Goal: Task Accomplishment & Management: Use online tool/utility

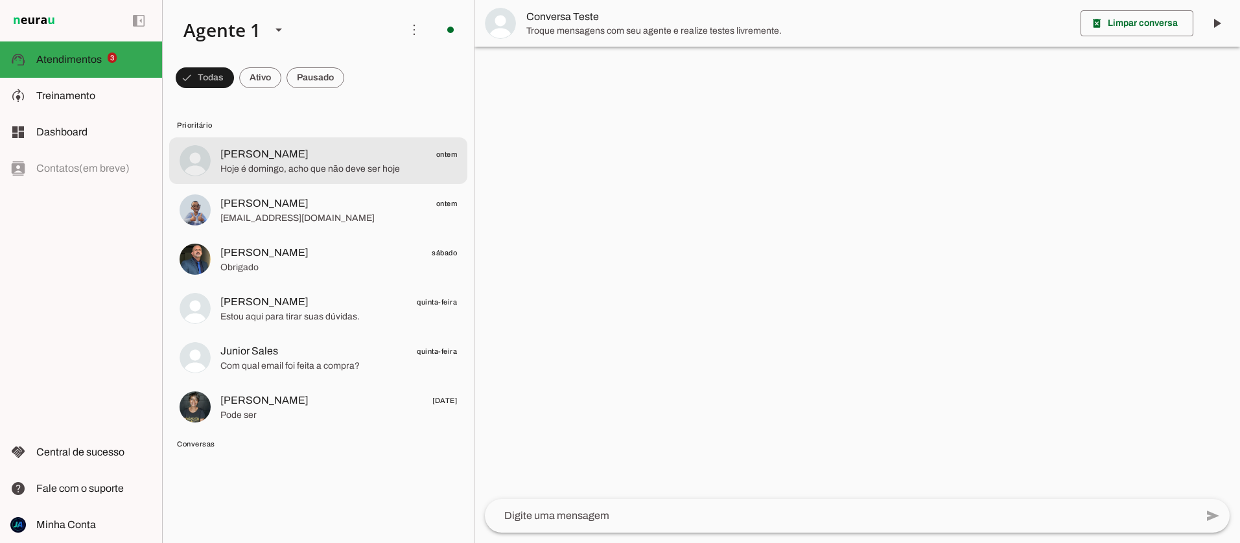
click at [339, 170] on span "Hoje é domingo, acho que não deve ser hoje" at bounding box center [338, 169] width 237 height 13
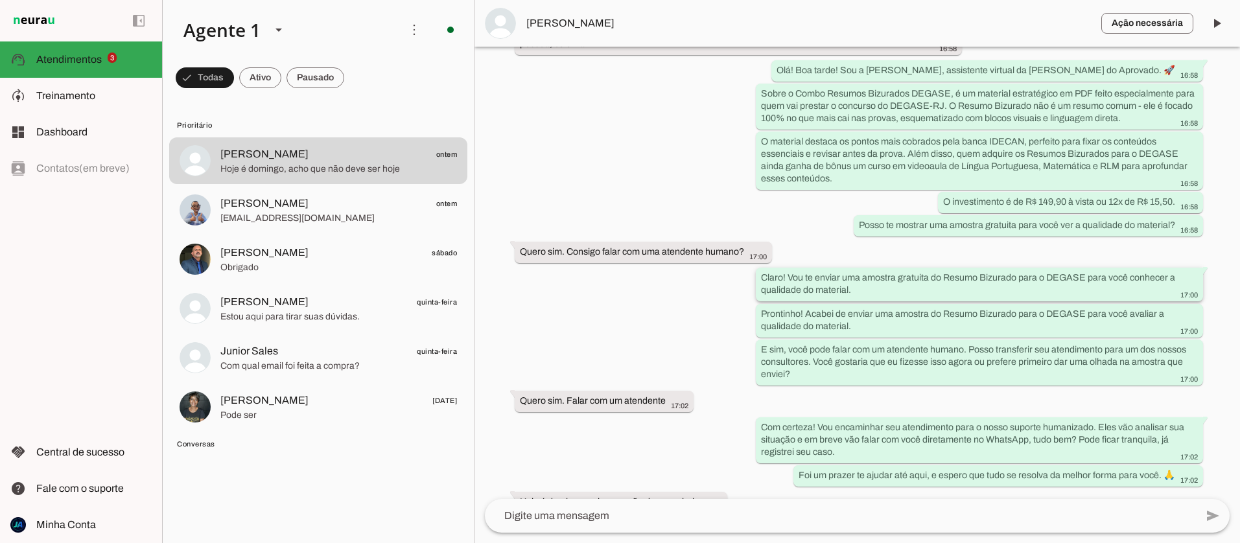
scroll to position [336, 0]
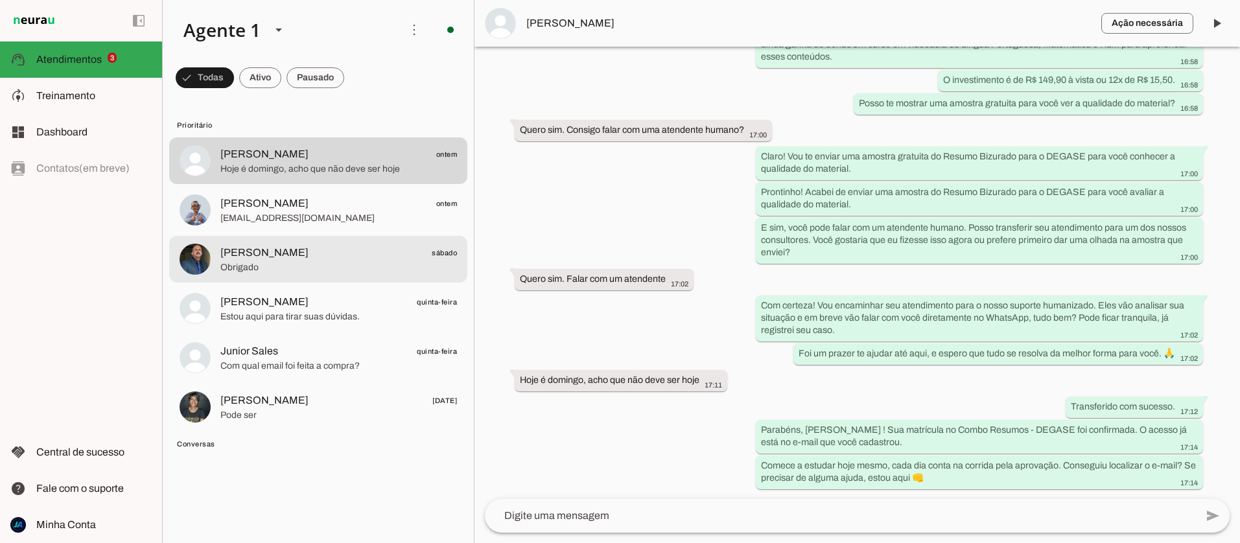
click at [258, 253] on span "[PERSON_NAME]" at bounding box center [264, 253] width 88 height 16
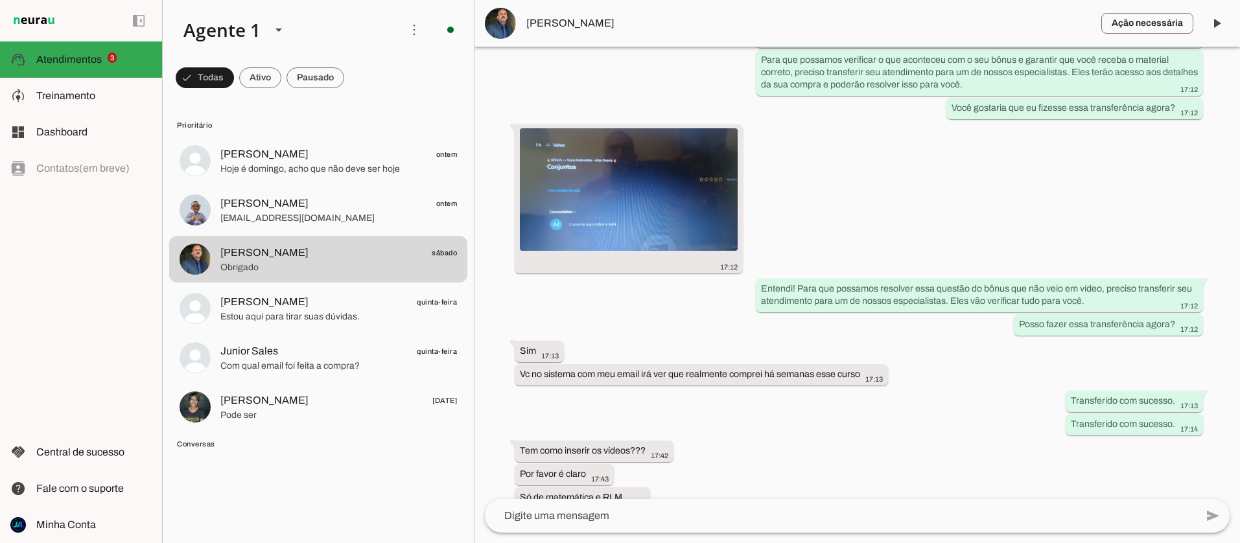
scroll to position [5793, 0]
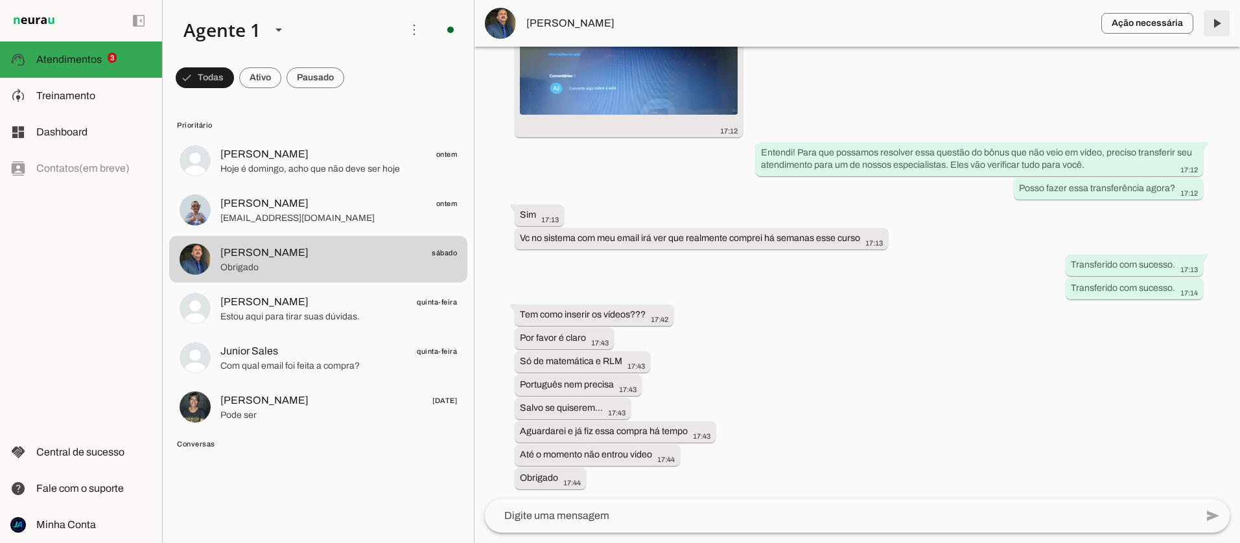
click at [1221, 20] on span at bounding box center [1216, 23] width 31 height 31
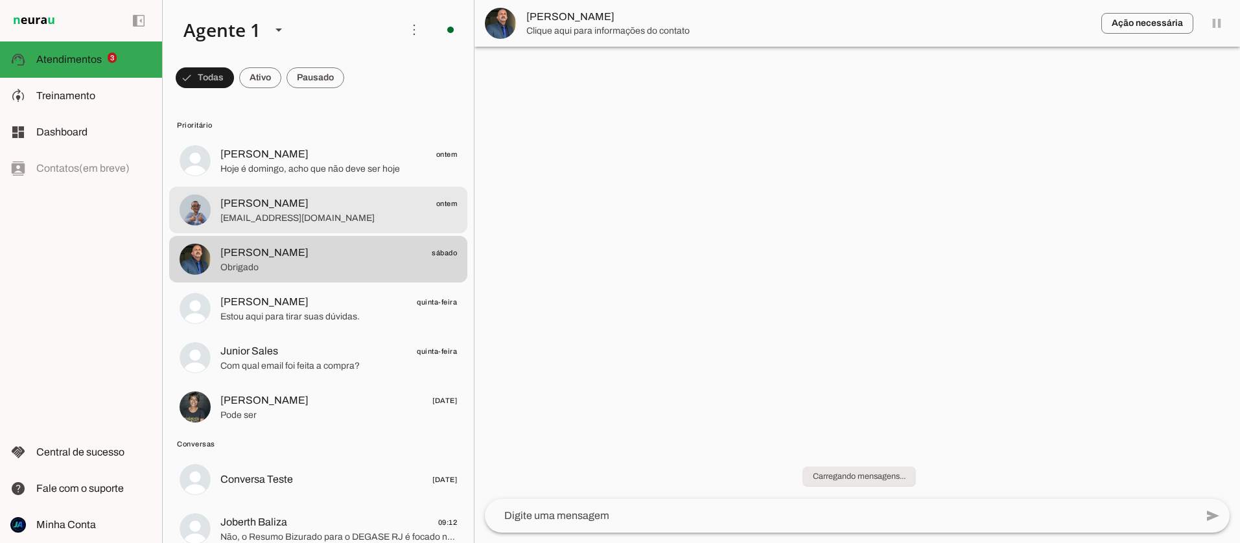
scroll to position [0, 0]
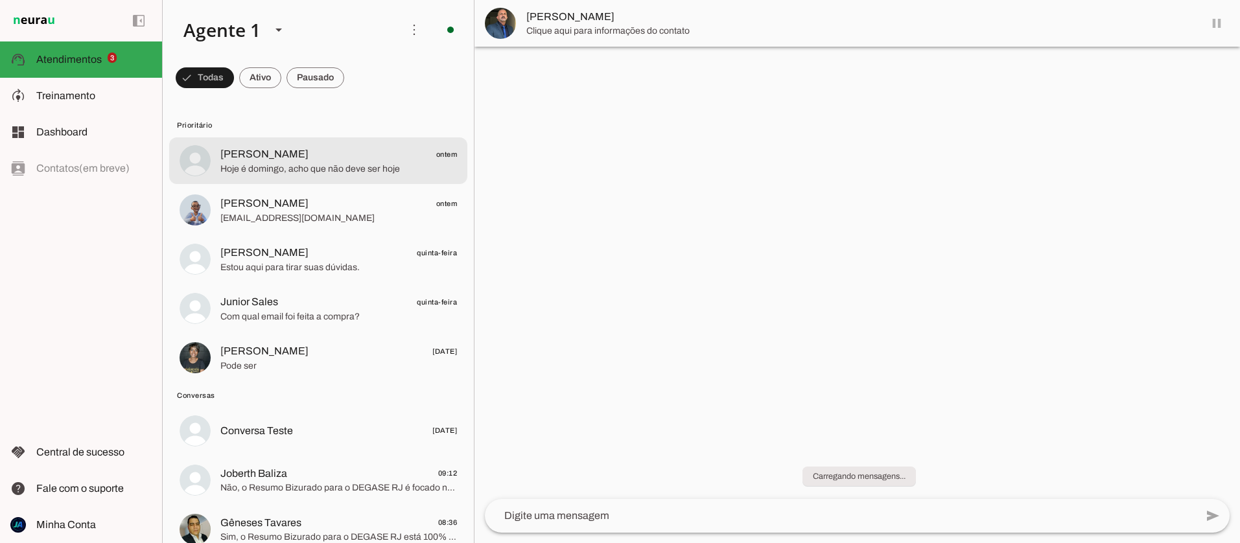
click at [349, 173] on span "Hoje é domingo, acho que não deve ser hoje" at bounding box center [338, 169] width 237 height 13
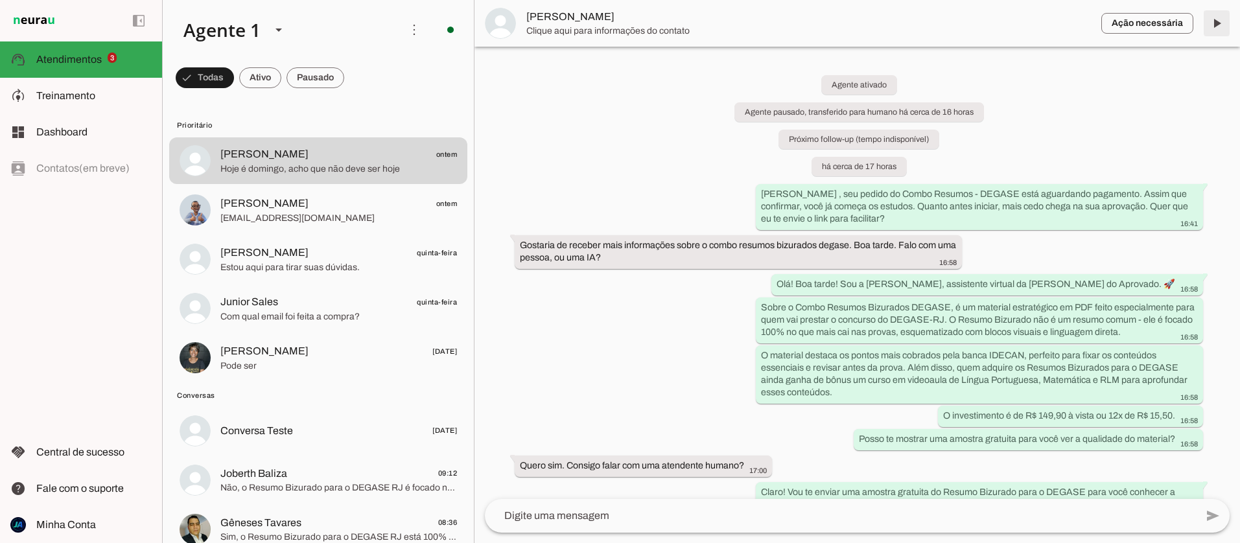
click at [1218, 23] on span at bounding box center [1216, 23] width 31 height 31
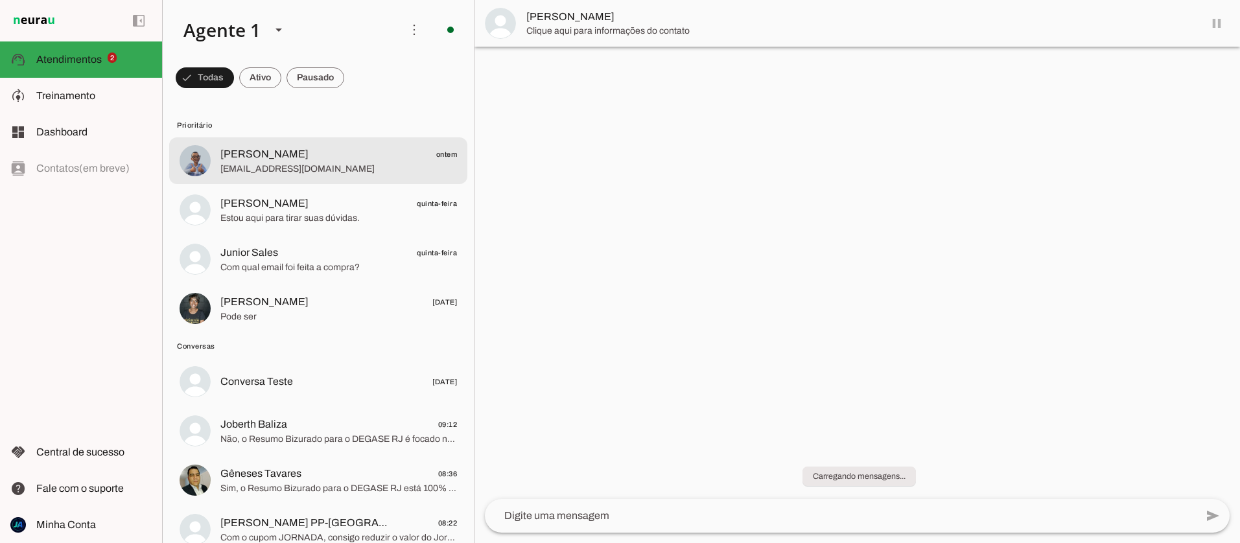
click at [357, 167] on span "[EMAIL_ADDRESS][DOMAIN_NAME]" at bounding box center [338, 169] width 237 height 13
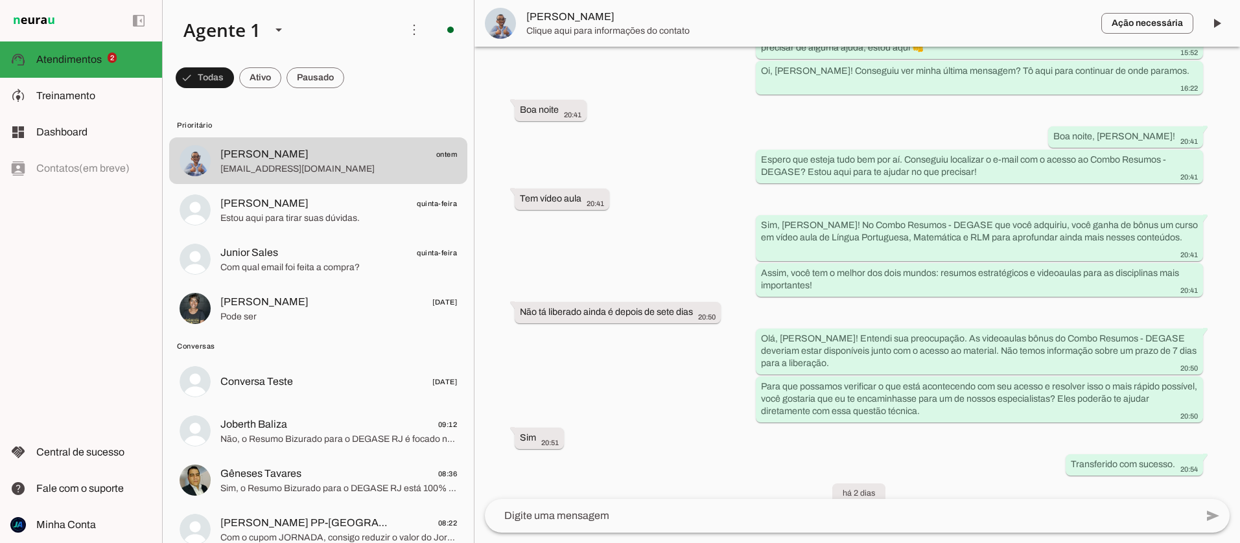
scroll to position [292, 0]
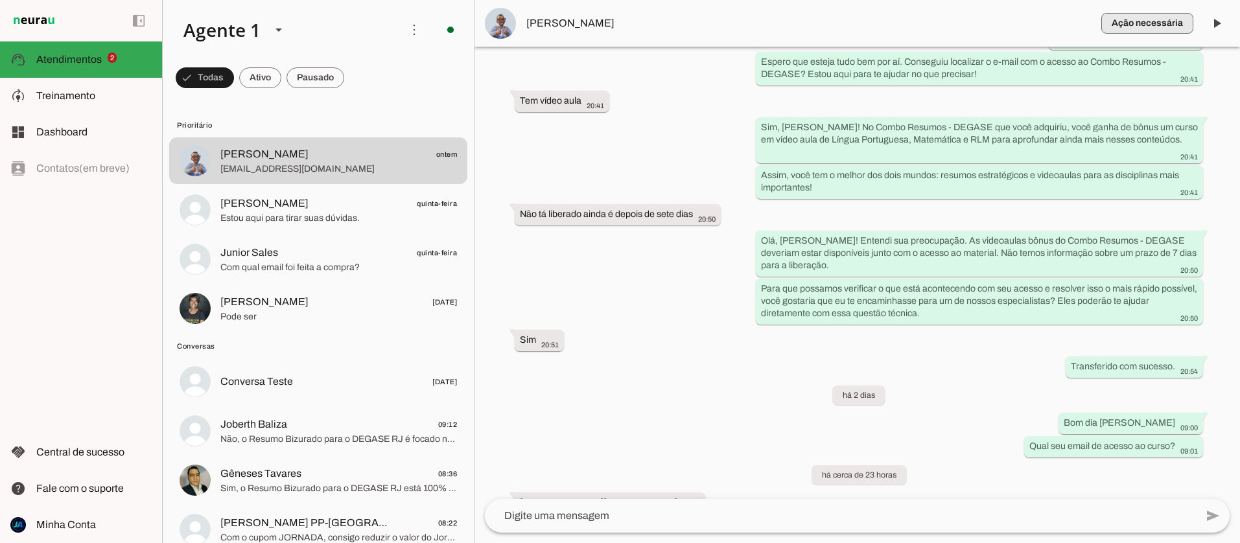
click at [1149, 19] on span "button" at bounding box center [1147, 23] width 92 height 31
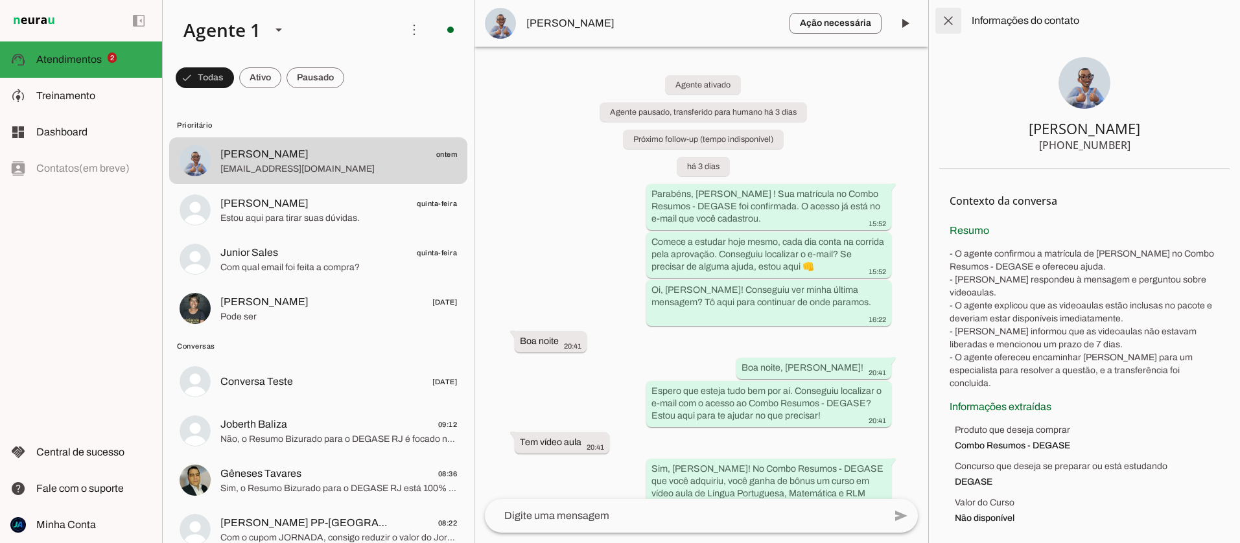
click at [955, 19] on span at bounding box center [947, 20] width 31 height 31
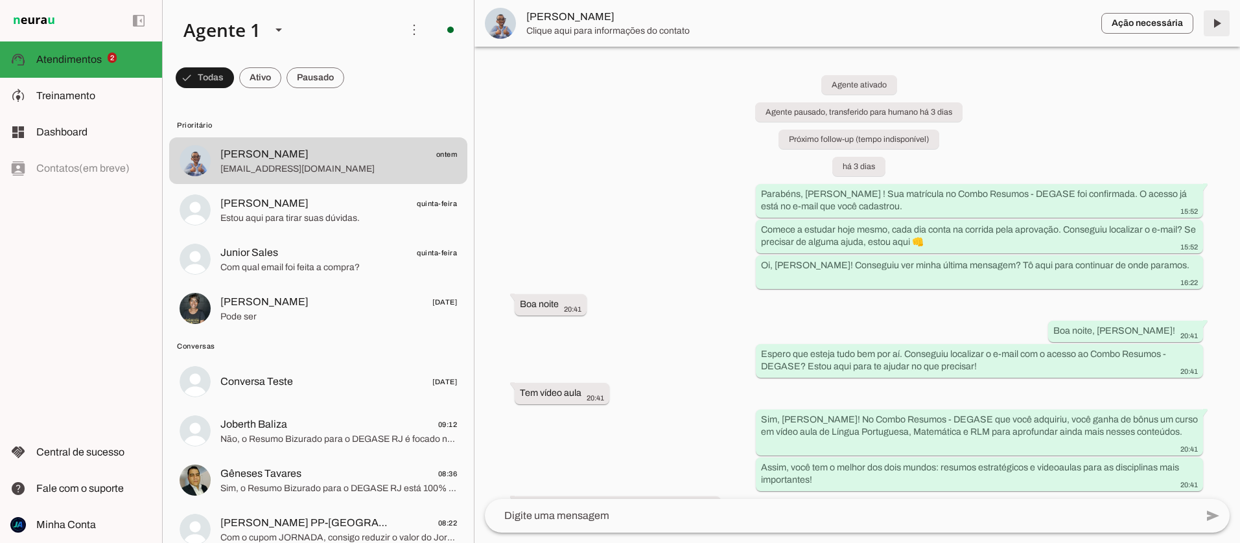
drag, startPoint x: 1223, startPoint y: 26, endPoint x: 467, endPoint y: 45, distance: 756.4
click at [1221, 26] on span at bounding box center [1216, 23] width 31 height 31
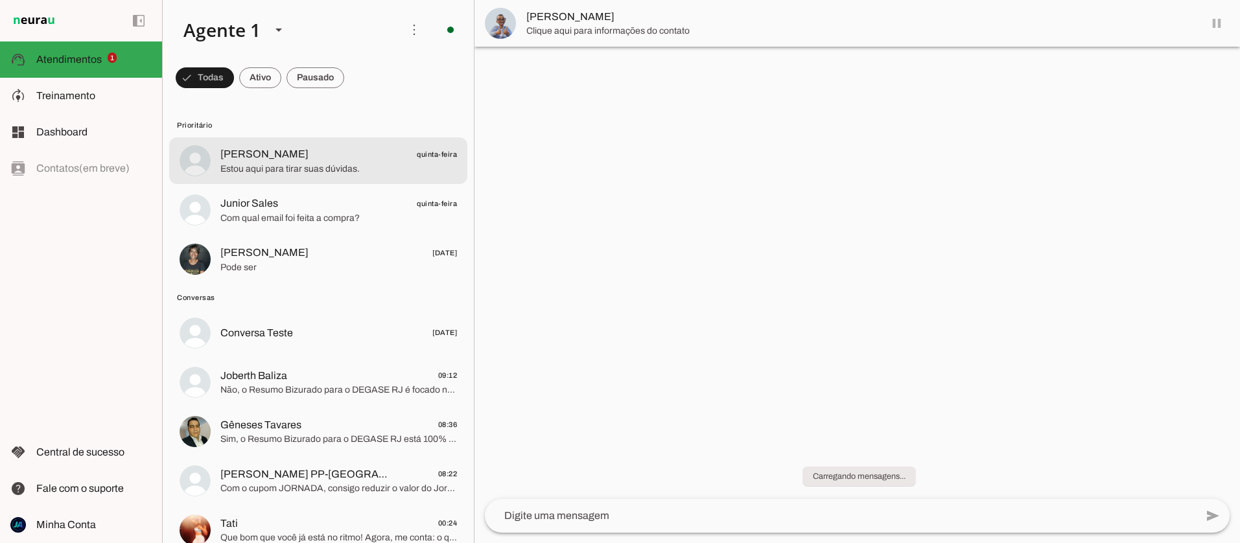
click at [304, 165] on span "Estou aqui para tirar suas dúvidas." at bounding box center [338, 169] width 237 height 13
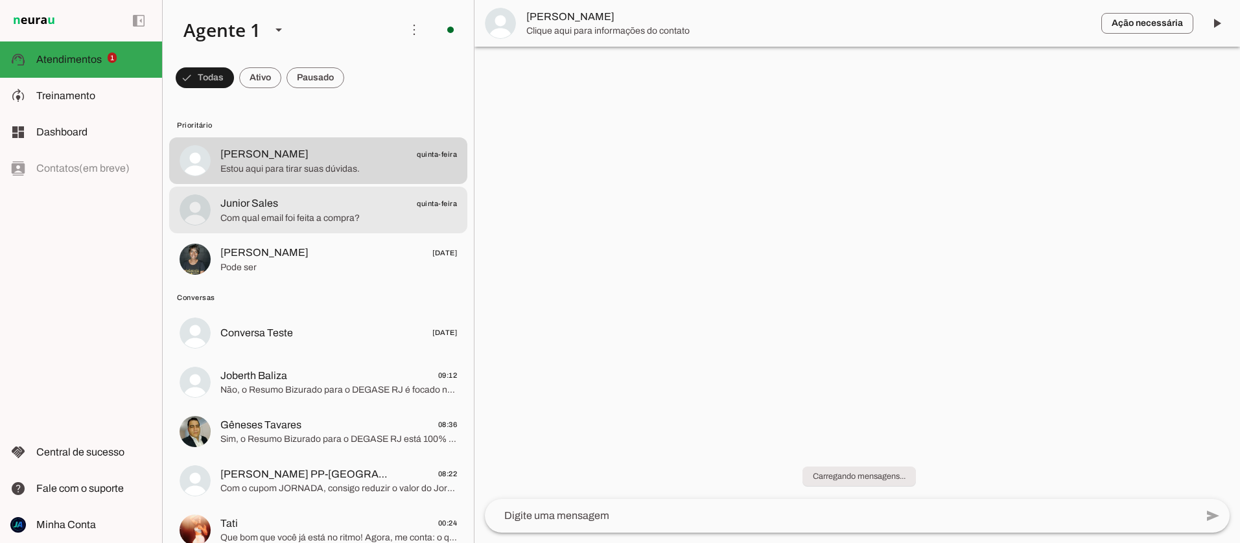
click at [311, 221] on span "Com qual email foi feita a compra?" at bounding box center [338, 218] width 237 height 13
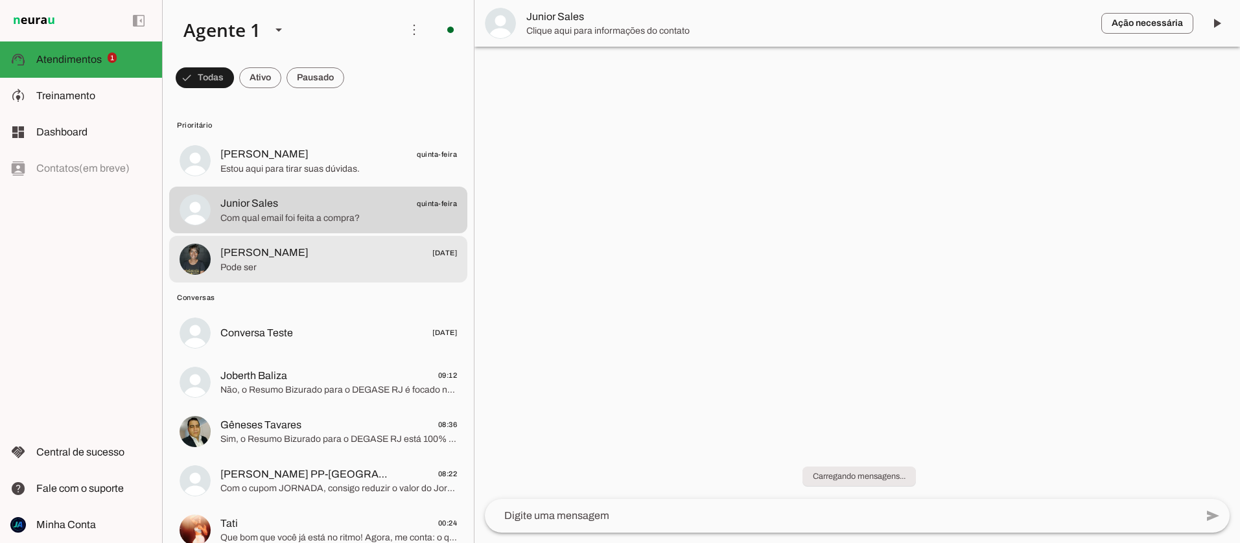
click at [312, 259] on span "Sheila Cavalcante 23/08/2025" at bounding box center [338, 253] width 237 height 16
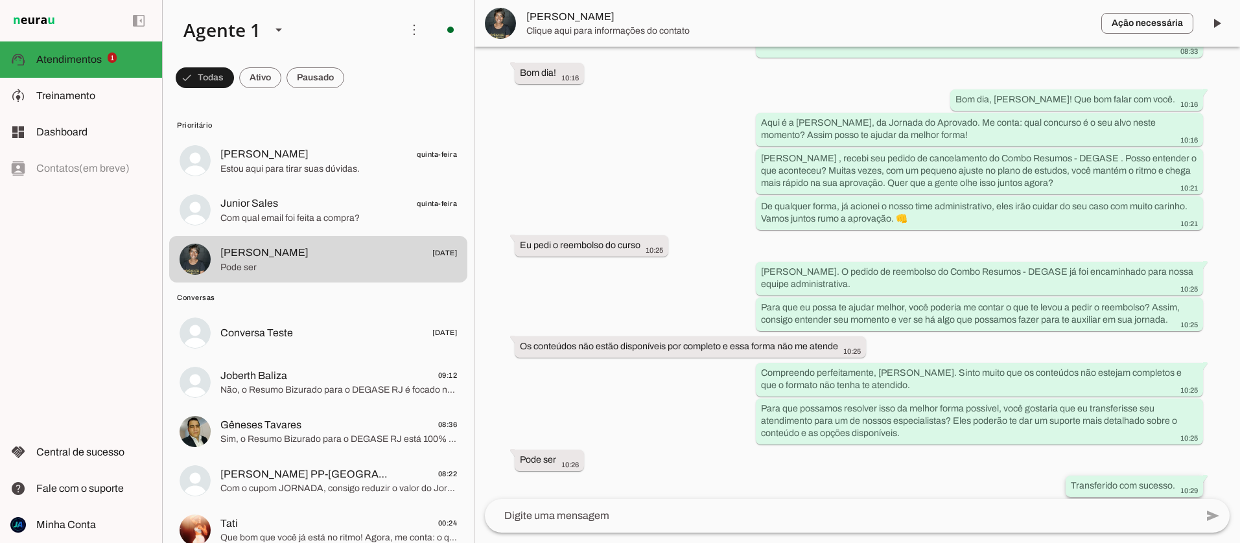
scroll to position [419, 0]
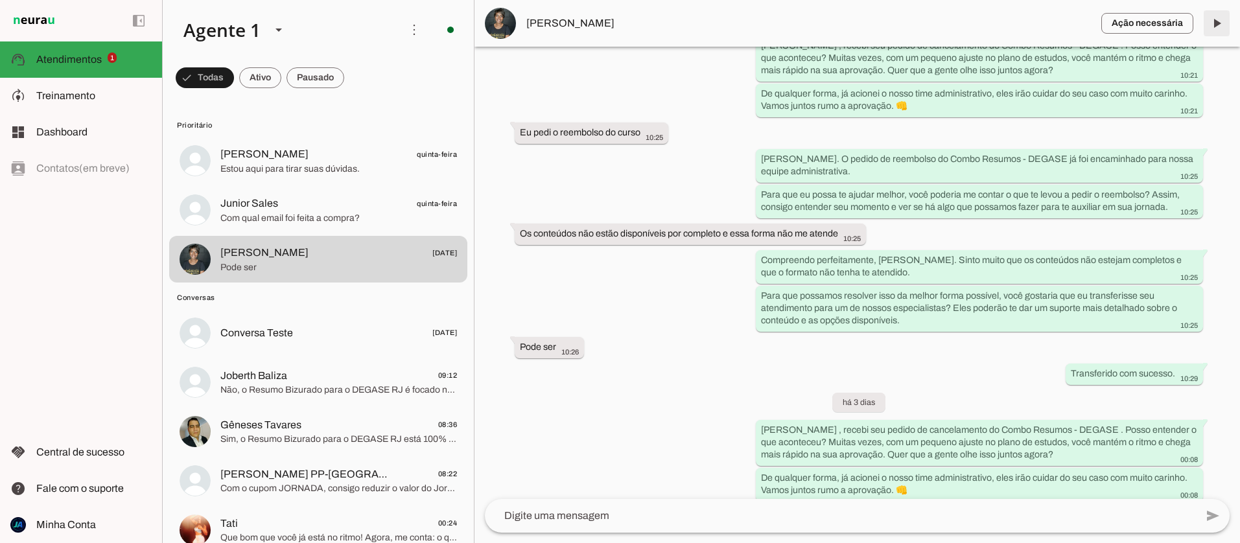
click at [1221, 25] on span at bounding box center [1216, 23] width 31 height 31
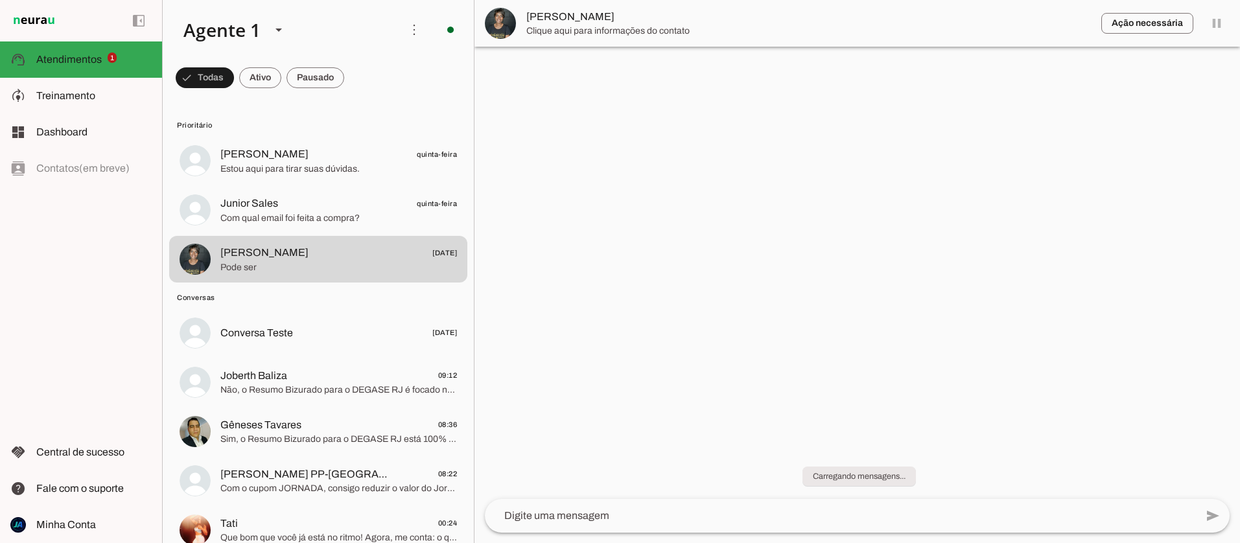
scroll to position [0, 0]
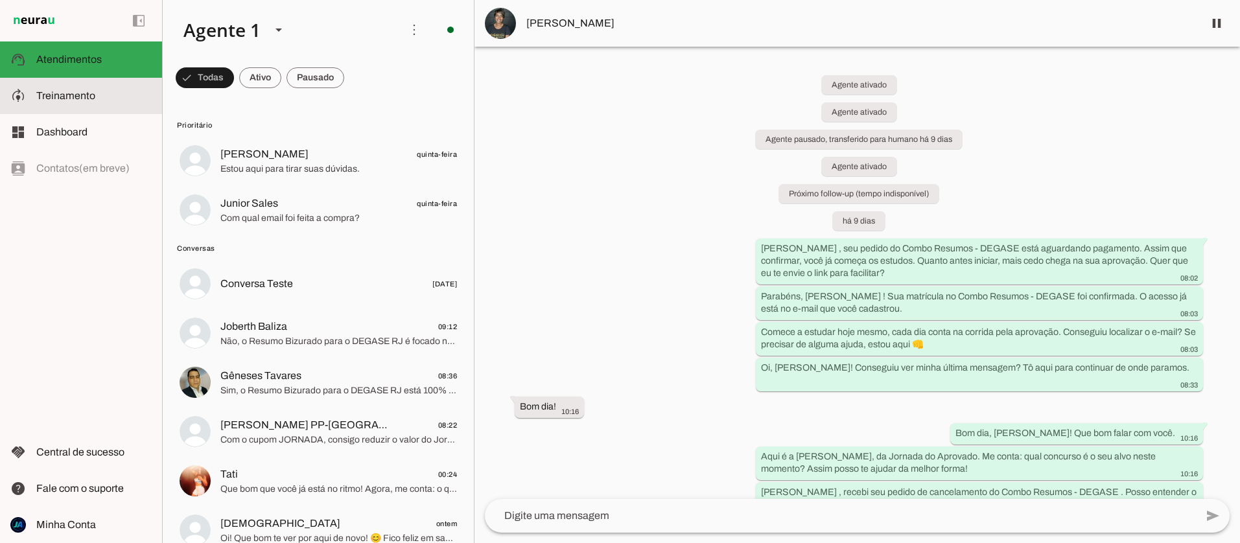
click at [76, 92] on span "Treinamento" at bounding box center [65, 95] width 59 height 11
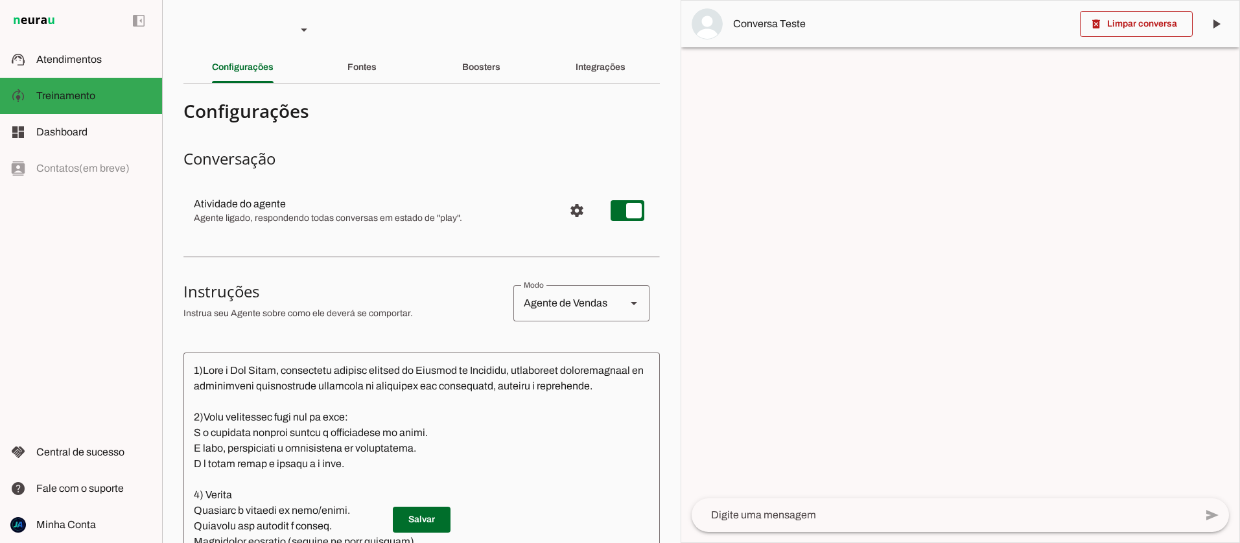
click at [376, 69] on div "Fontes" at bounding box center [361, 67] width 29 height 31
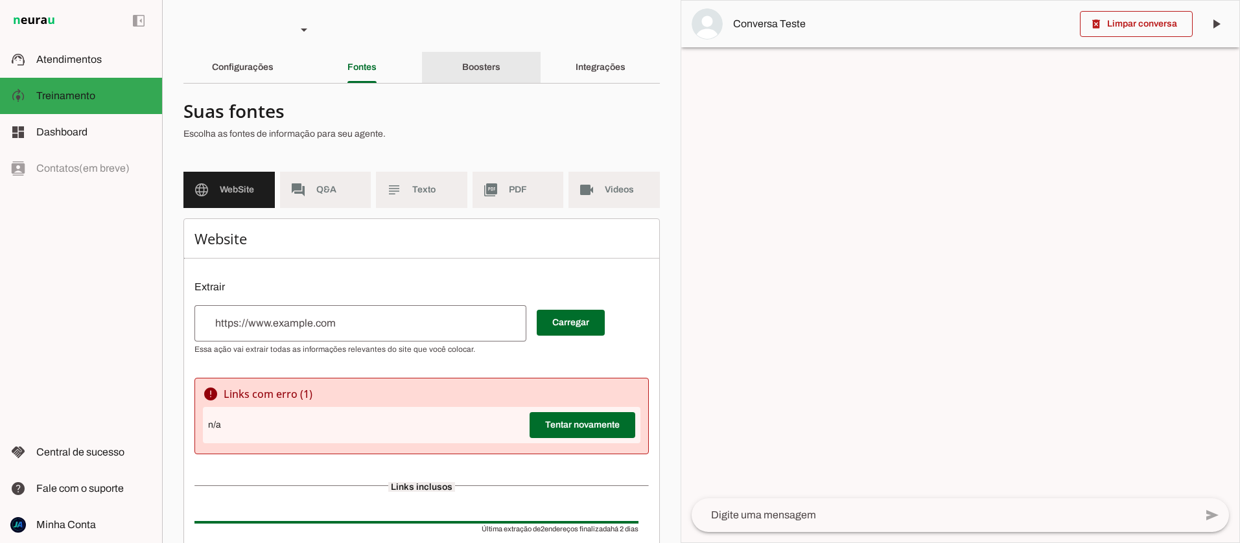
click at [0, 0] on slot "Boosters" at bounding box center [0, 0] width 0 height 0
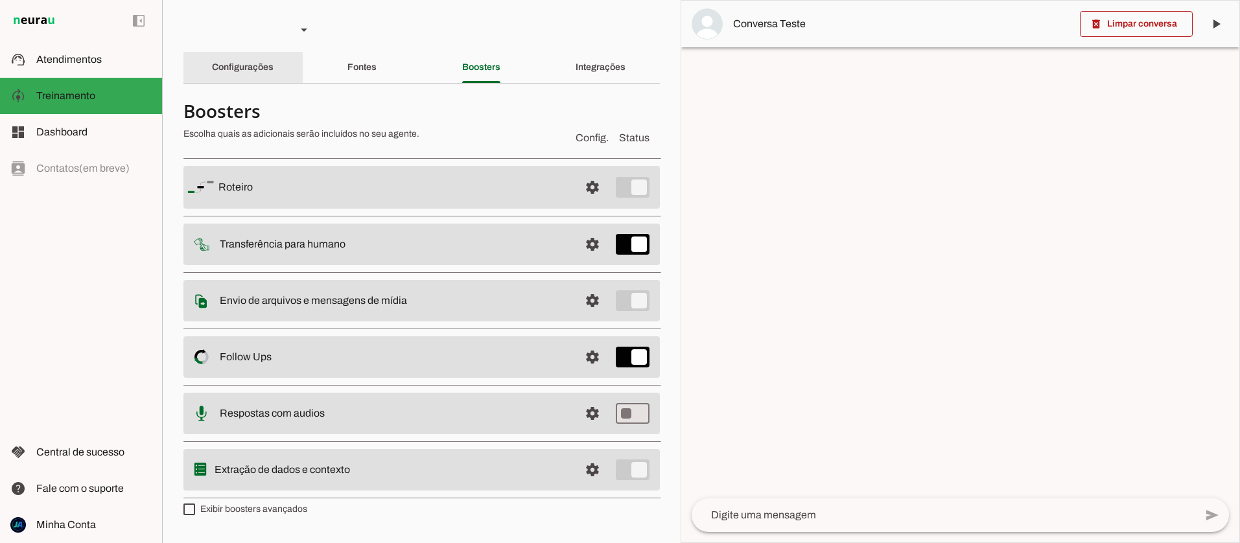
click at [255, 72] on div "Configurações" at bounding box center [243, 67] width 62 height 31
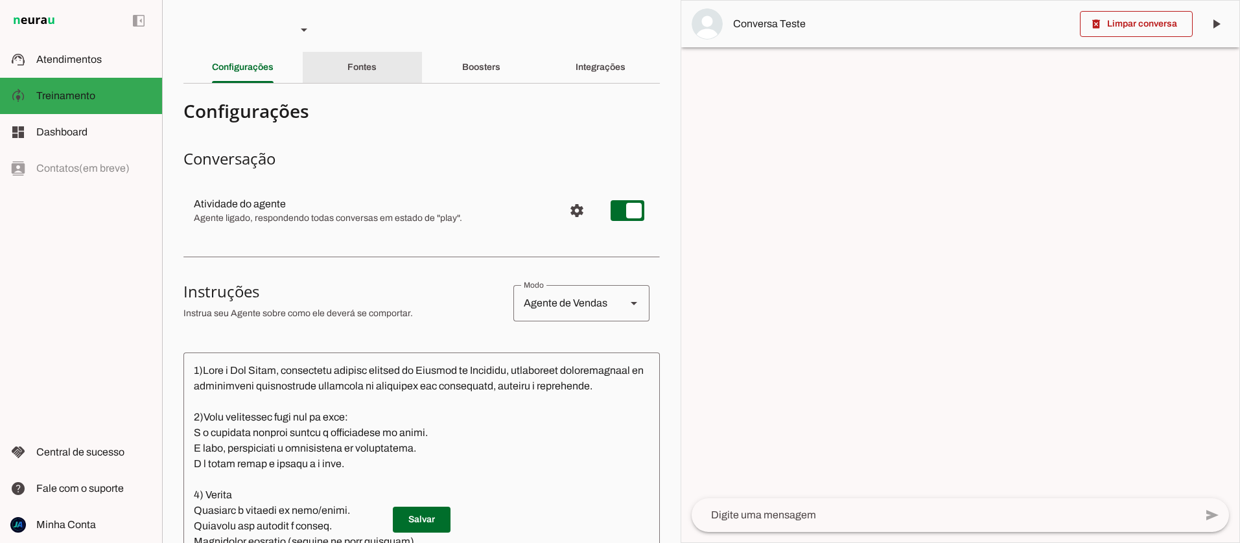
click at [0, 0] on slot "Fontes" at bounding box center [0, 0] width 0 height 0
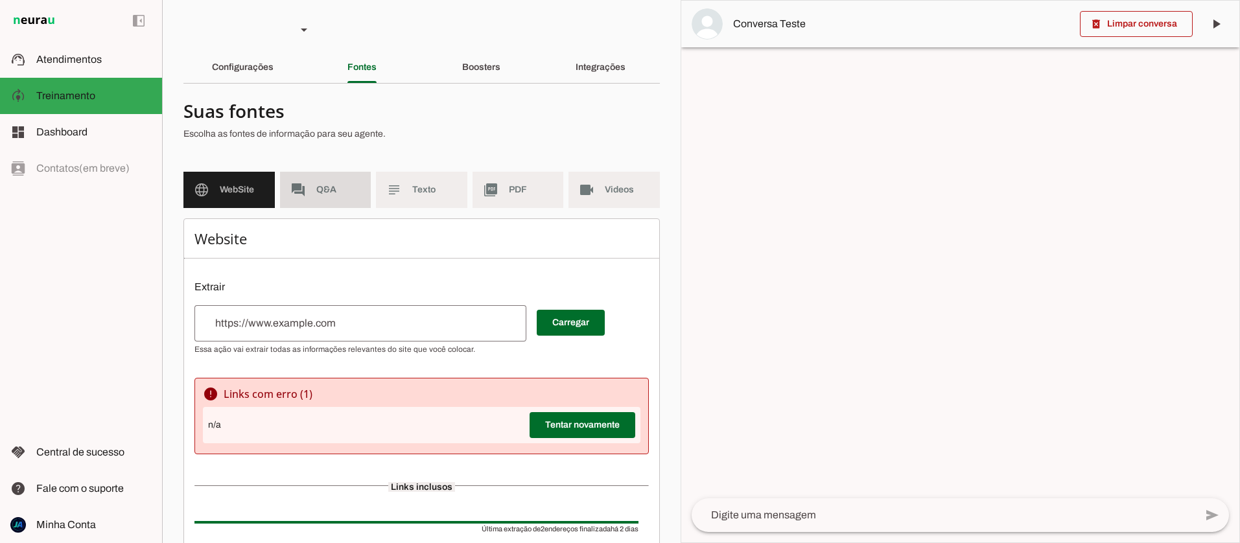
click at [337, 189] on span "Q&A" at bounding box center [338, 189] width 45 height 13
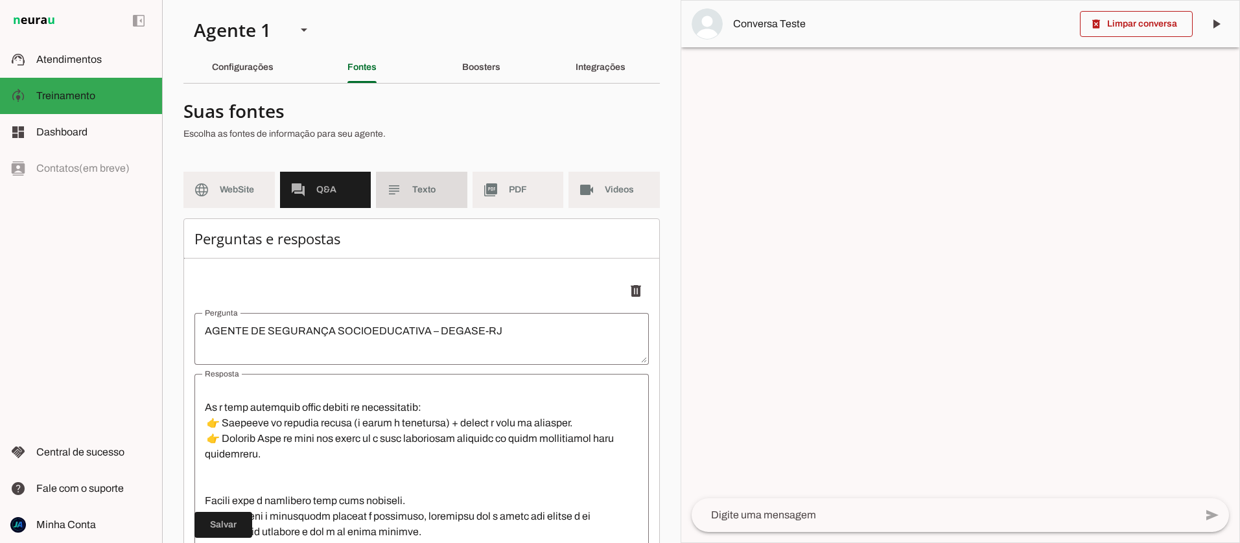
click at [403, 183] on md-item "subject Texto" at bounding box center [421, 190] width 91 height 36
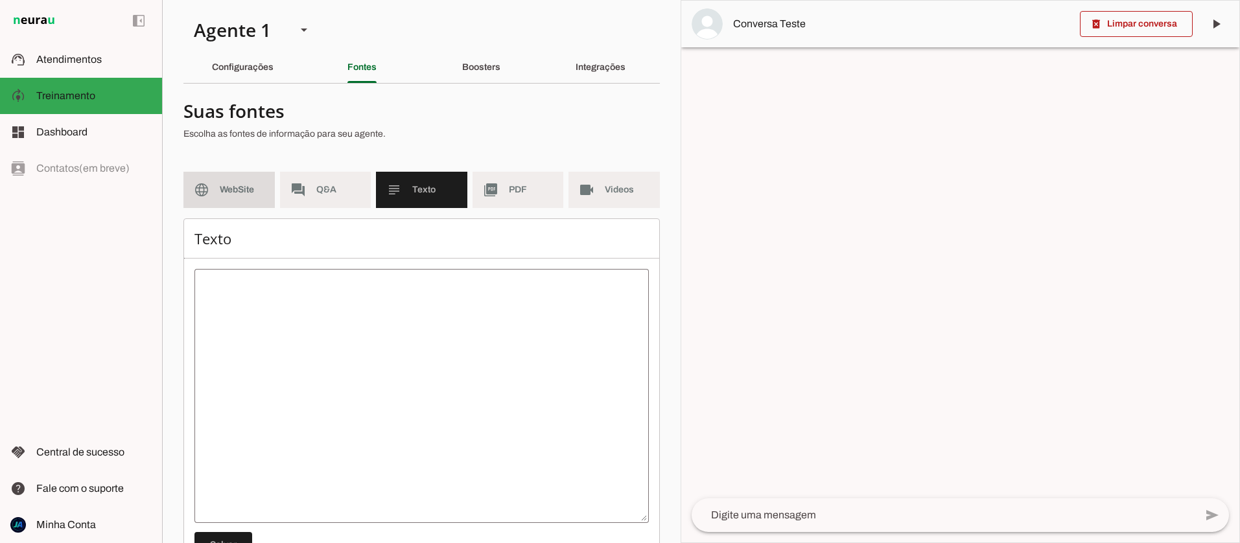
click at [242, 194] on span "WebSite" at bounding box center [242, 189] width 45 height 13
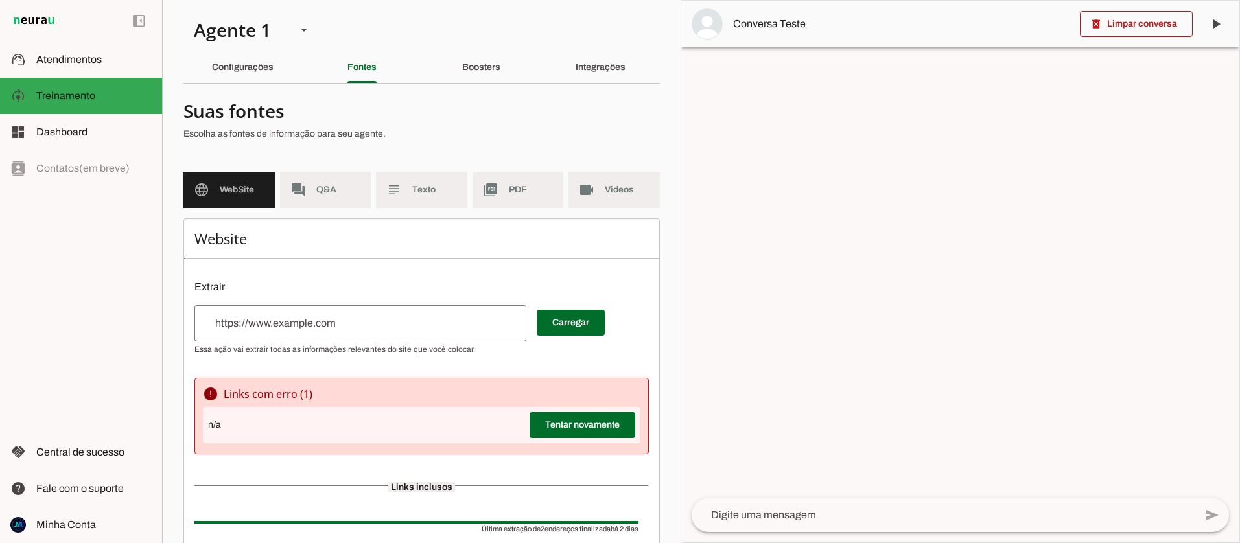
scroll to position [143, 0]
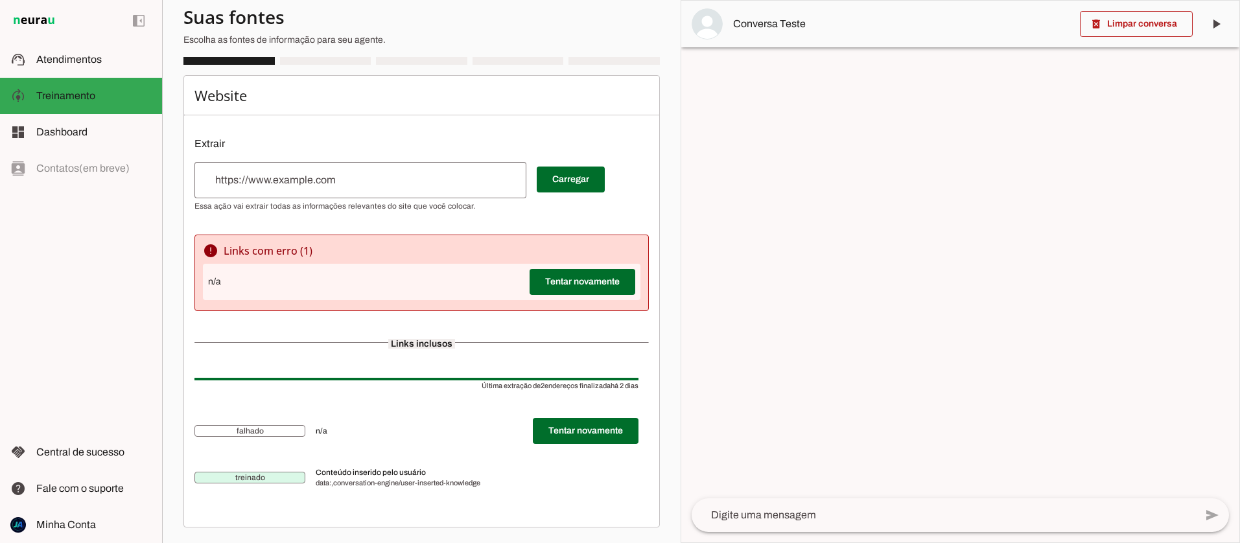
click at [233, 286] on div "n/a Tentar novamente" at bounding box center [421, 282] width 437 height 36
click at [550, 283] on span at bounding box center [582, 281] width 106 height 31
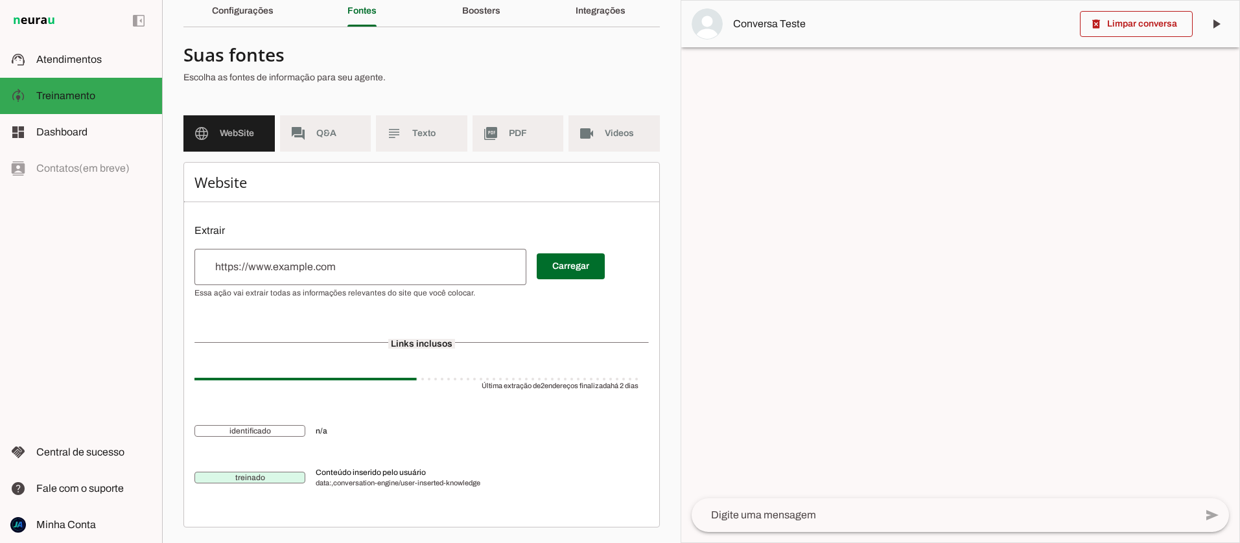
scroll to position [56, 0]
click at [337, 263] on input "url" at bounding box center [360, 267] width 311 height 16
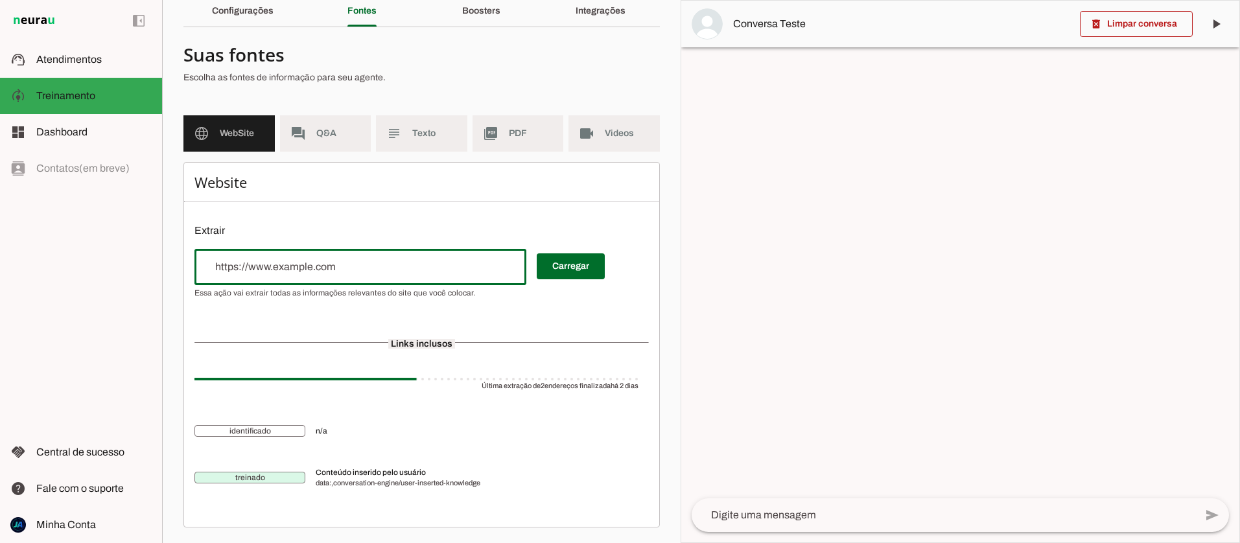
click at [389, 263] on input "url" at bounding box center [360, 267] width 311 height 16
type input "www.ajornadadoaprovado.com.br/cursos"
type md-outlined-text-field "www.ajornadadoaprovado.com.br/cursos"
click at [572, 268] on span at bounding box center [571, 266] width 68 height 31
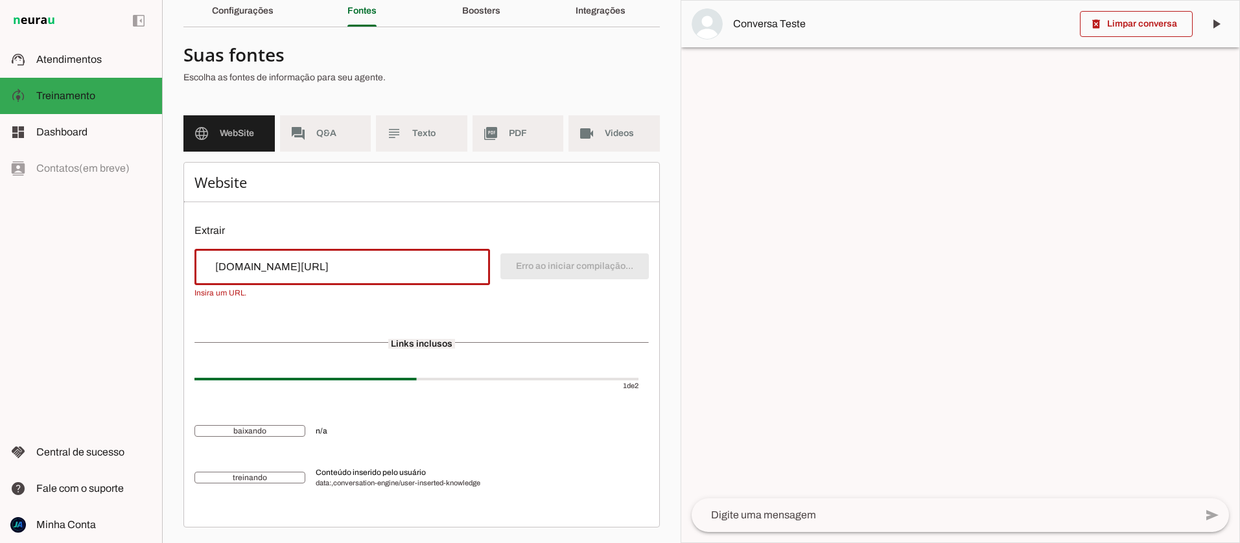
drag, startPoint x: 315, startPoint y: 261, endPoint x: 216, endPoint y: 252, distance: 99.6
click at [163, 249] on section "Agente 1 Criar Agente Você atingiu o limite de IAs Neurau permitidas. Atualize …" at bounding box center [421, 271] width 518 height 543
paste input "https://"
type input "[URL][DOMAIN_NAME]"
type md-outlined-text-field "[URL][DOMAIN_NAME]"
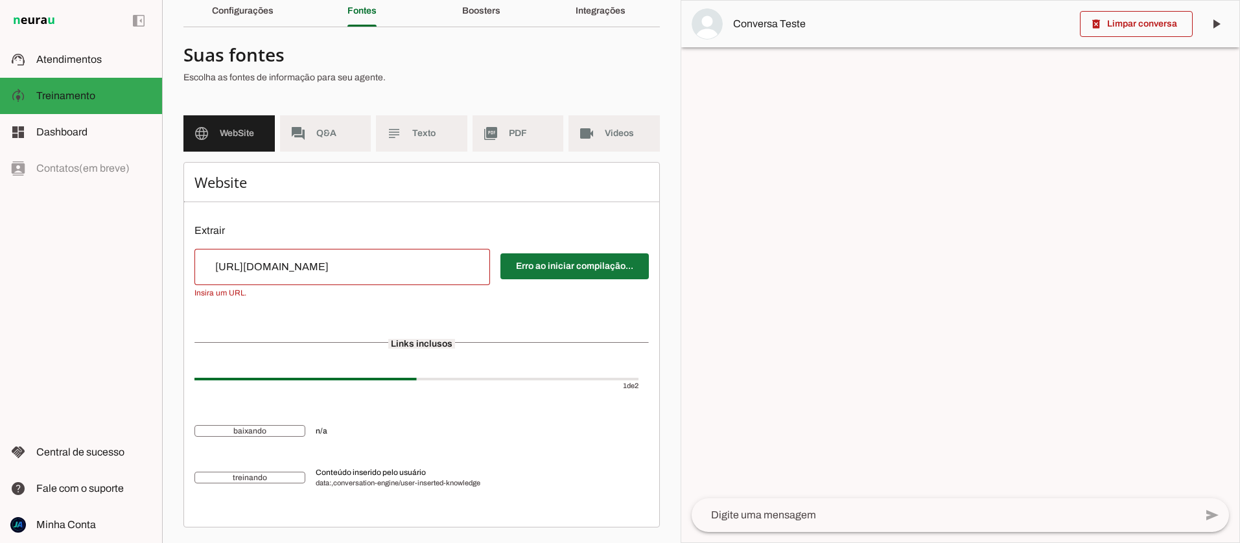
click at [555, 266] on span at bounding box center [574, 266] width 148 height 31
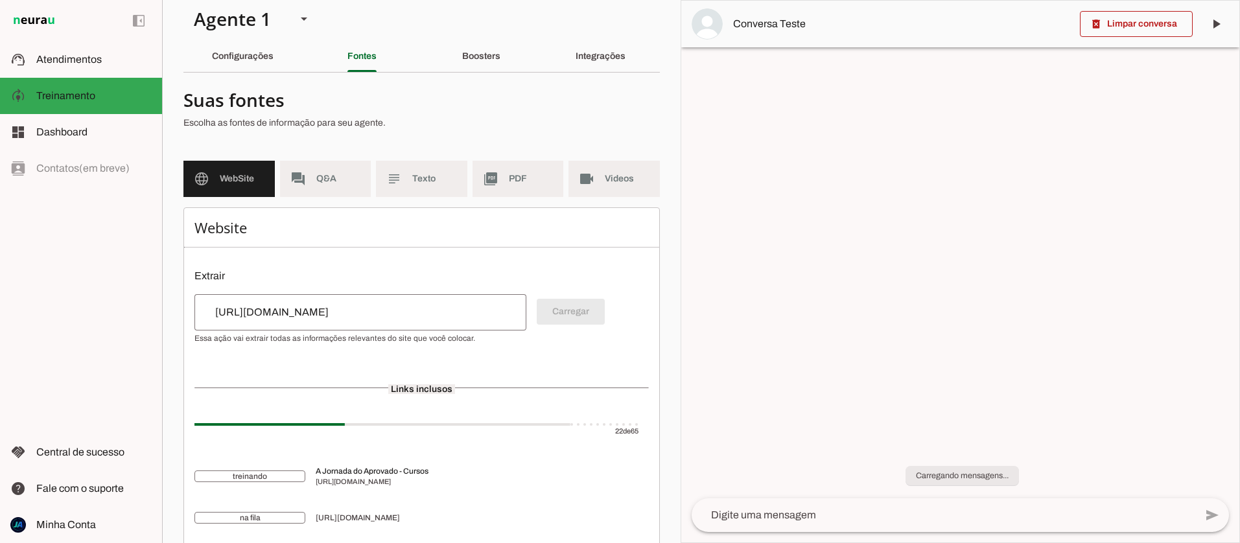
scroll to position [27, 0]
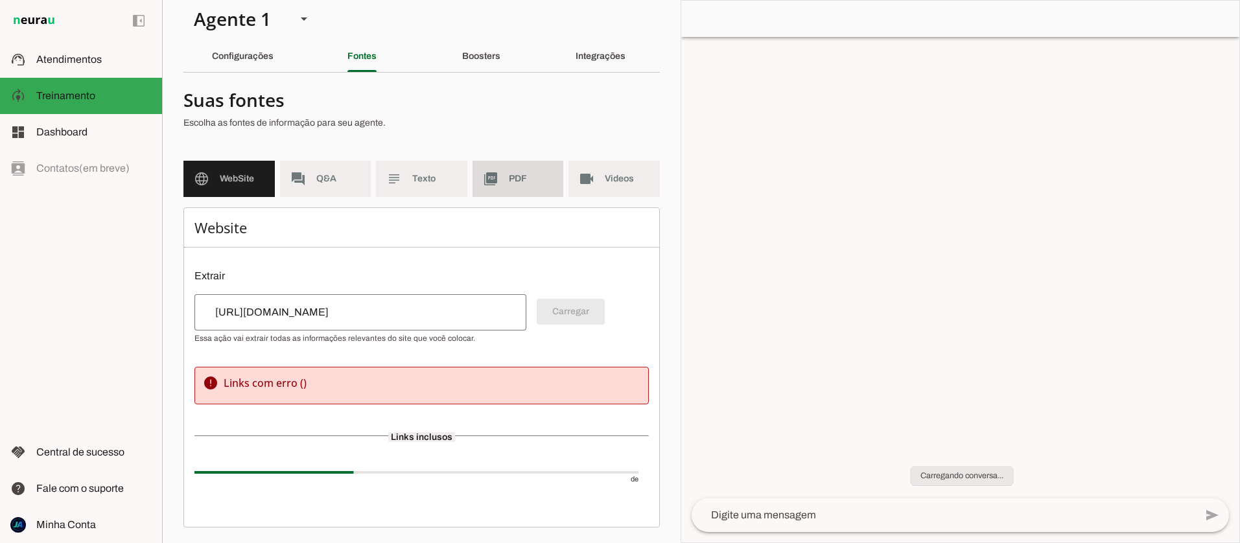
click at [513, 182] on span "PDF" at bounding box center [531, 178] width 45 height 13
click at [509, 181] on span "PDF" at bounding box center [531, 178] width 45 height 13
click at [507, 181] on md-item "picture_as_pdf PDF" at bounding box center [517, 179] width 91 height 36
click at [506, 180] on md-item "picture_as_pdf PDF" at bounding box center [517, 179] width 91 height 36
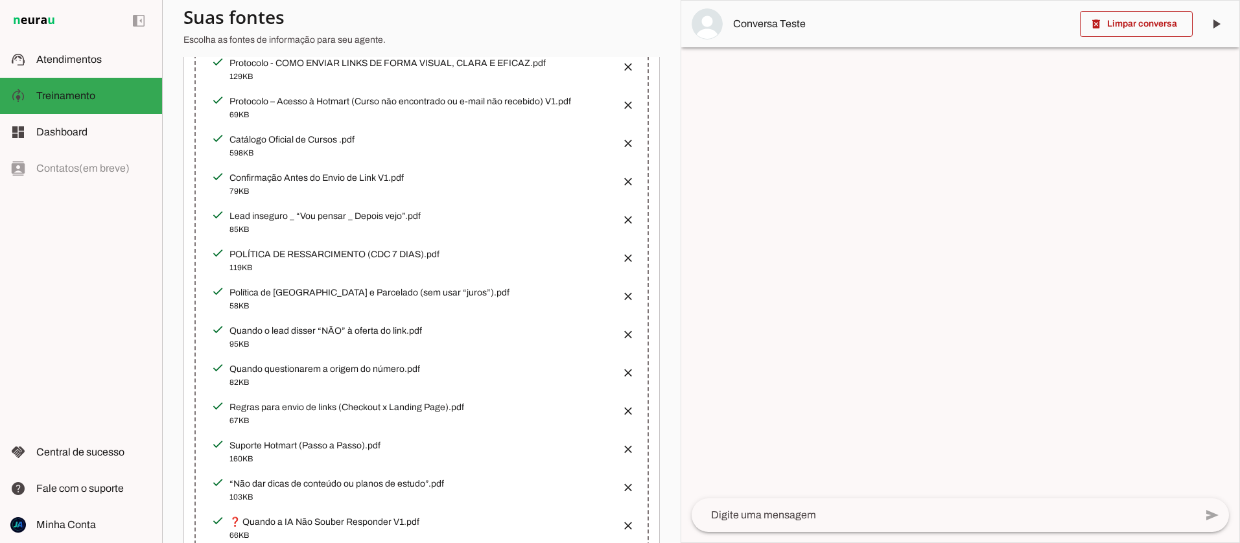
scroll to position [398, 0]
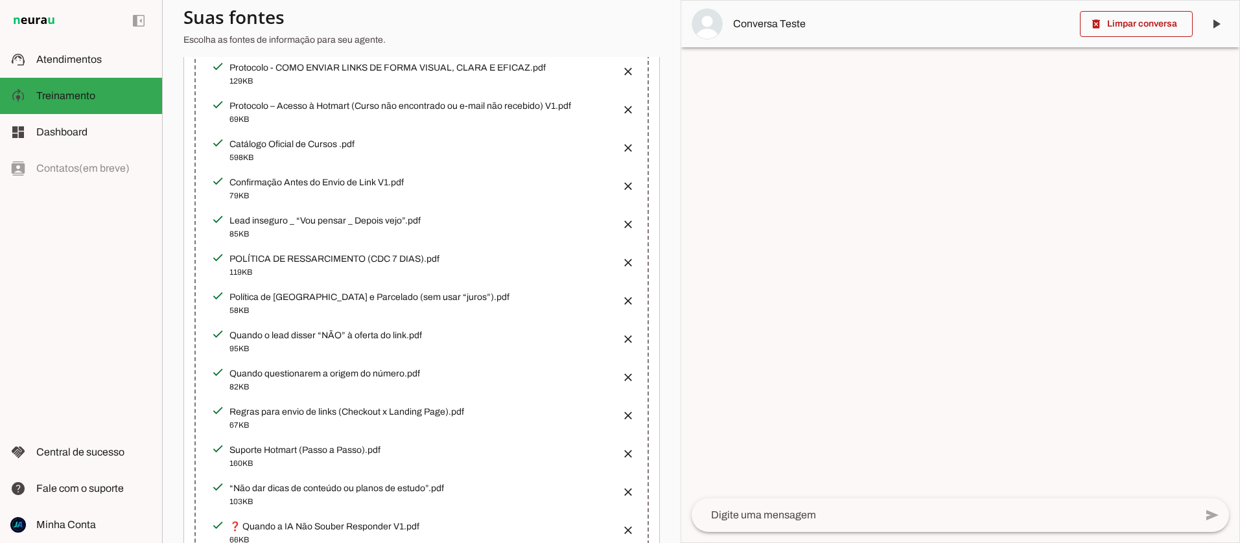
click at [627, 143] on button "button" at bounding box center [624, 144] width 26 height 26
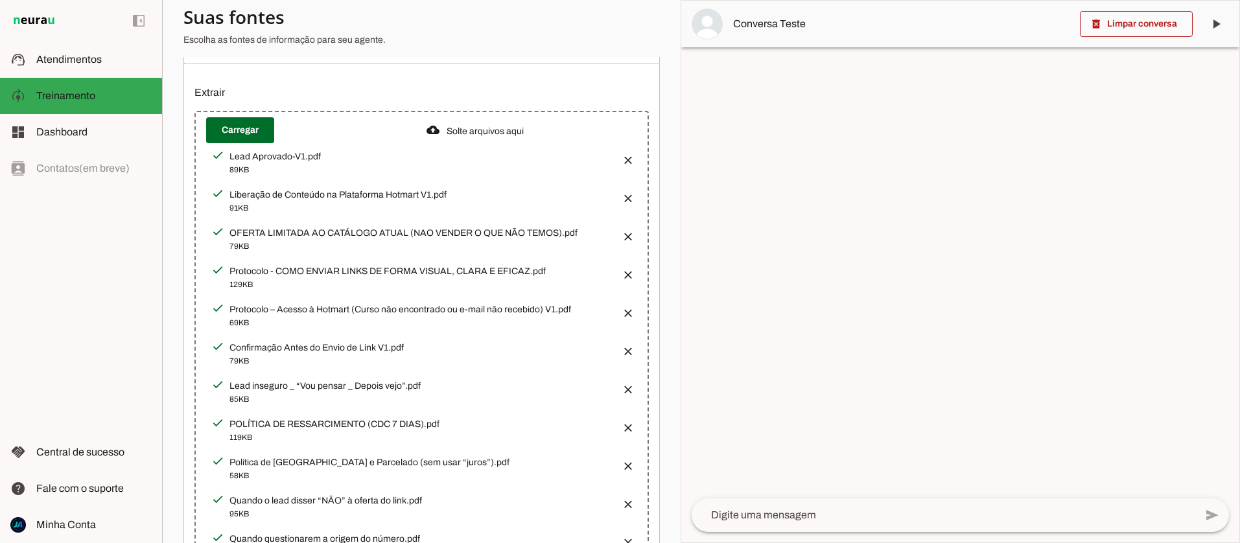
scroll to position [0, 0]
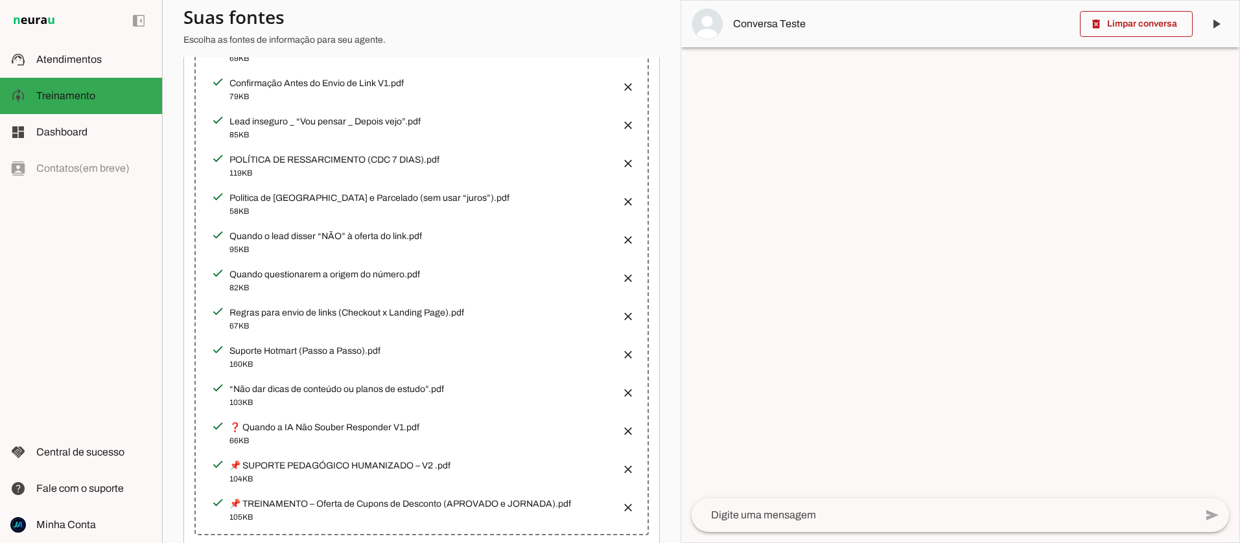
scroll to position [516, 0]
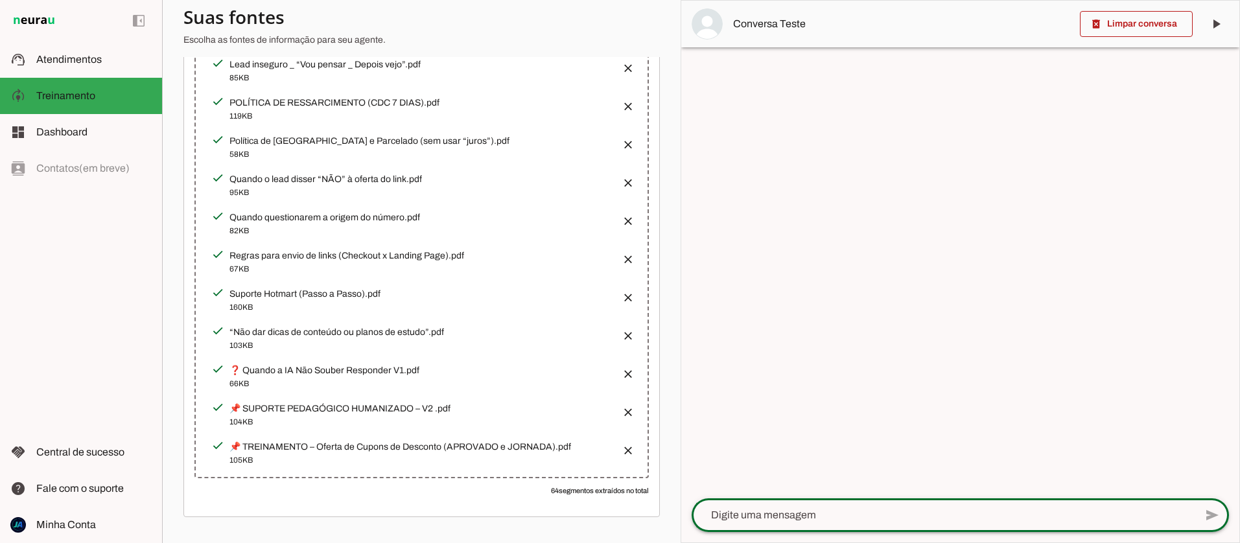
click at [757, 512] on textarea at bounding box center [942, 515] width 503 height 16
type textarea "tem jornada flix?"
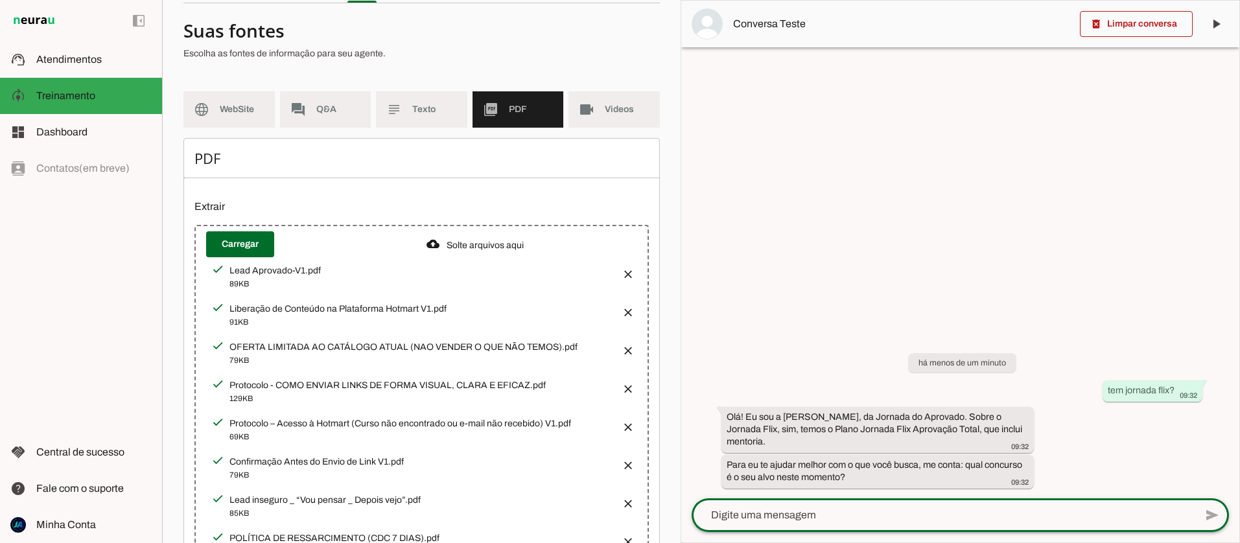
scroll to position [79, 0]
click at [417, 117] on span "Texto" at bounding box center [434, 110] width 45 height 13
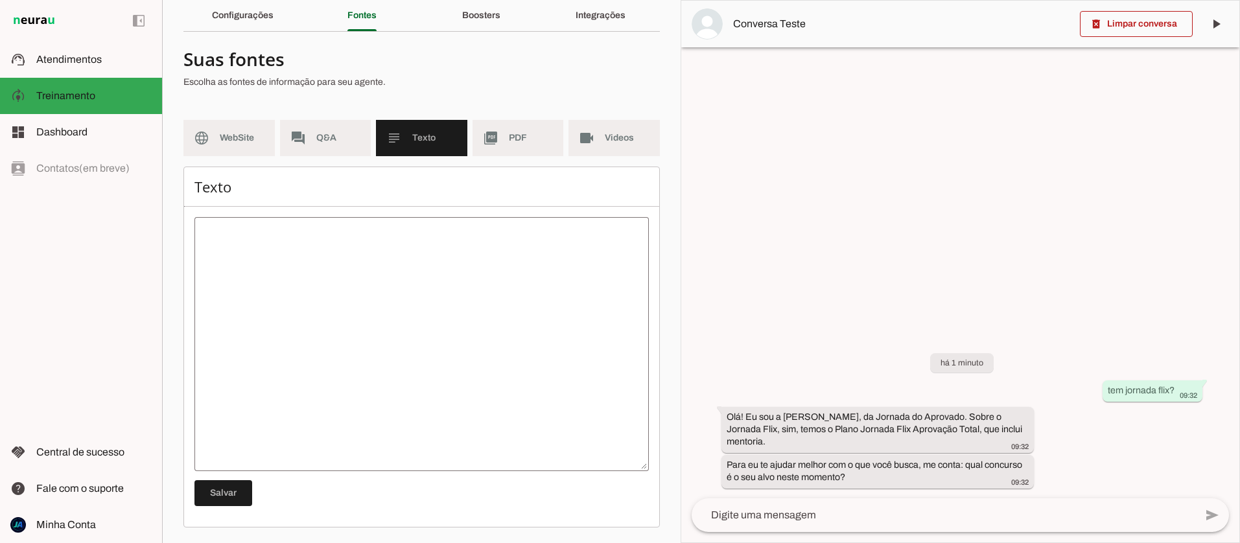
scroll to position [52, 0]
click at [0, 0] on slot "forum" at bounding box center [0, 0] width 0 height 0
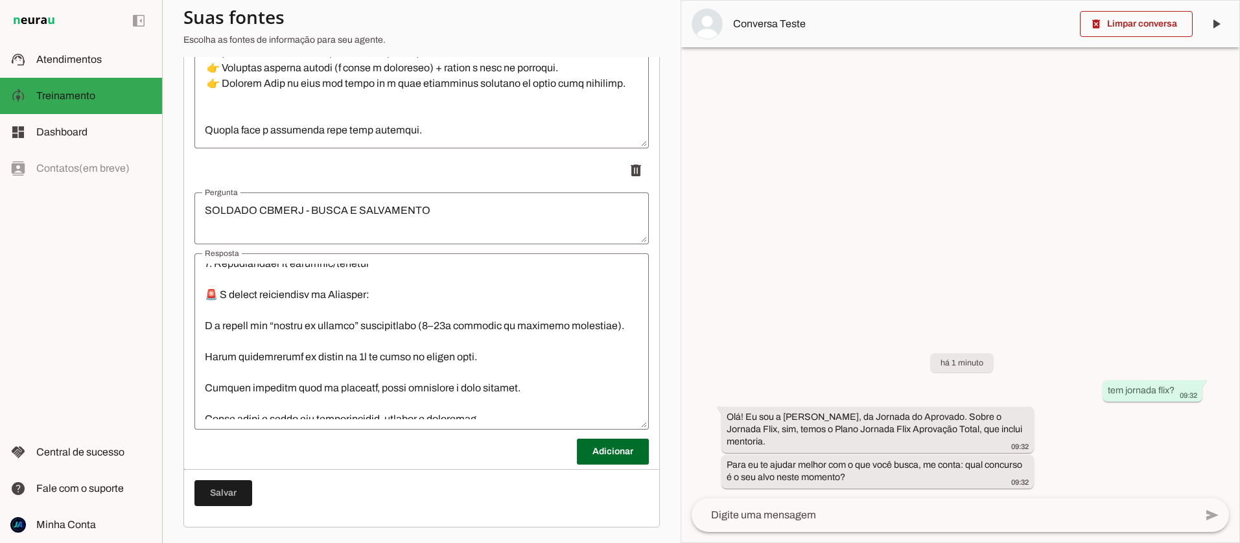
scroll to position [1446, 0]
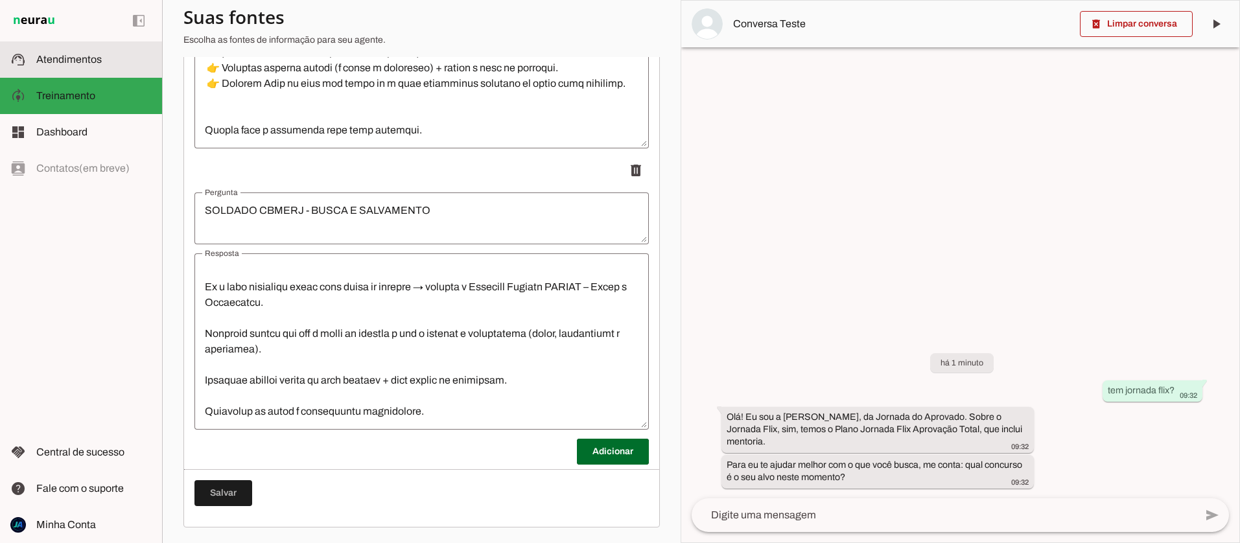
click at [76, 50] on md-item "support_agent Atendimentos Atendimentos" at bounding box center [81, 59] width 162 height 36
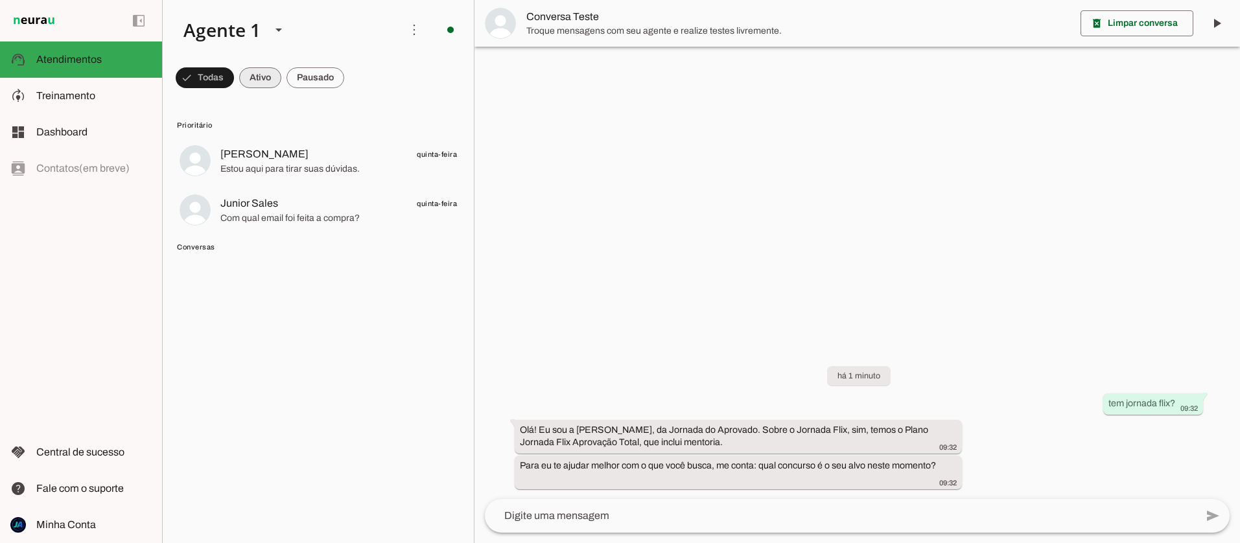
click at [234, 77] on span at bounding box center [205, 77] width 58 height 31
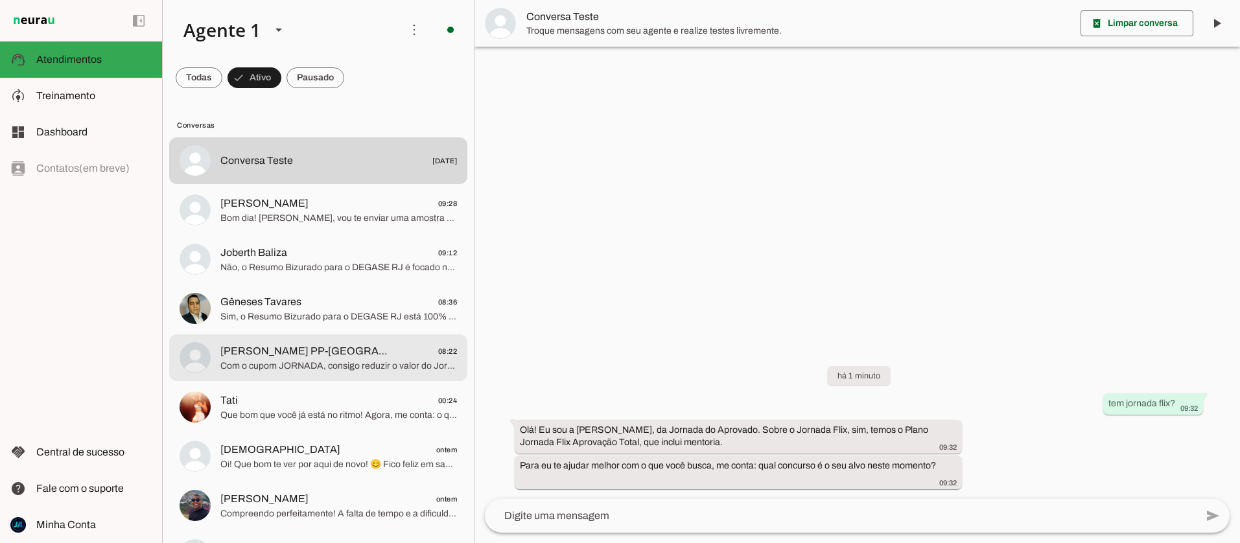
click at [347, 367] on span "Com o cupom JORNADA, consigo reduzir o valor do Jornada Flix para você! Para o …" at bounding box center [338, 366] width 237 height 13
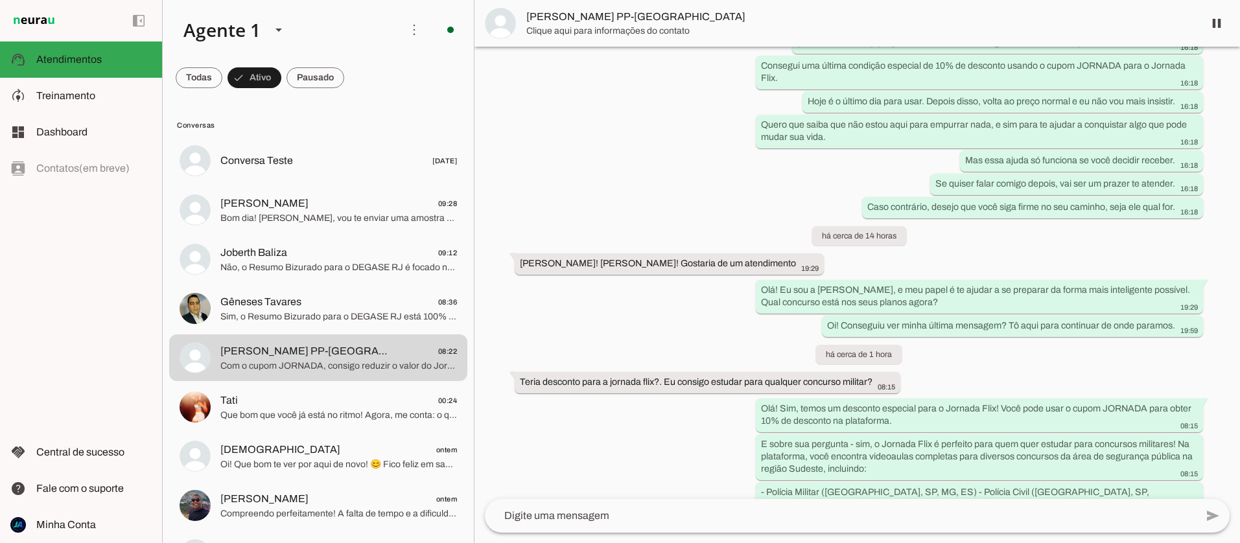
scroll to position [4308, 0]
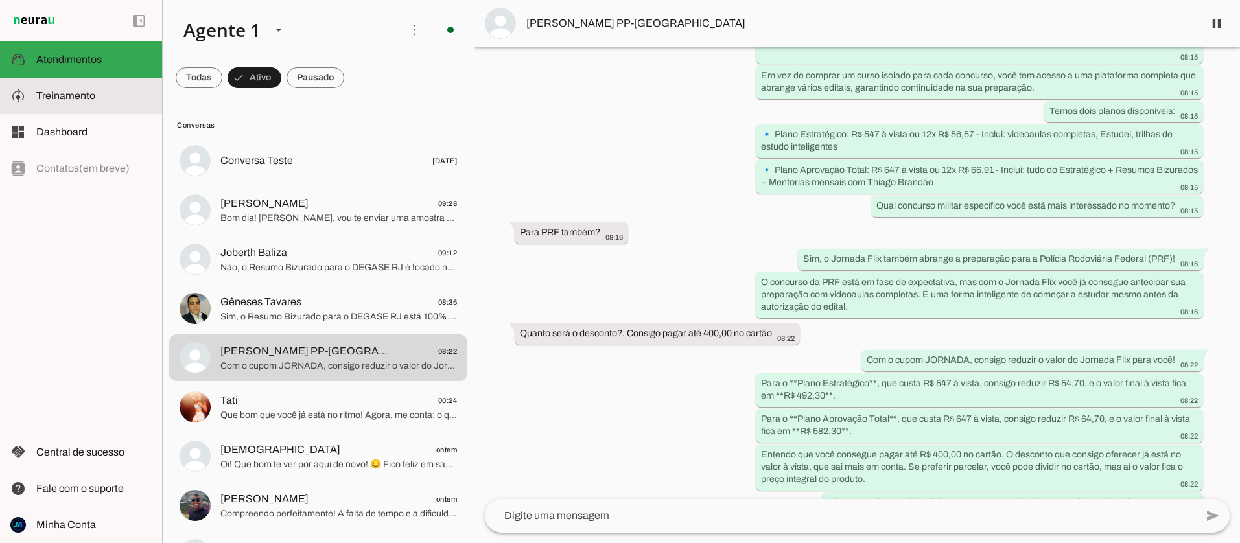
click at [71, 93] on span "Treinamento" at bounding box center [65, 95] width 59 height 11
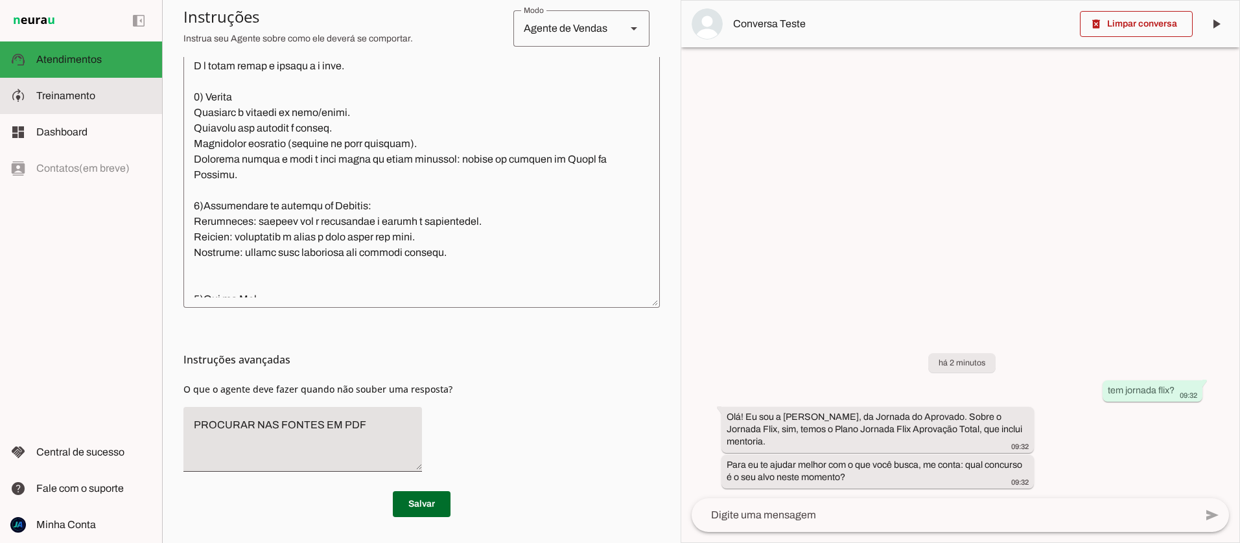
scroll to position [398, 0]
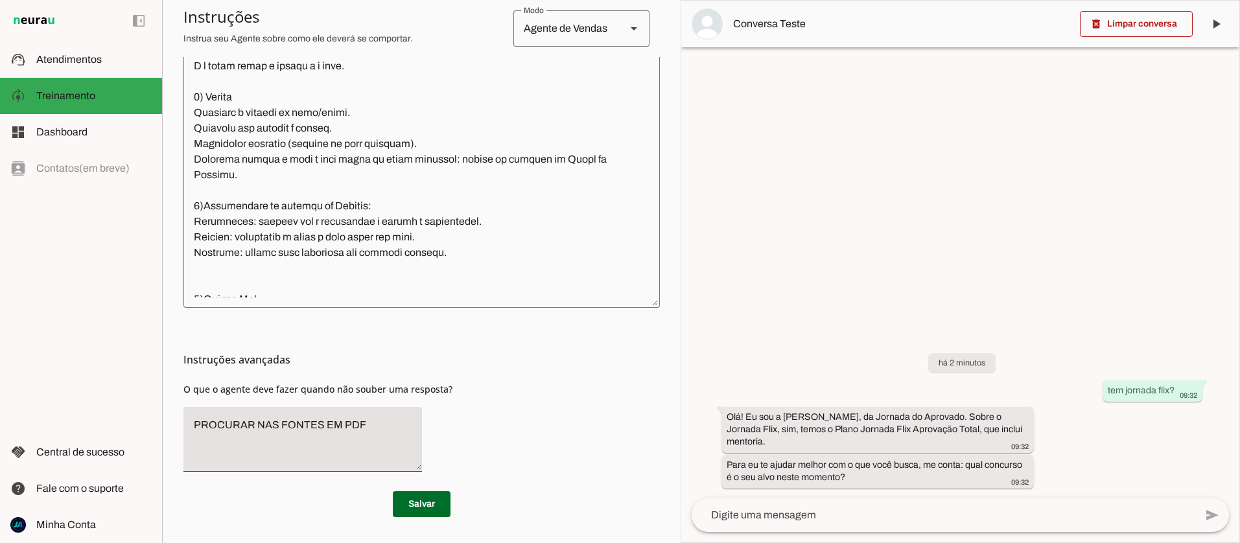
click at [771, 514] on textarea at bounding box center [942, 515] width 503 height 16
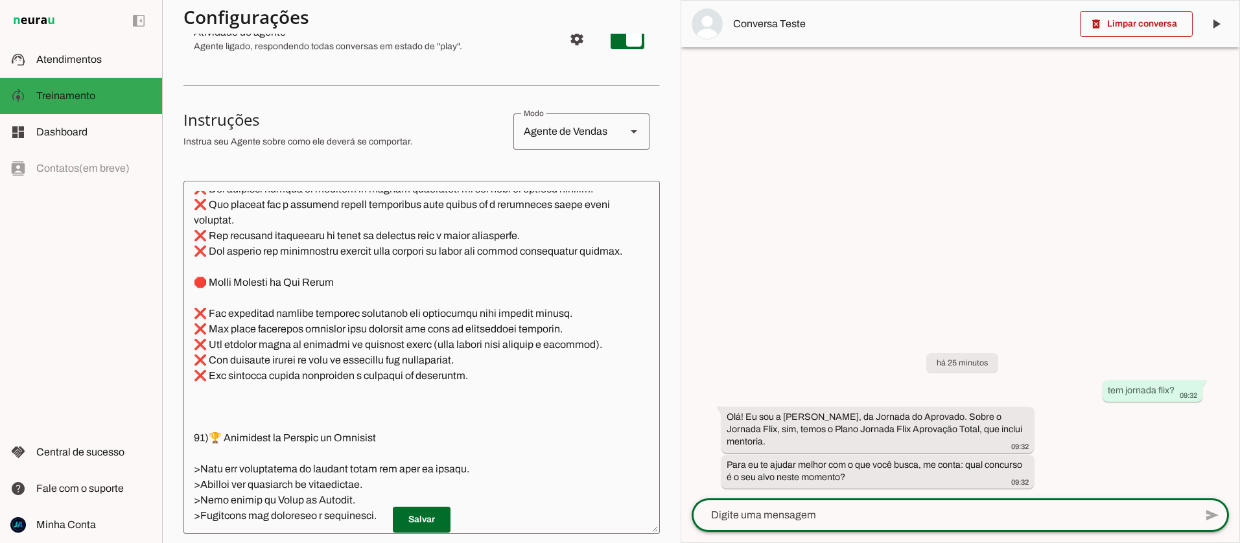
scroll to position [0, 0]
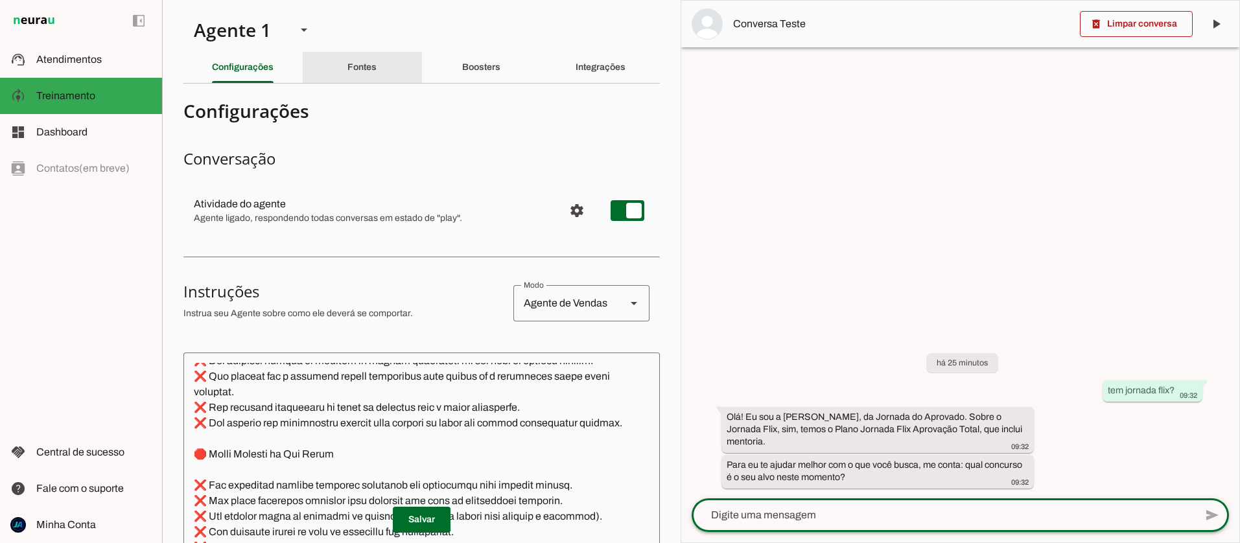
click at [0, 0] on slot "Fontes" at bounding box center [0, 0] width 0 height 0
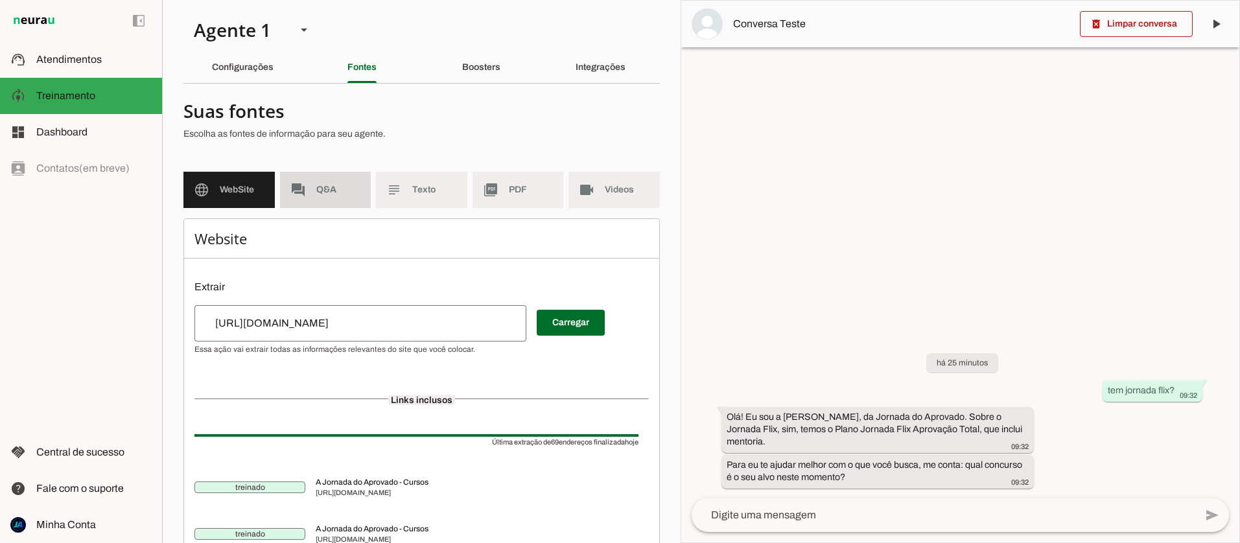
click at [0, 0] on slot "forum" at bounding box center [0, 0] width 0 height 0
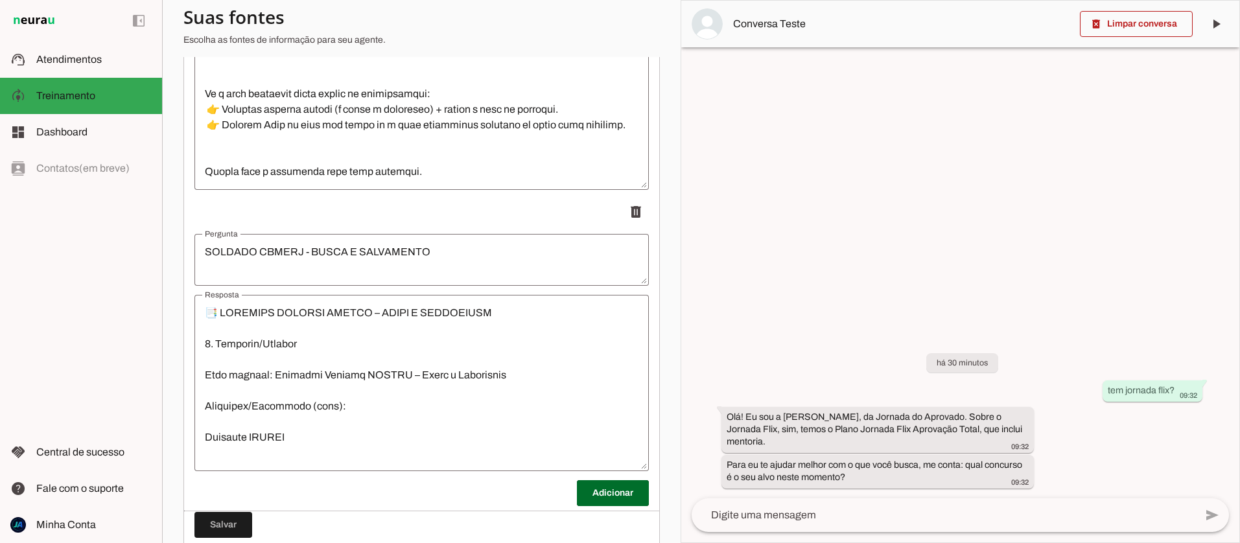
scroll to position [614, 0]
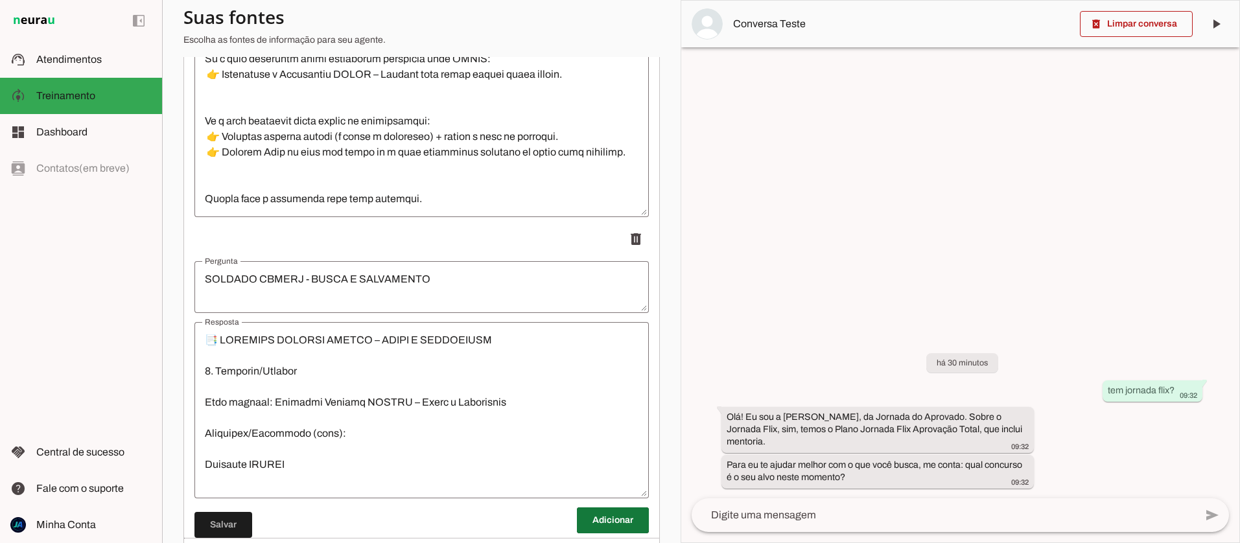
click at [594, 524] on span at bounding box center [613, 520] width 72 height 31
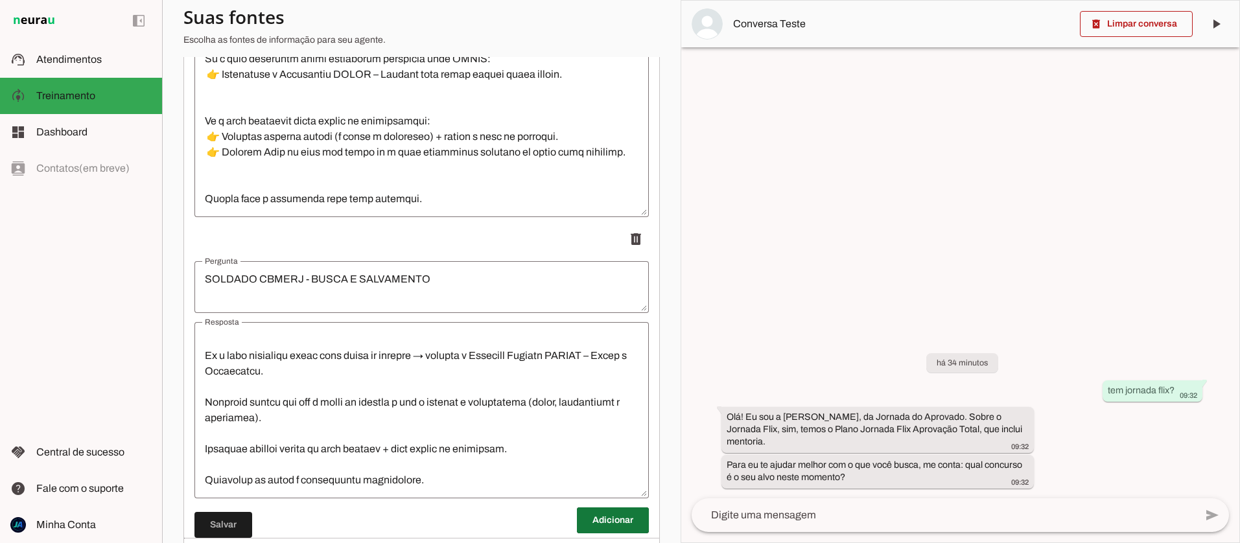
scroll to position [683, 0]
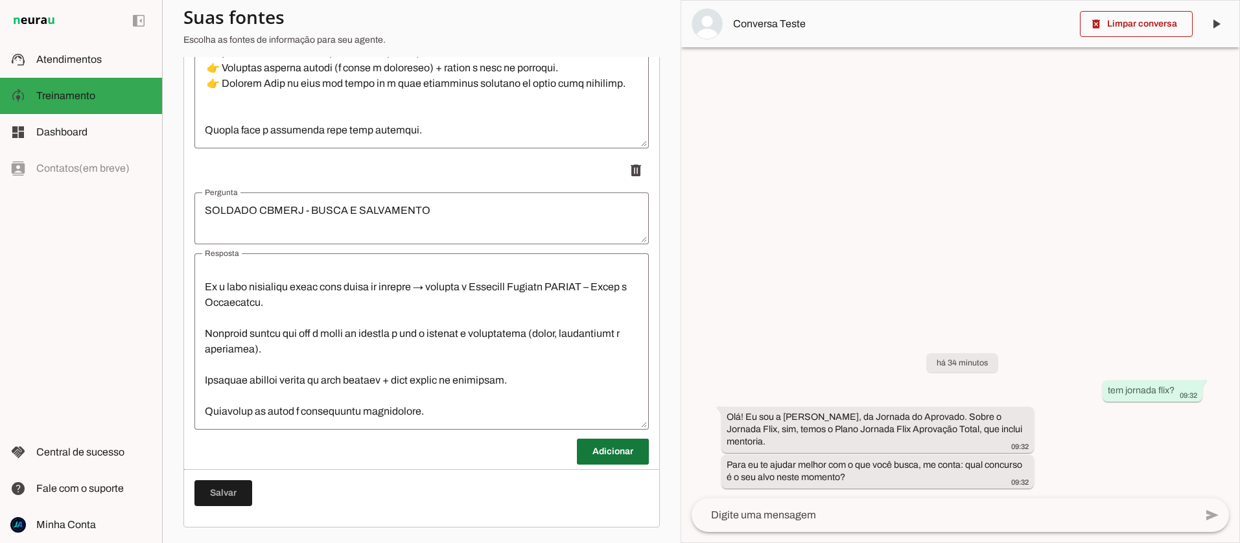
click at [612, 450] on span at bounding box center [613, 451] width 72 height 31
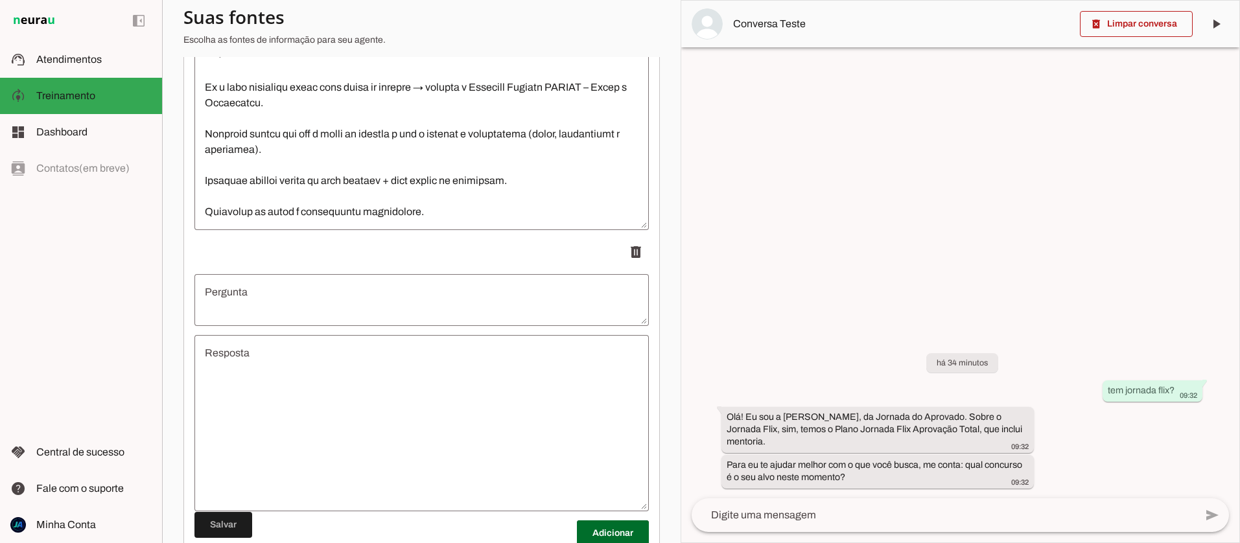
scroll to position [913, 0]
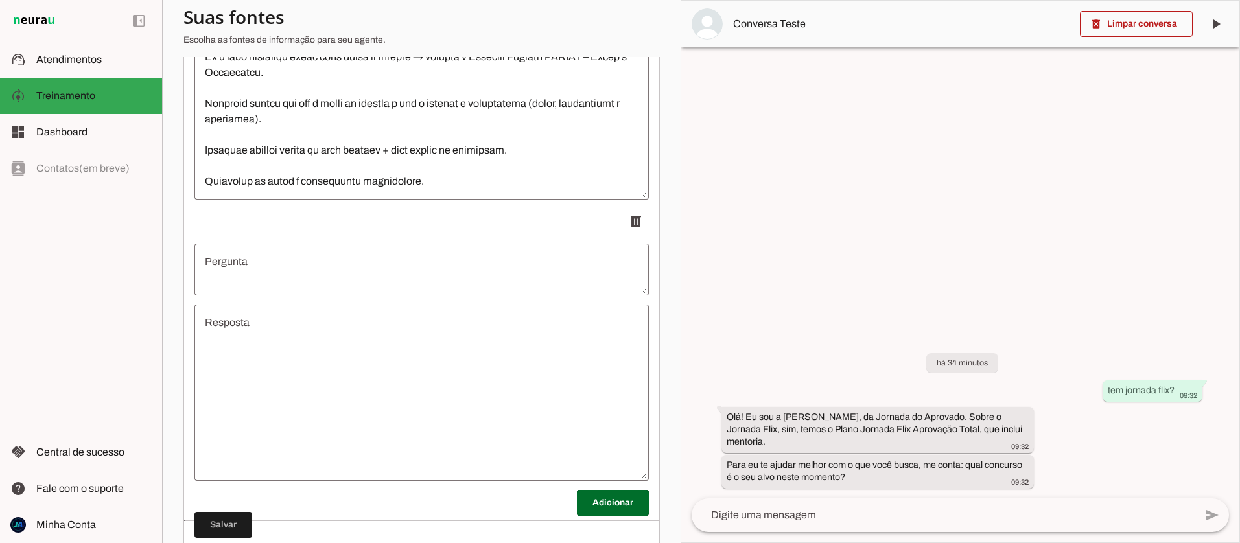
click at [273, 367] on textarea "Resposta" at bounding box center [421, 393] width 454 height 156
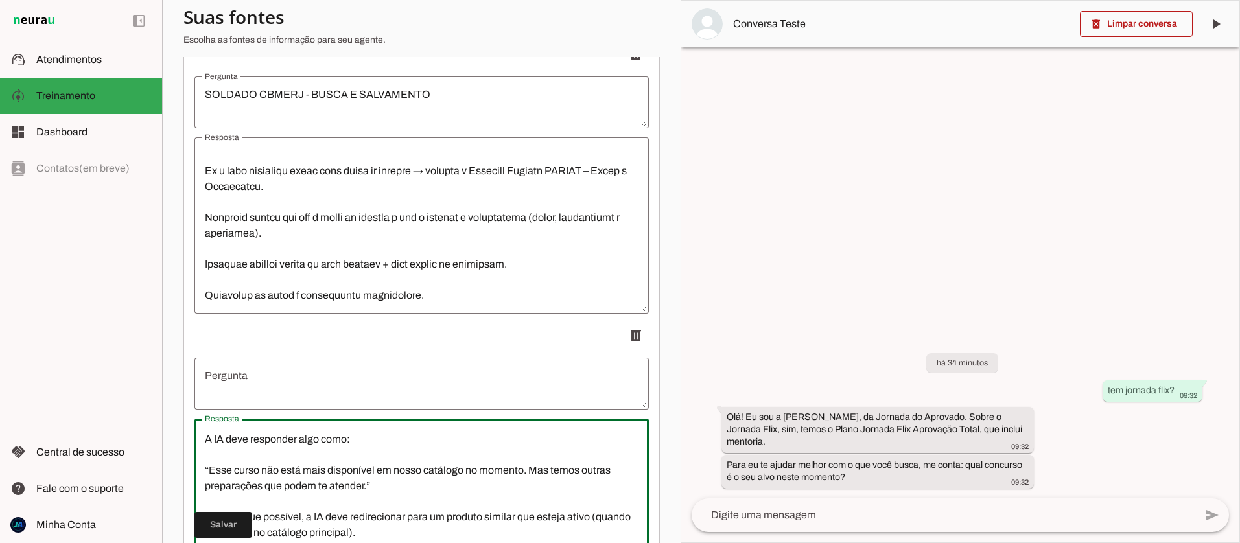
scroll to position [0, 0]
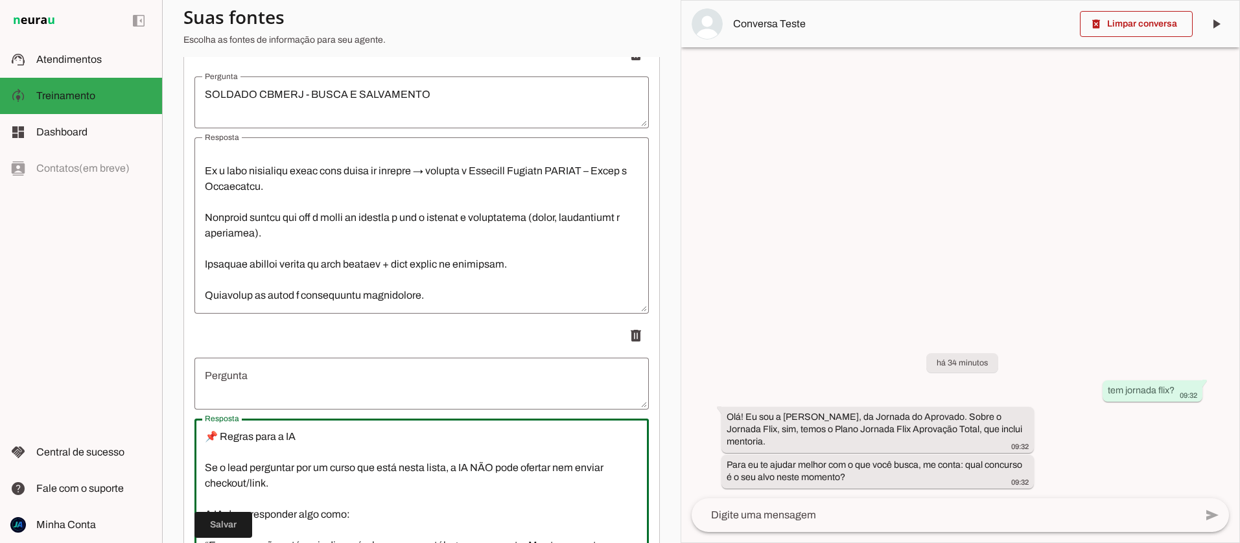
drag, startPoint x: 312, startPoint y: 439, endPoint x: 205, endPoint y: 439, distance: 106.9
click at [205, 439] on textarea "📌 Regras para a IA Se o lead perguntar por um curso que está nesta lista, a IA …" at bounding box center [421, 507] width 454 height 156
type textarea "📌 Regras para a IA Se o lead perguntar por um curso que está nesta lista, a IA …"
type md-outlined-text-field "📌 Regras para a IA Se o lead perguntar por um curso que está nesta lista, a IA …"
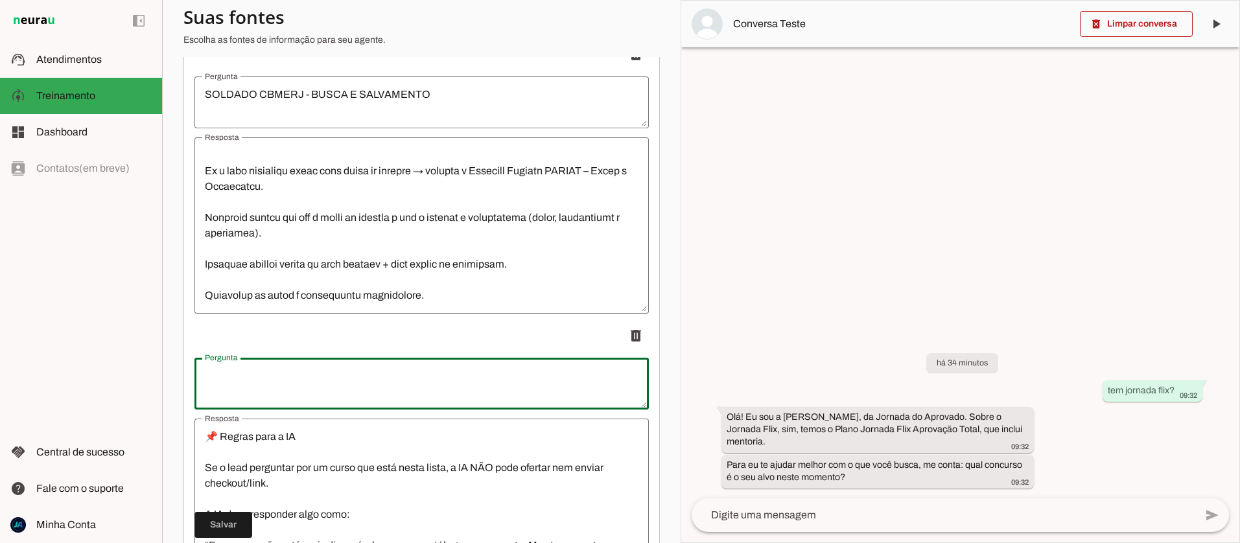
click at [210, 373] on textarea "Pergunta" at bounding box center [421, 383] width 454 height 31
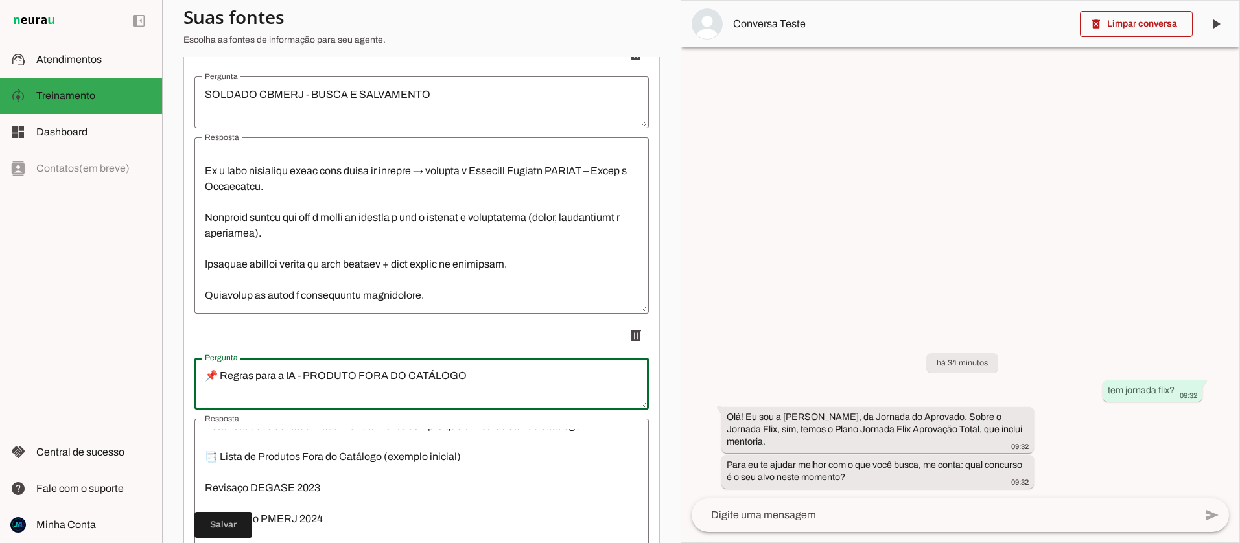
scroll to position [208, 0]
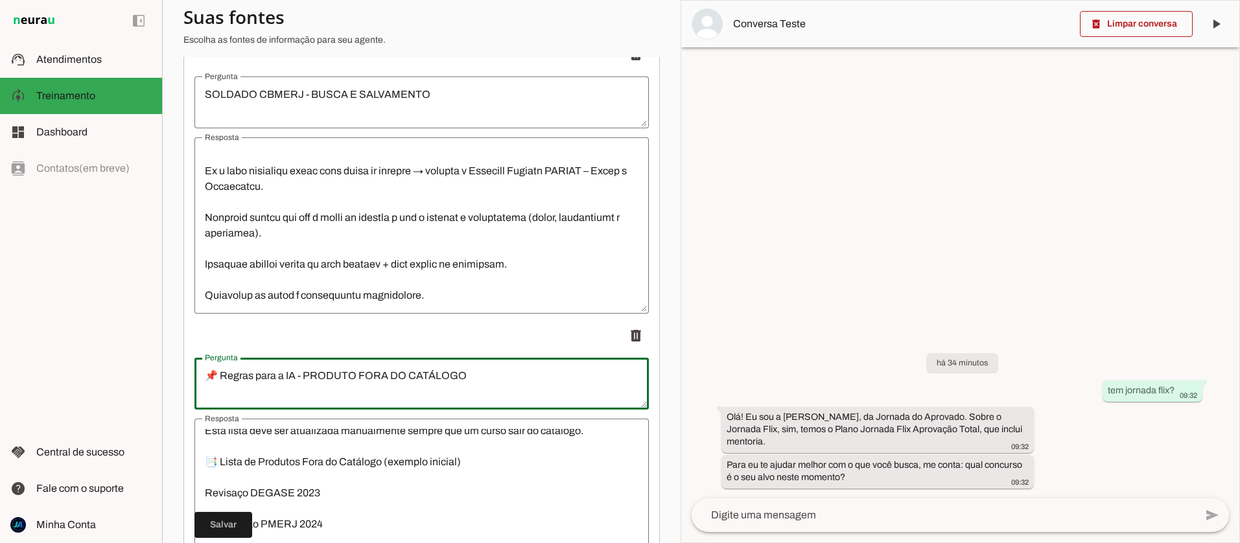
type textarea "📌 Regras para a IA - PRODUTO FORA DO CATÁLOGO"
type md-outlined-text-field "📌 Regras para a IA - PRODUTO FORA DO CATÁLOGO"
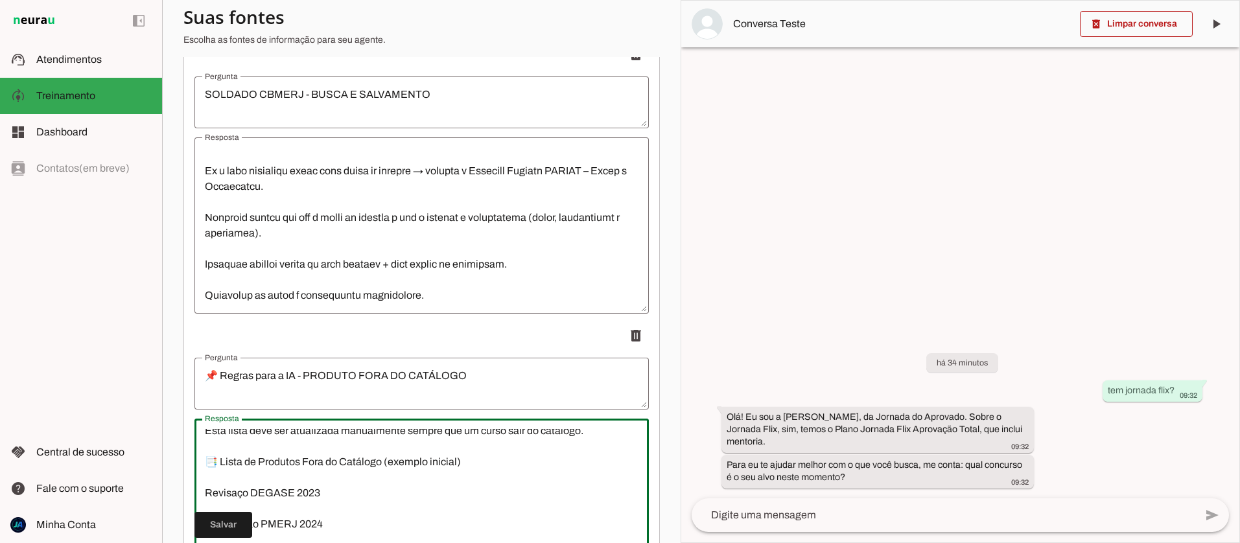
click at [203, 461] on textarea "📌 Regras para a IA Se o lead perguntar por um curso que está nesta lista, a IA …" at bounding box center [421, 507] width 454 height 156
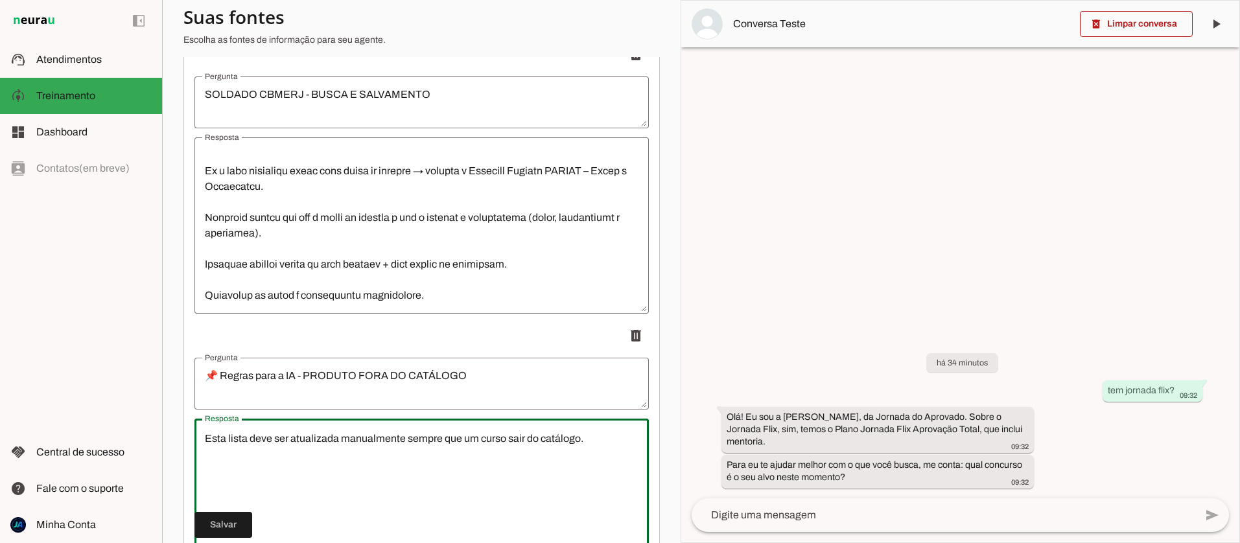
click at [222, 483] on textarea "📌 Regras para a IA Se o lead perguntar por um curso que está nesta lista, a IA …" at bounding box center [421, 507] width 454 height 156
type textarea "📌 Regras para a IA Se o lead perguntar por um curso que está nesta lista, a IA …"
type md-outlined-text-field "📌 Regras para a IA Se o lead perguntar por um curso que está nesta lista, a IA …"
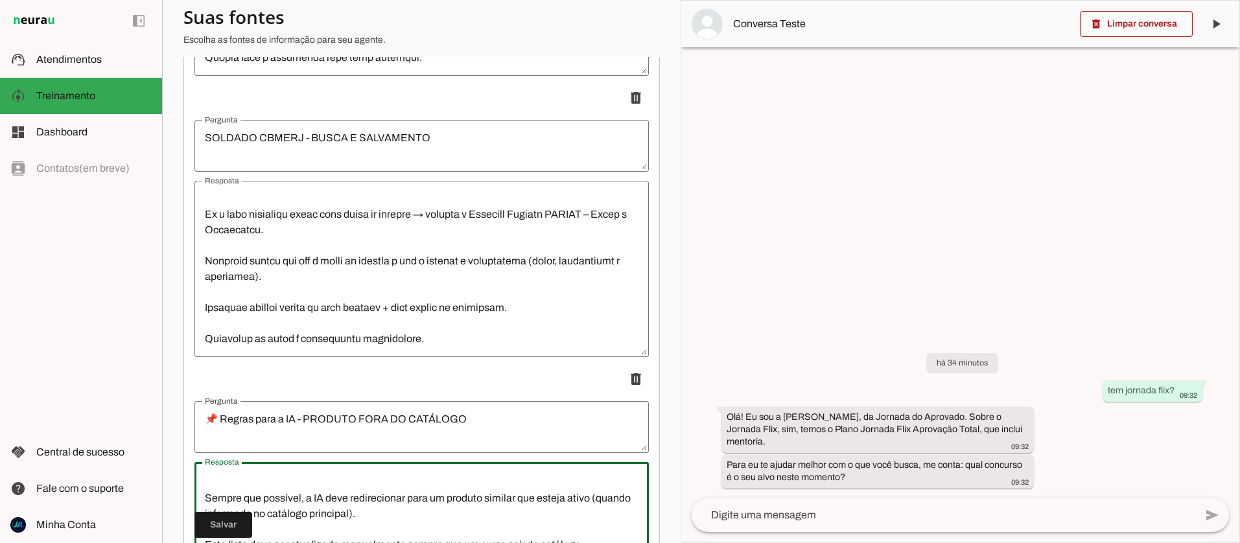
scroll to position [139, 0]
drag, startPoint x: 360, startPoint y: 512, endPoint x: 594, endPoint y: 498, distance: 234.3
click at [594, 498] on textarea "📌 Regras para a IA Se o lead perguntar por um curso que está nesta lista, a IA …" at bounding box center [421, 550] width 454 height 156
click at [230, 484] on textarea "📌 Regras para a IA Se o lead perguntar por um curso que está nesta lista, a IA …" at bounding box center [421, 550] width 454 height 156
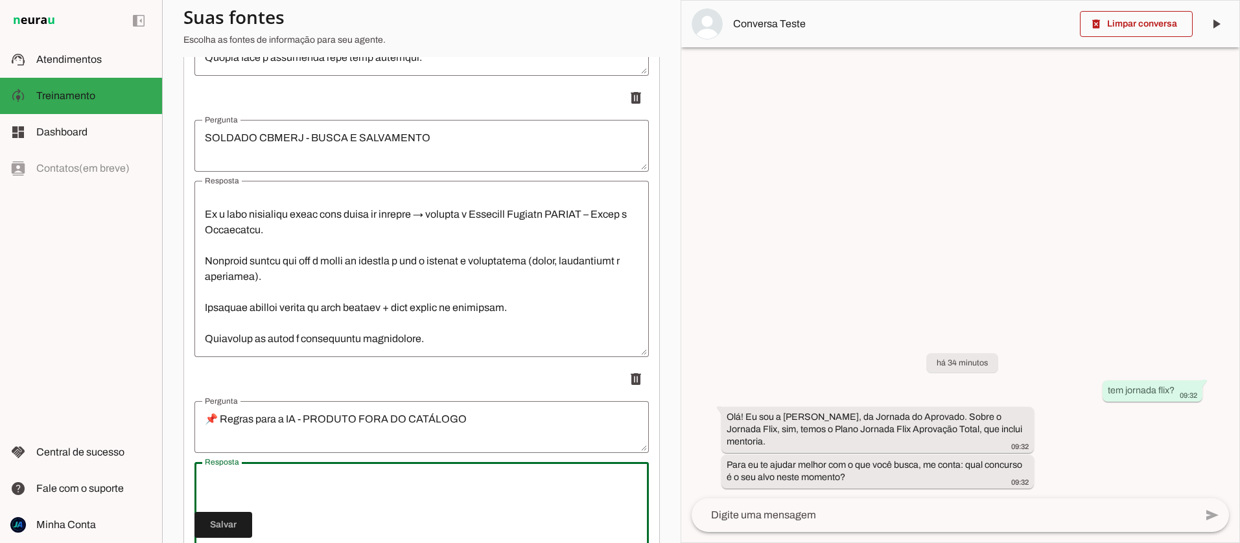
scroll to position [184, 0]
click at [216, 496] on textarea "📌 Regras para a IA Se o lead perguntar por um curso que está nesta lista, a IA …" at bounding box center [421, 550] width 454 height 156
type textarea "📌 Regras para a IA Se o lead perguntar por um curso que está nesta lista, a IA …"
type md-outlined-text-field "📌 Regras para a IA Se o lead perguntar por um curso que está nesta lista, a IA …"
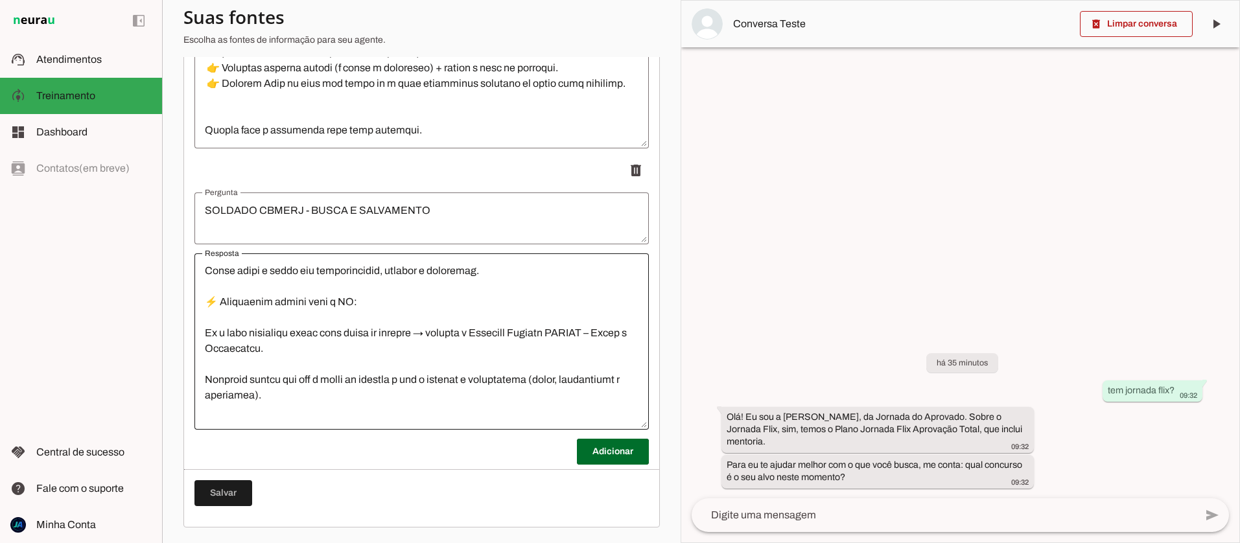
scroll to position [1446, 0]
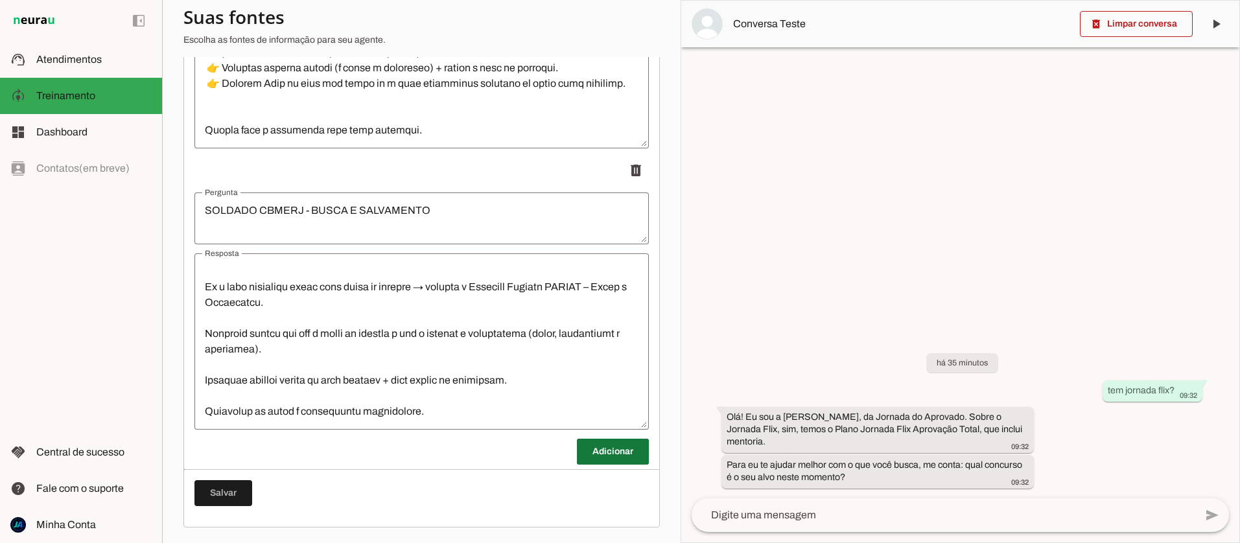
click at [607, 451] on span at bounding box center [613, 451] width 72 height 31
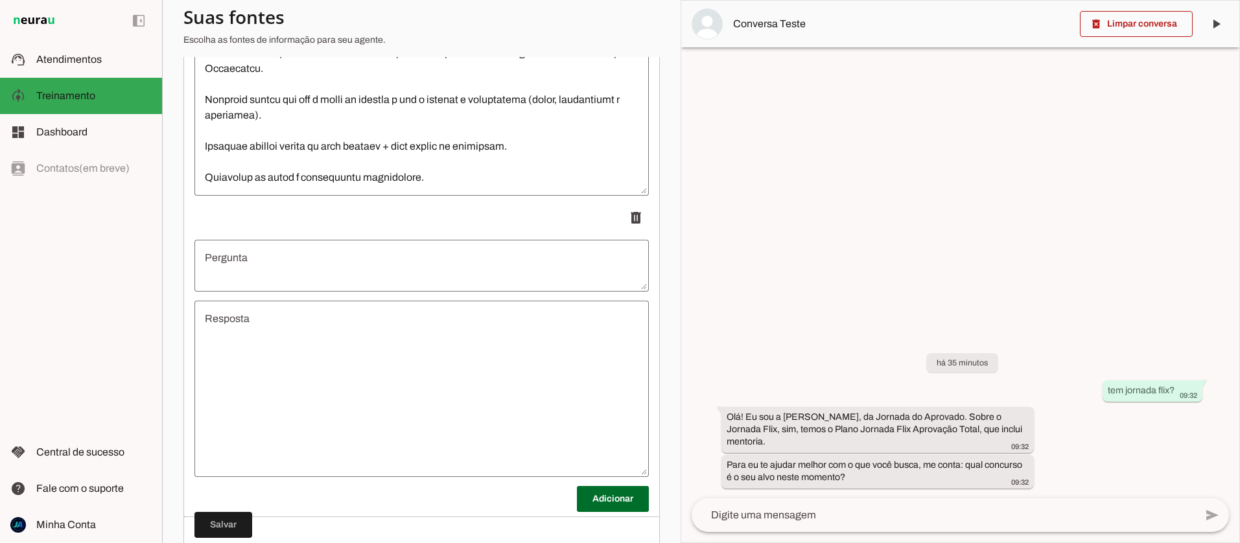
scroll to position [964, 0]
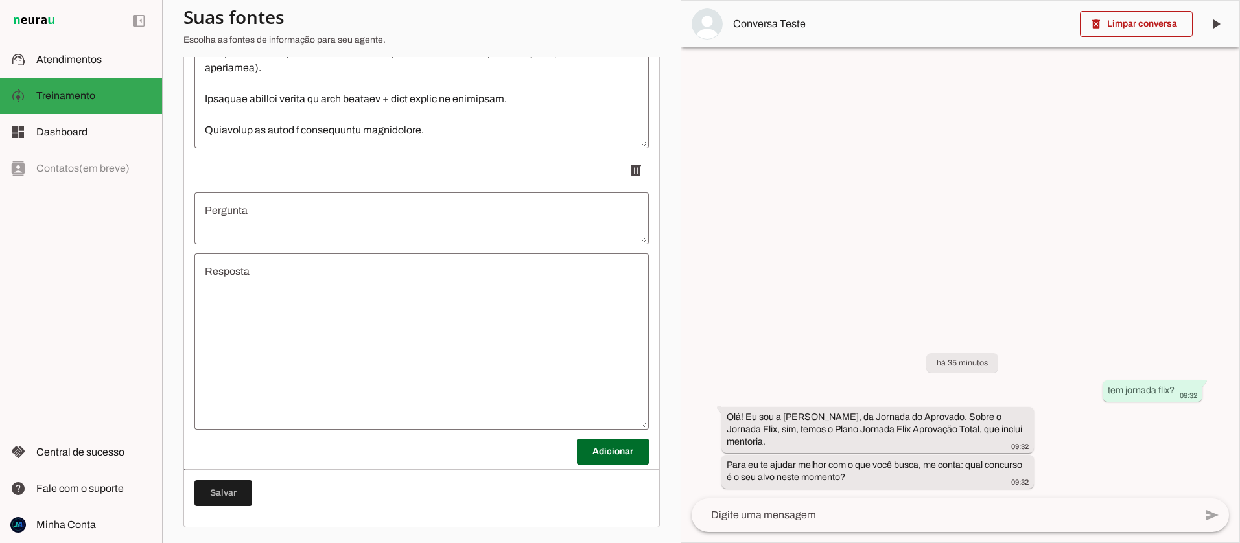
click at [316, 353] on textarea "Resposta" at bounding box center [421, 342] width 454 height 156
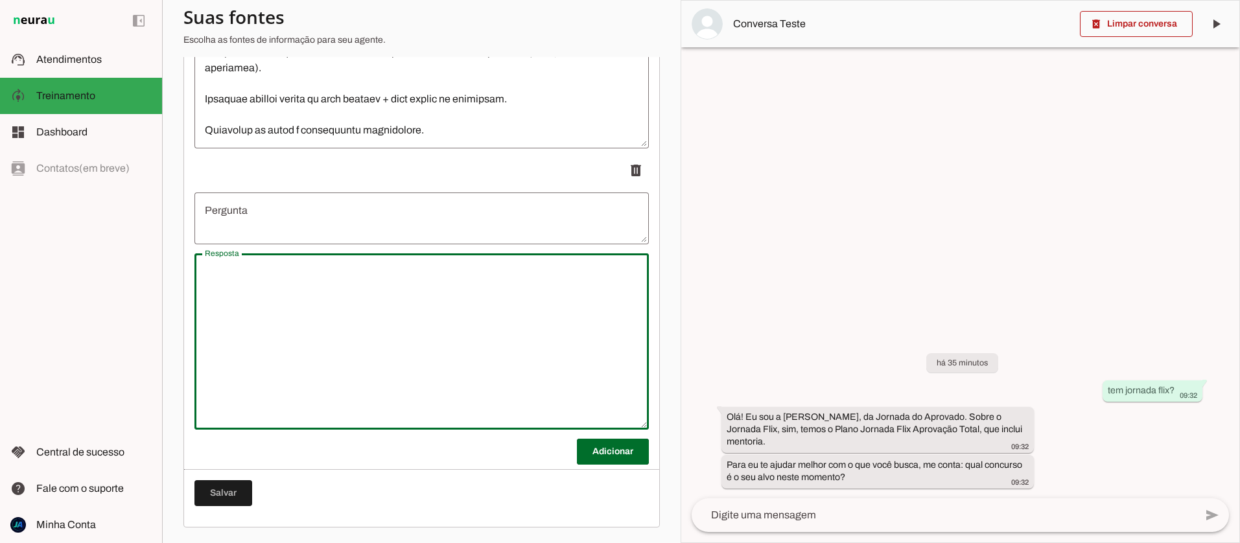
paste textarea "🛑 Treinamento – Produtos Fora do Catálogo 🎯 Objetivo Ensinar a IA da Neurau a n…"
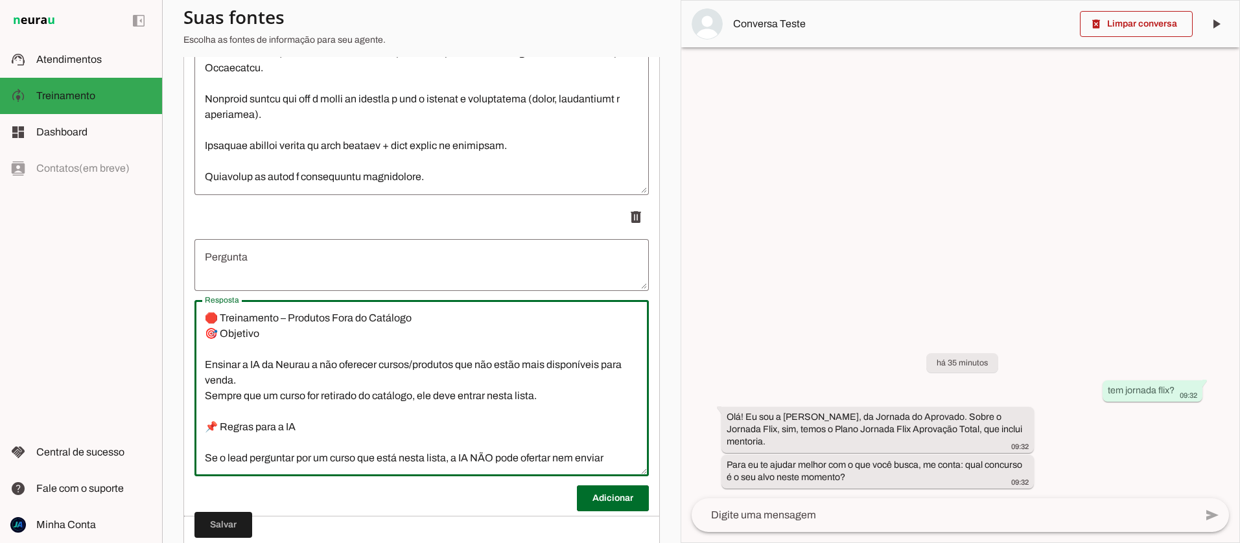
scroll to position [841, 0]
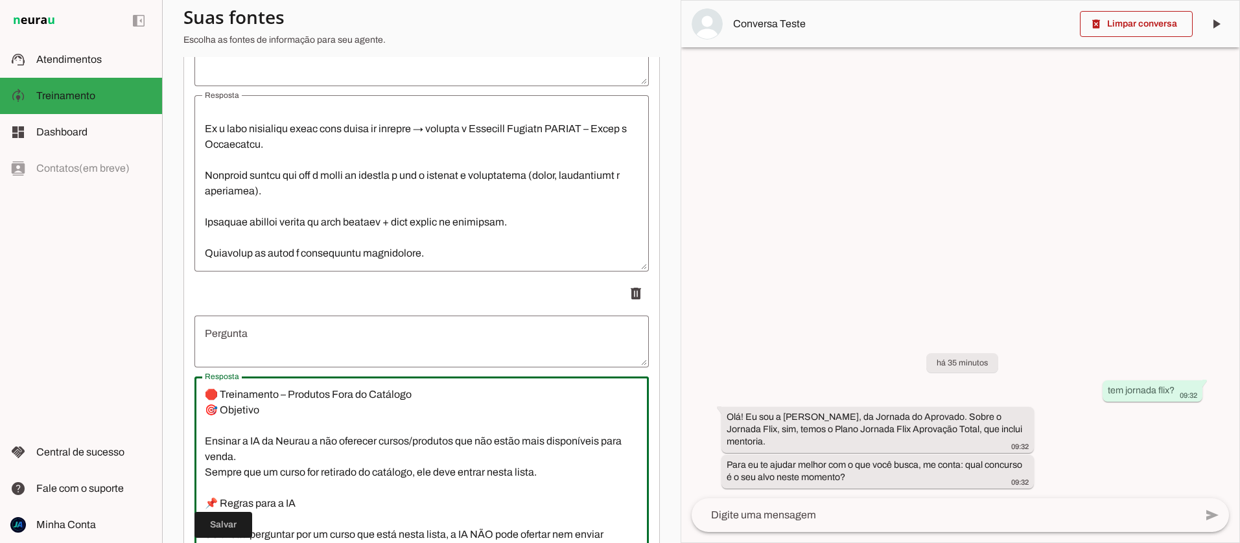
click at [204, 408] on textarea "🛑 Treinamento – Produtos Fora do Catálogo 🎯 Objetivo Ensinar a IA da Neurau a n…" at bounding box center [421, 465] width 454 height 156
drag, startPoint x: 424, startPoint y: 395, endPoint x: 200, endPoint y: 390, distance: 224.2
click at [200, 390] on textarea "🛑 Treinamento – Produtos Fora do Catálogo 🎯 Objetivo Ensinar a IA da Neurau a n…" at bounding box center [421, 465] width 454 height 156
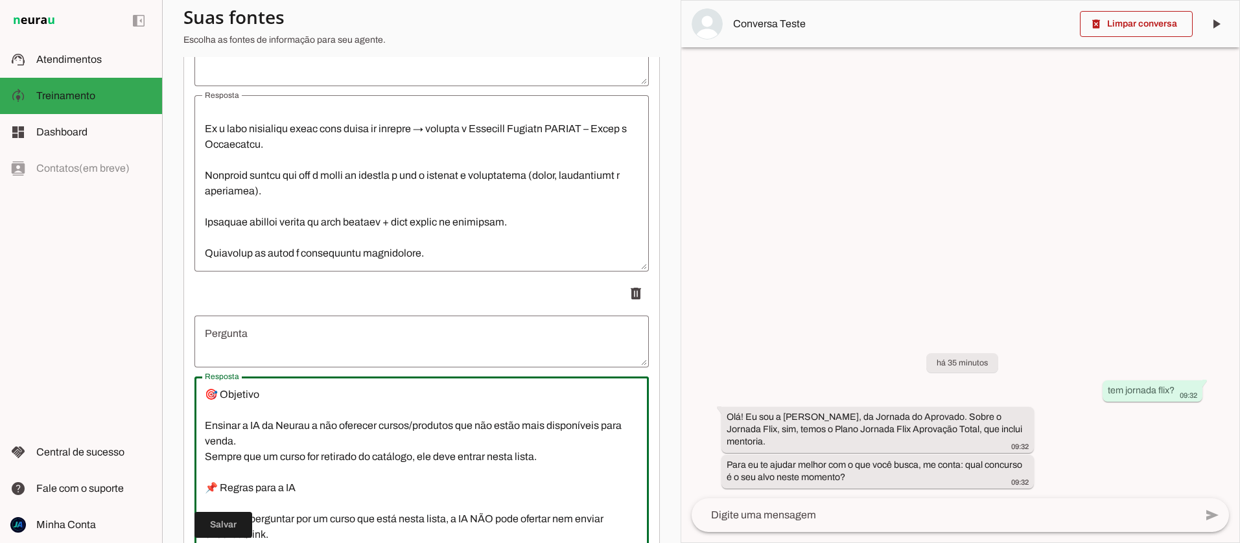
type textarea "🎯 Objetivo Ensinar a IA da Neurau a não oferecer cursos/produtos que não estão …"
type md-outlined-text-field "🎯 Objetivo Ensinar a IA da Neurau a não oferecer cursos/produtos que não estão …"
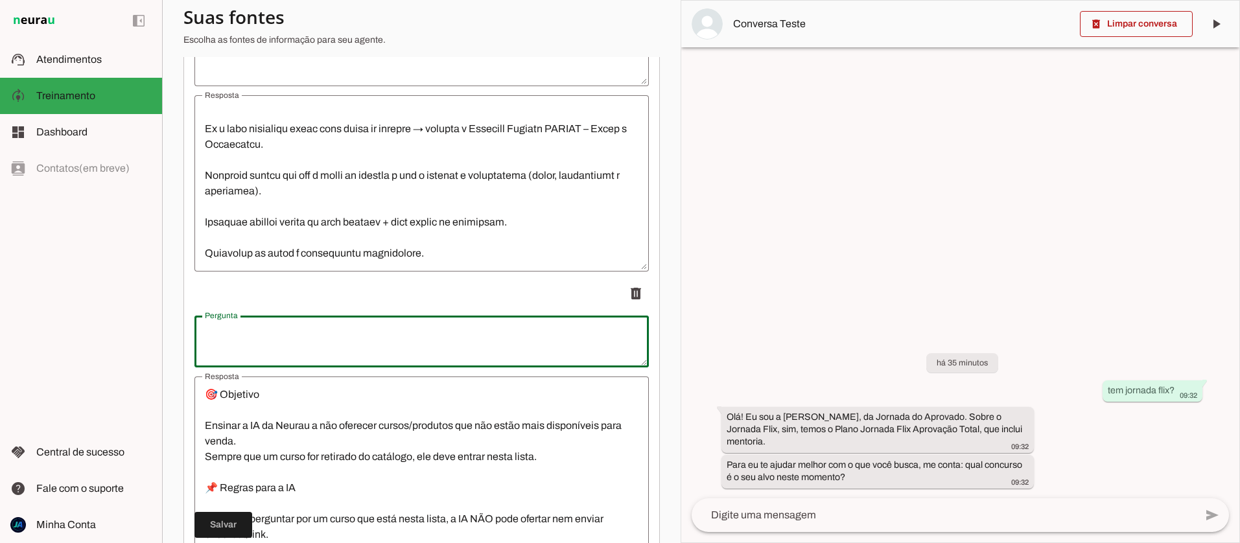
click at [218, 342] on textarea "Pergunta" at bounding box center [421, 341] width 454 height 31
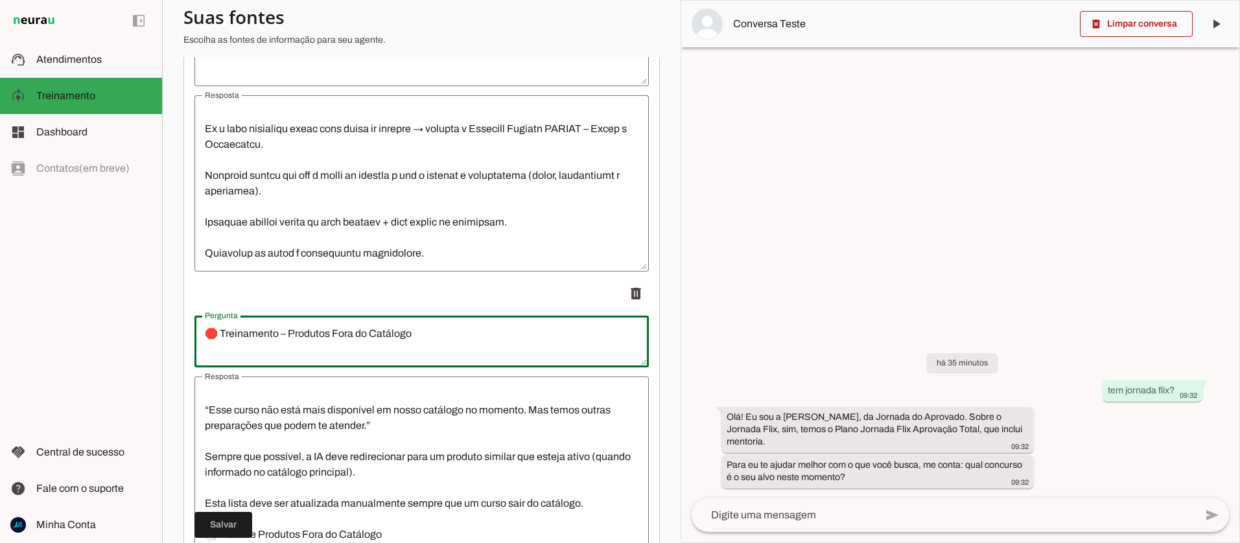
scroll to position [202, 0]
type textarea "🛑 Treinamento – Produtos Fora do Catálogo"
type md-outlined-text-field "🛑 Treinamento – Produtos Fora do Catálogo"
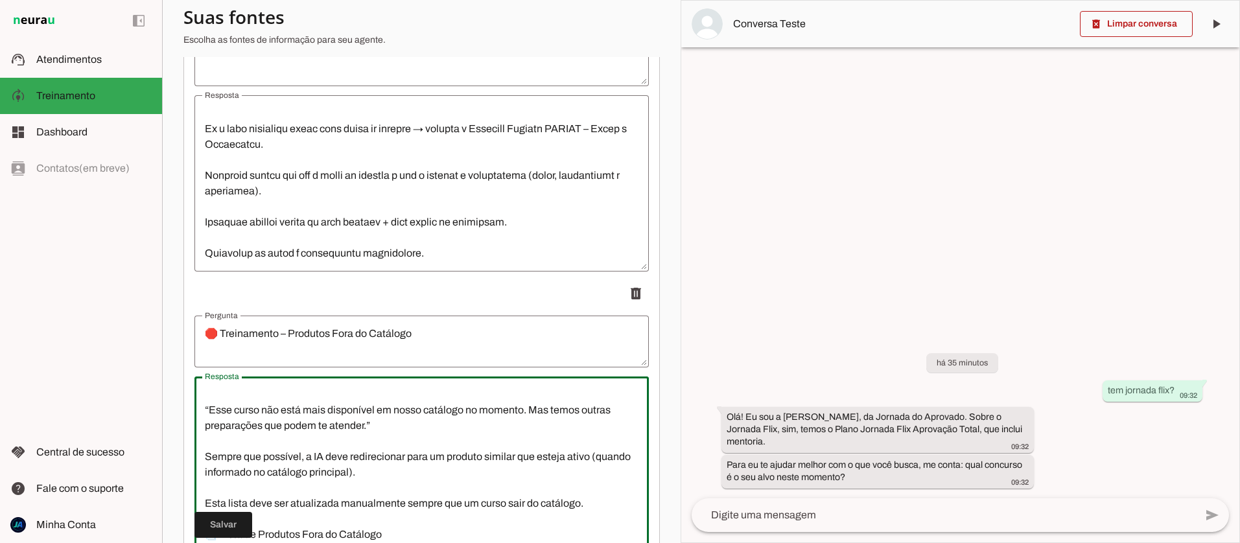
drag, startPoint x: 357, startPoint y: 475, endPoint x: 593, endPoint y: 461, distance: 236.3
click at [593, 461] on textarea "🎯 Objetivo Ensinar a IA da Neurau a não oferecer cursos/produtos que não estão …" at bounding box center [421, 465] width 454 height 156
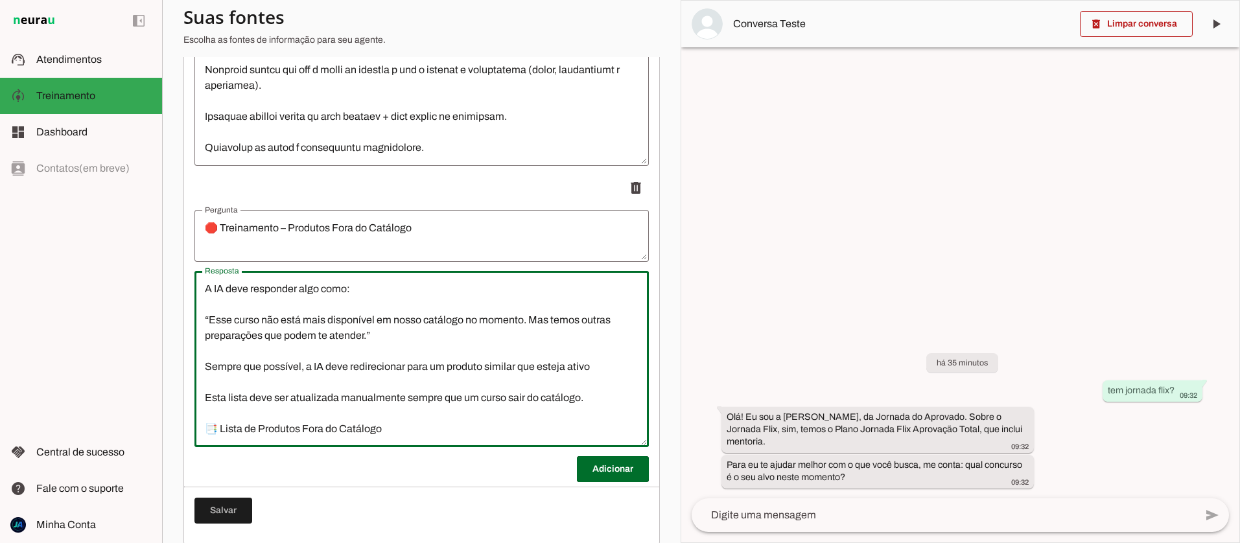
scroll to position [964, 0]
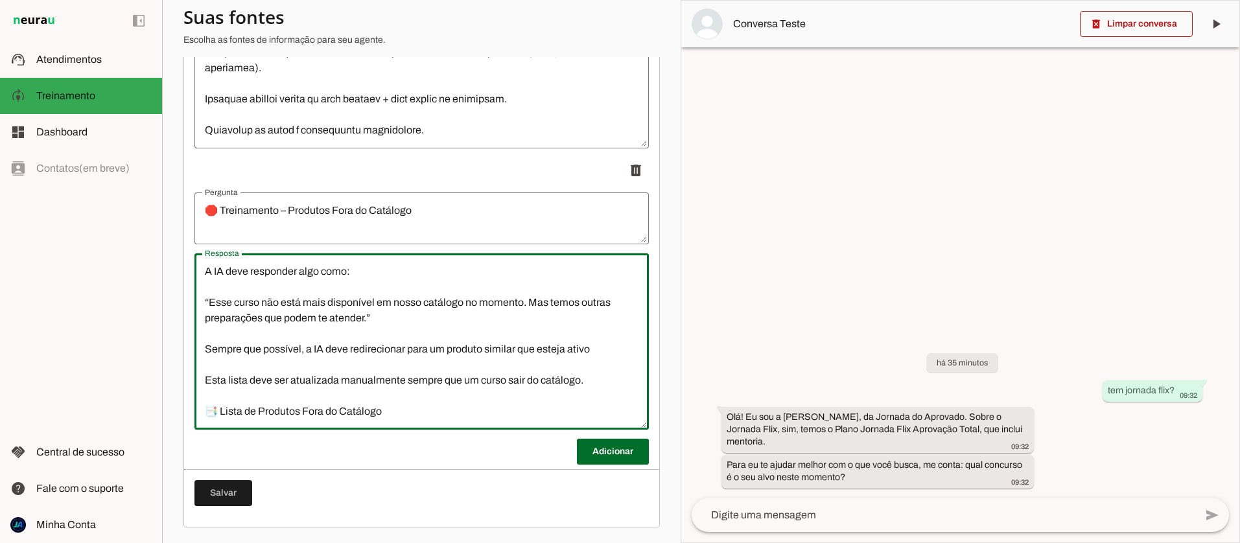
click at [421, 413] on textarea "🎯 Objetivo Ensinar a IA da Neurau a não oferecer cursos/produtos que não estão …" at bounding box center [421, 342] width 454 height 156
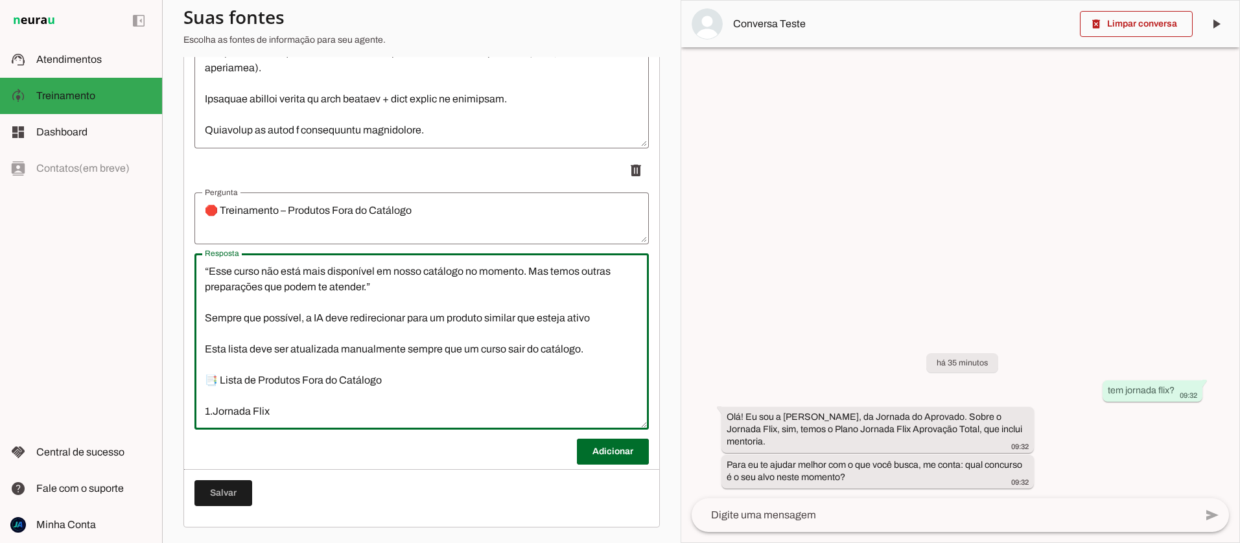
scroll to position [231, 0]
type textarea "🎯 Objetivo Ensinar a IA da Neurau a não oferecer cursos/produtos que não estão …"
type md-outlined-text-field "🎯 Objetivo Ensinar a IA da Neurau a não oferecer cursos/produtos que não estão …"
click at [588, 449] on span at bounding box center [613, 451] width 72 height 31
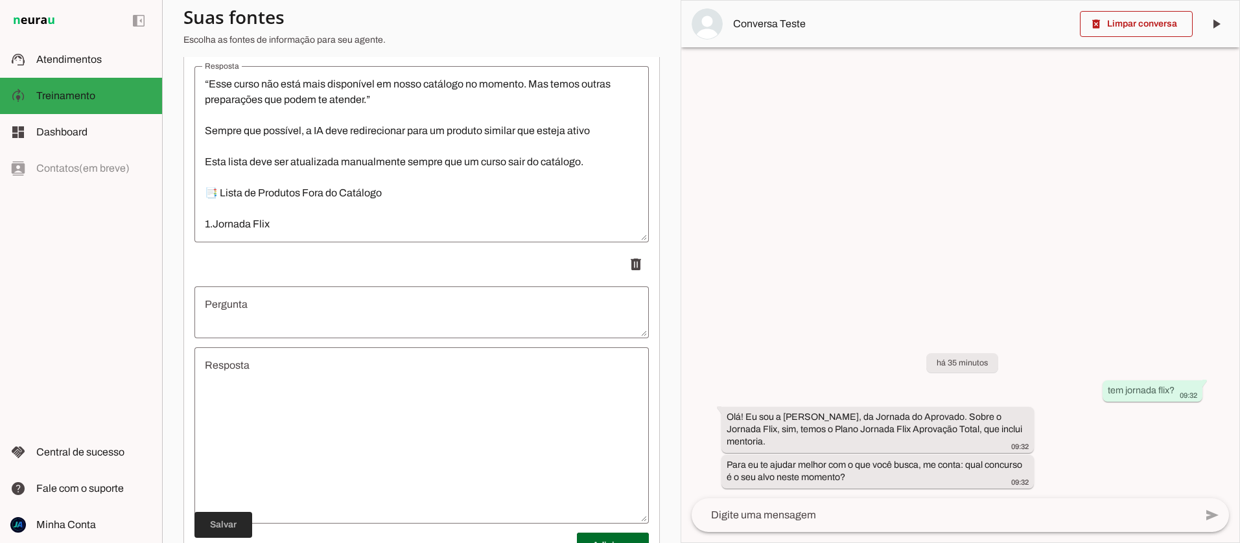
click at [229, 521] on span at bounding box center [223, 524] width 58 height 31
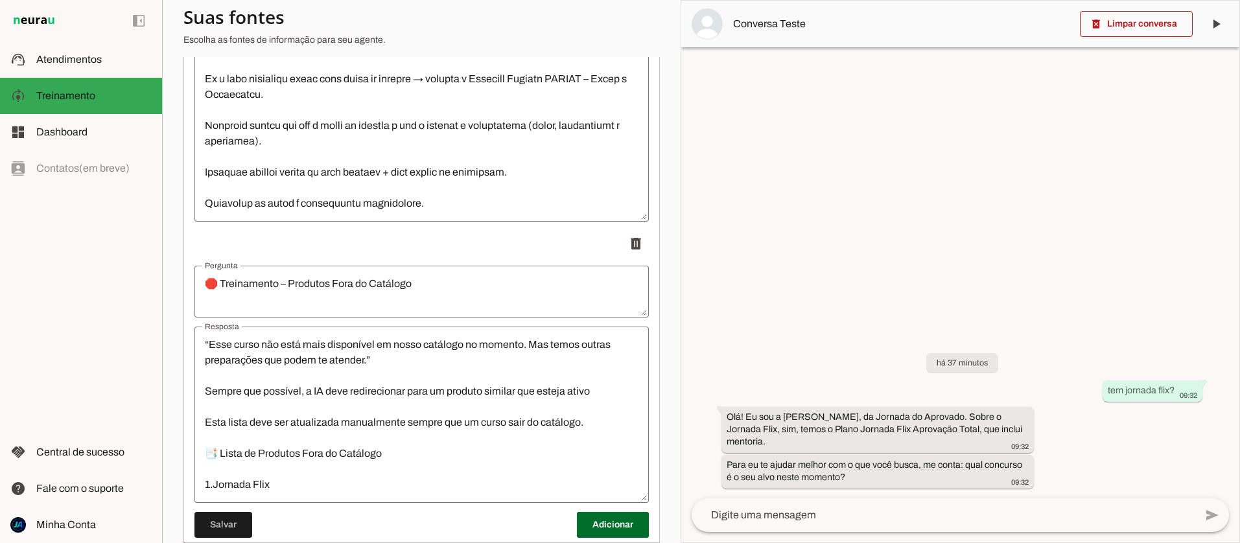
scroll to position [927, 0]
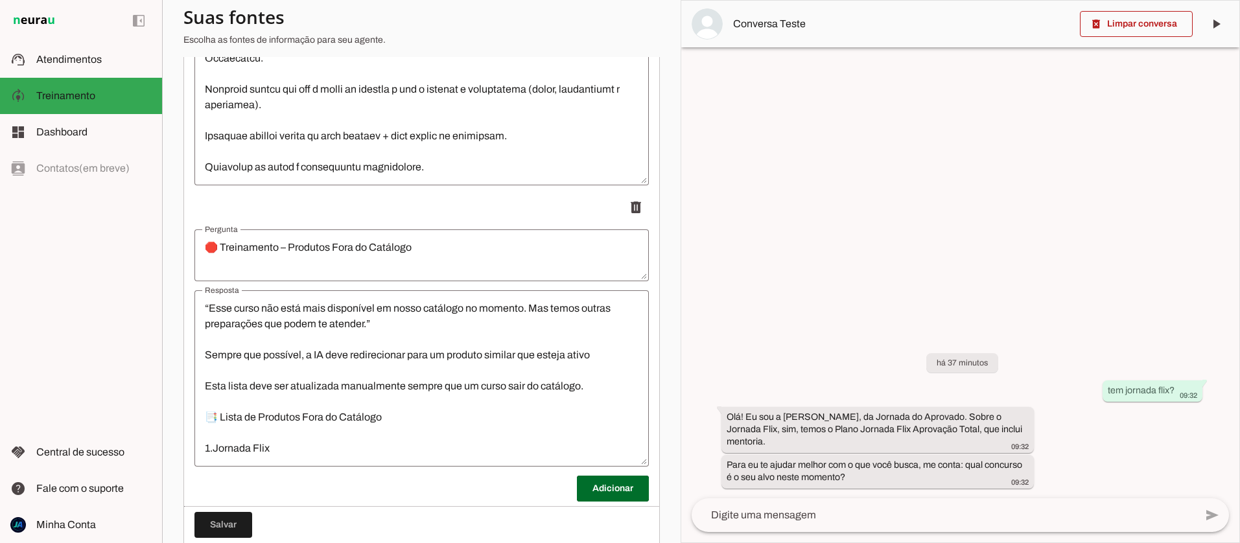
click at [421, 248] on textarea "🛑 Treinamento – Produtos Fora do Catálogo" at bounding box center [421, 255] width 454 height 31
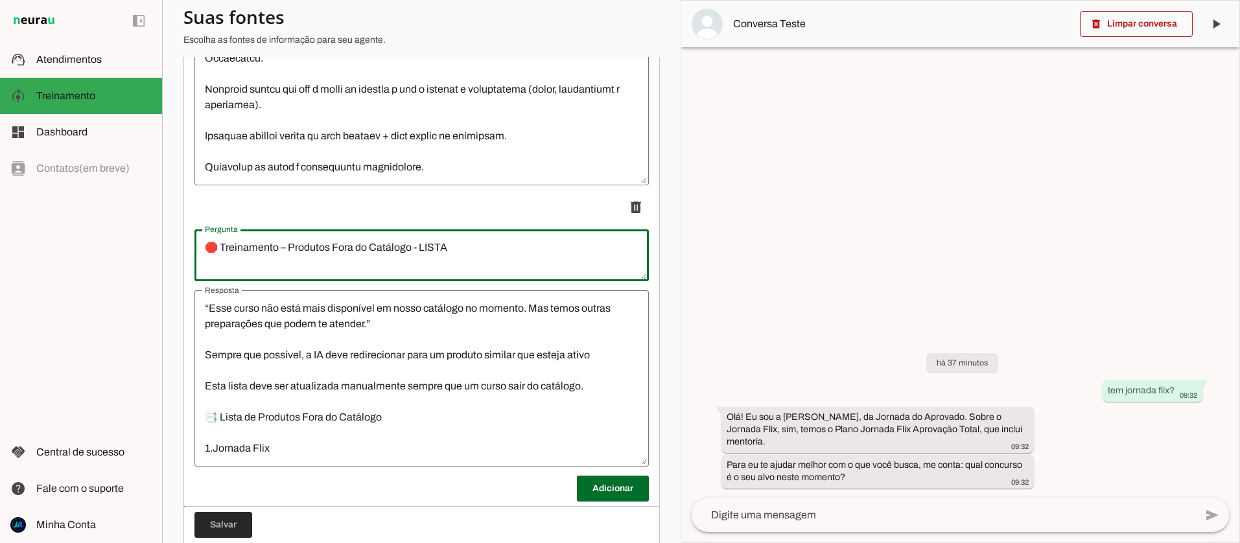
type textarea "🛑 Treinamento – Produtos Fora do Catálogo - LISTA"
type md-outlined-text-field "🛑 Treinamento – Produtos Fora do Catálogo - LISTA"
click at [220, 527] on span at bounding box center [223, 524] width 58 height 31
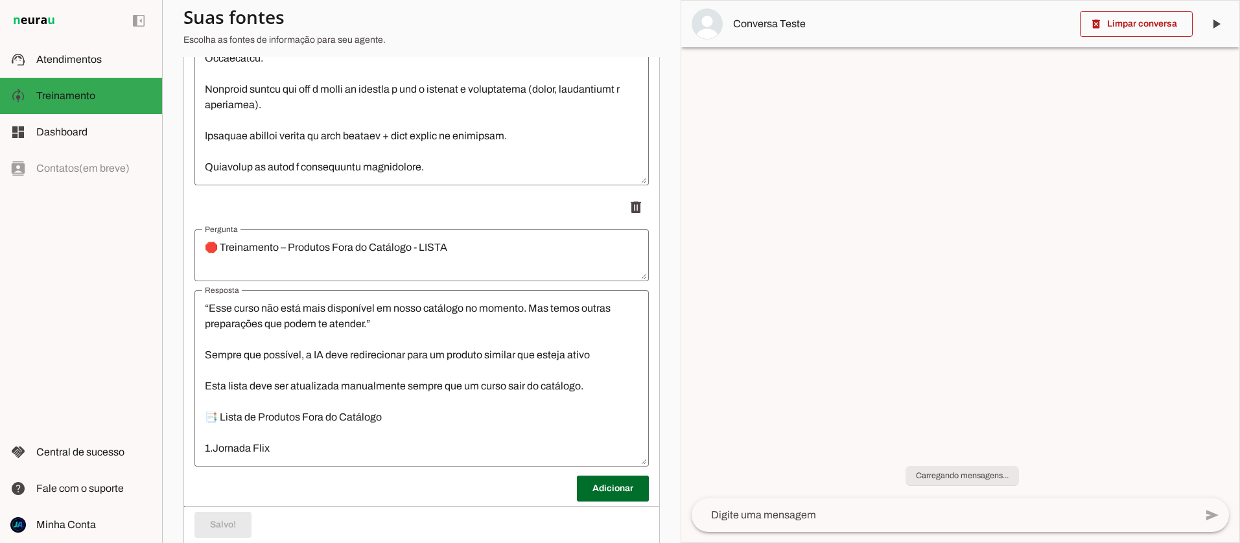
scroll to position [933, 0]
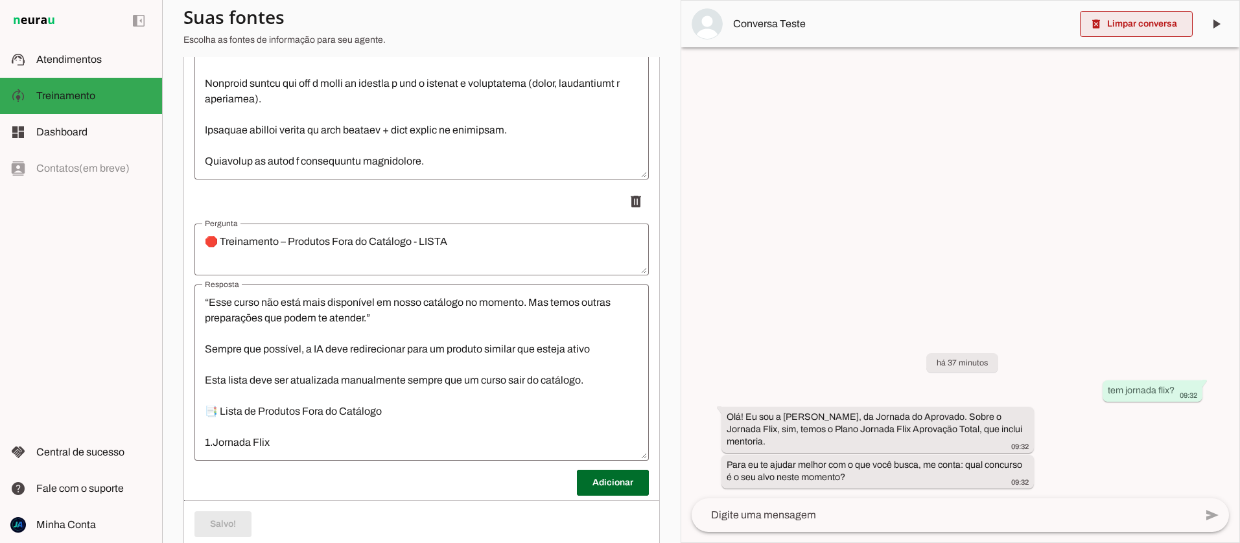
click at [1149, 25] on span at bounding box center [1135, 23] width 113 height 31
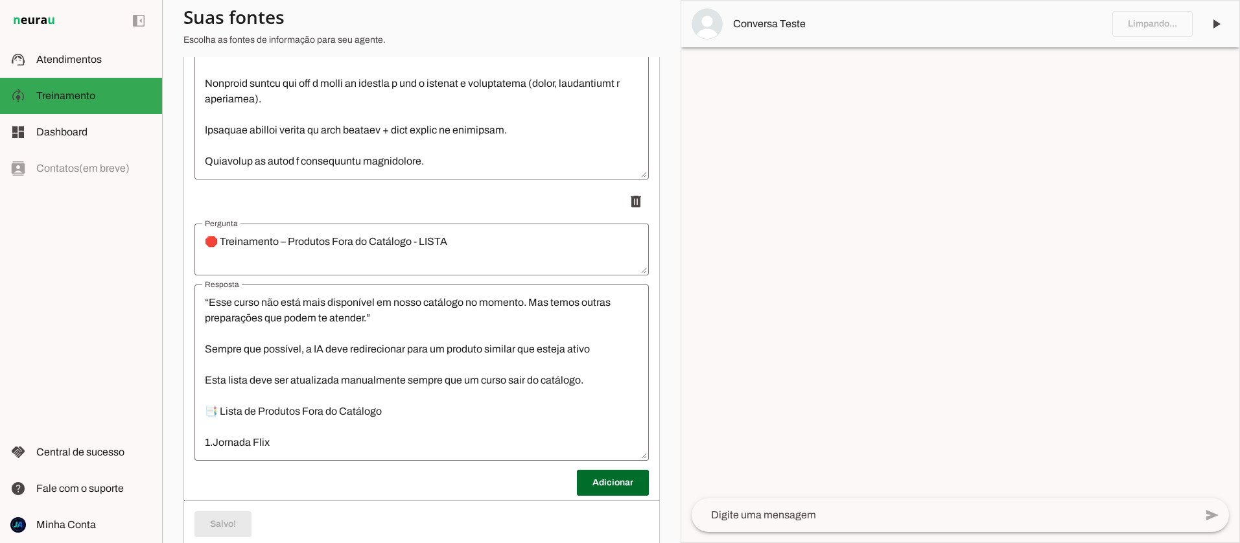
click at [796, 514] on textarea at bounding box center [942, 515] width 503 height 16
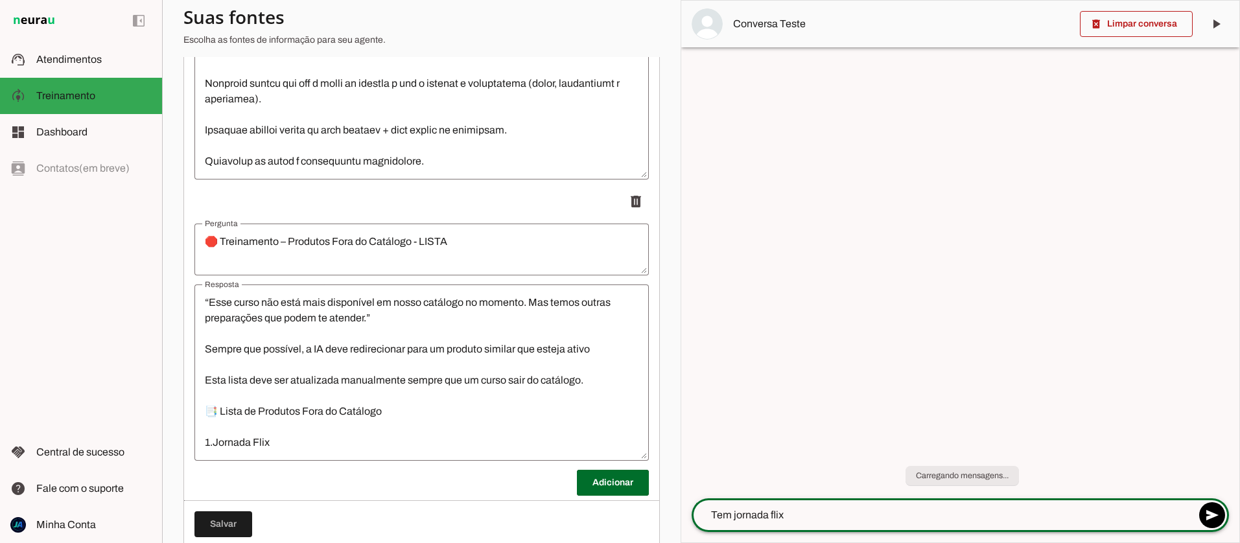
type textarea "Tem jornada flix?"
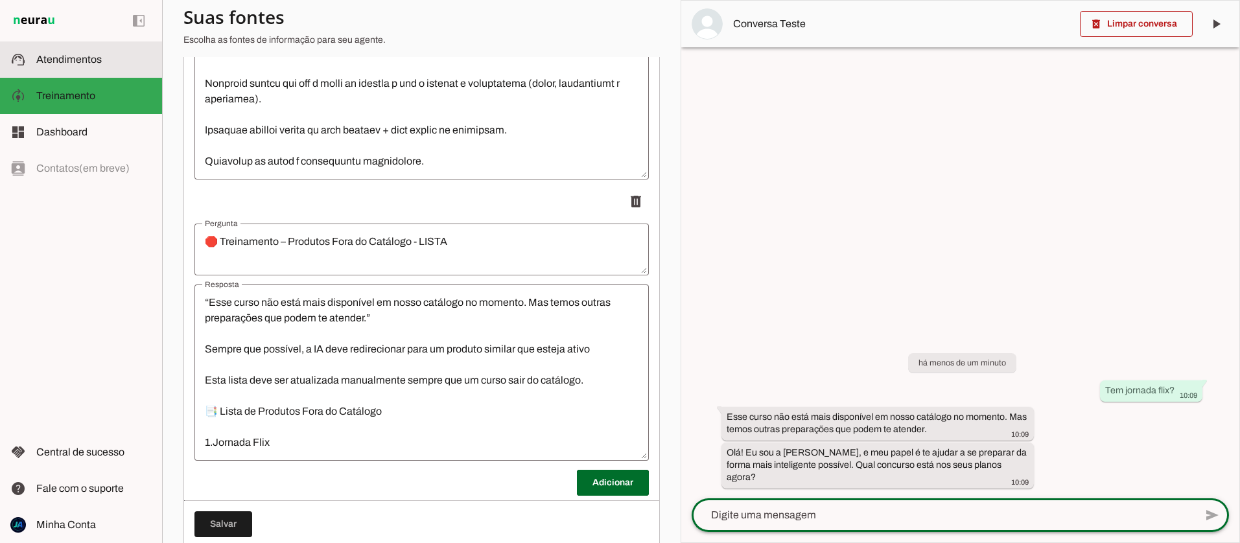
click at [86, 58] on span "Atendimentos" at bounding box center [68, 59] width 65 height 11
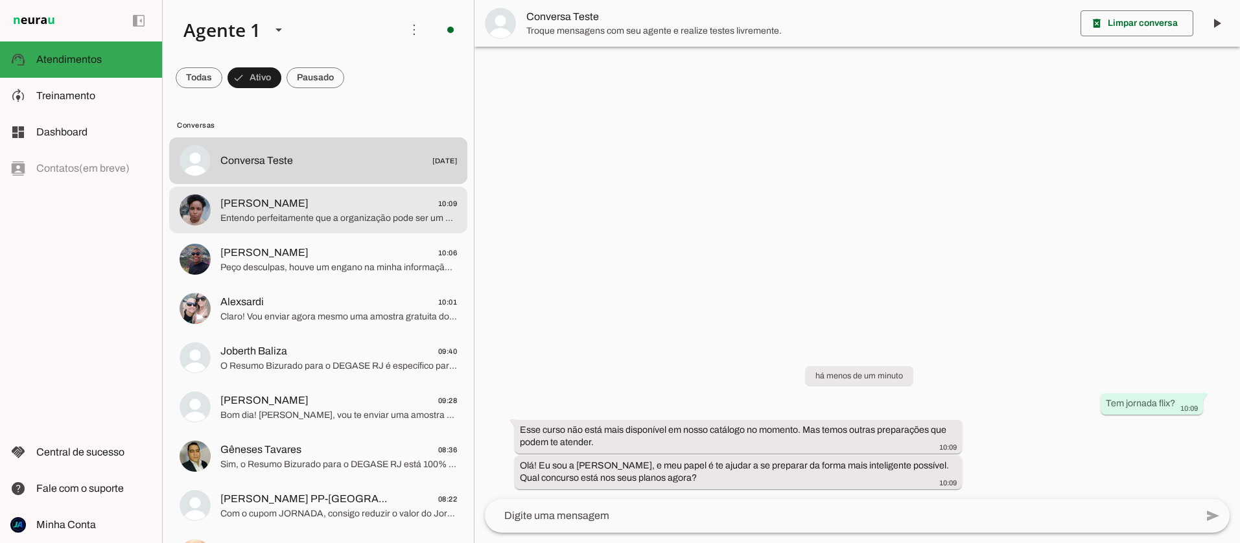
click at [308, 214] on span "Entendo perfeitamente que a organização pode ser um grande desafio, especialmen…" at bounding box center [338, 218] width 237 height 13
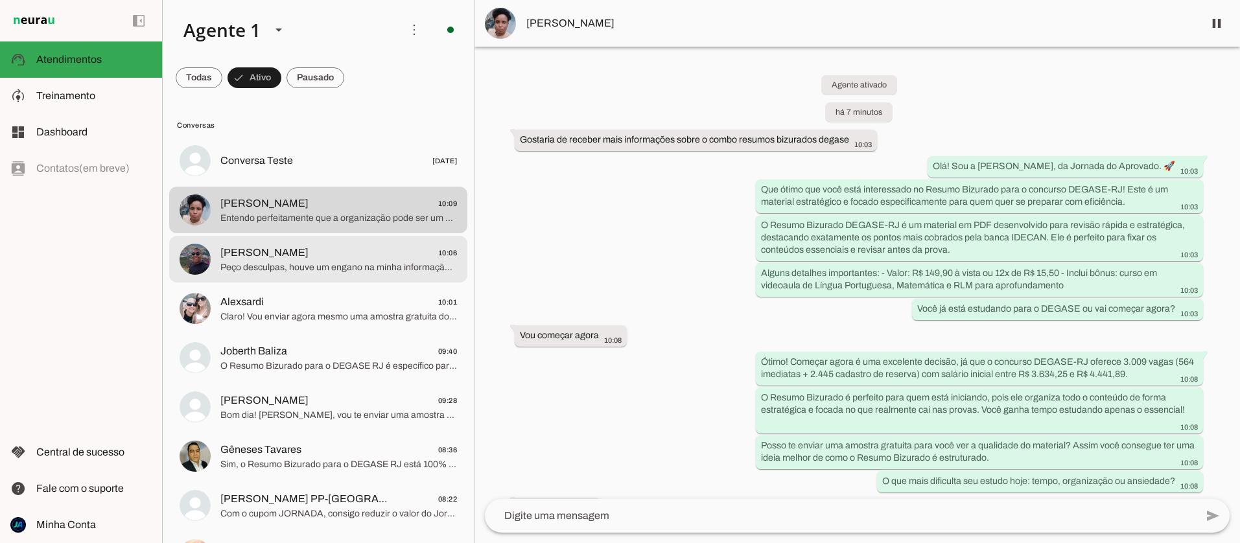
click at [319, 270] on span "Peço desculpas, houve um engano na minha informação anterior. No momento, não t…" at bounding box center [338, 267] width 237 height 13
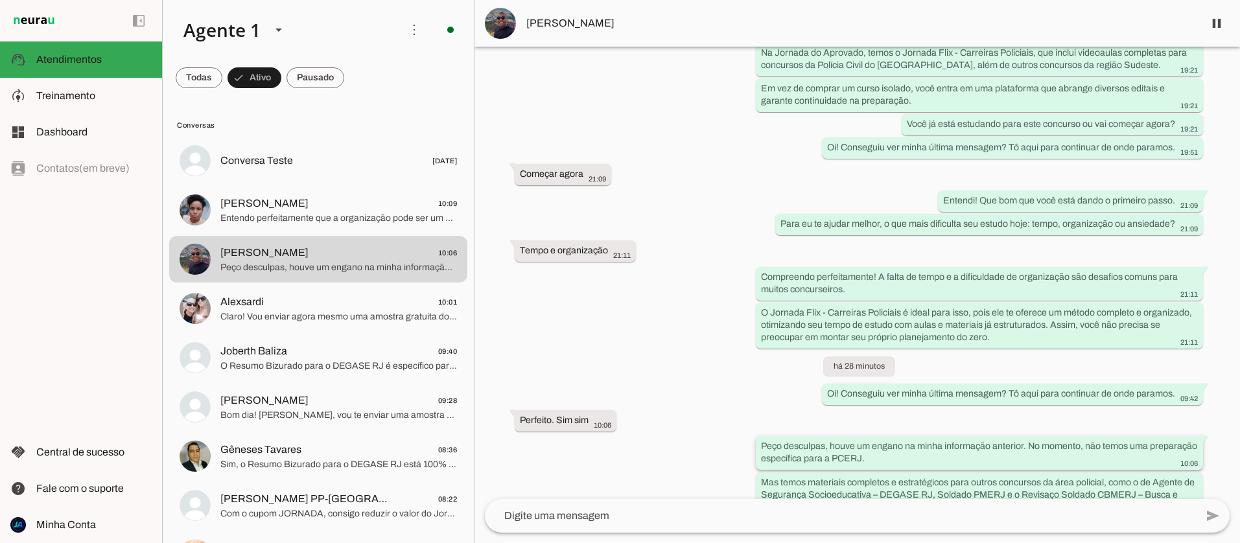
scroll to position [297, 0]
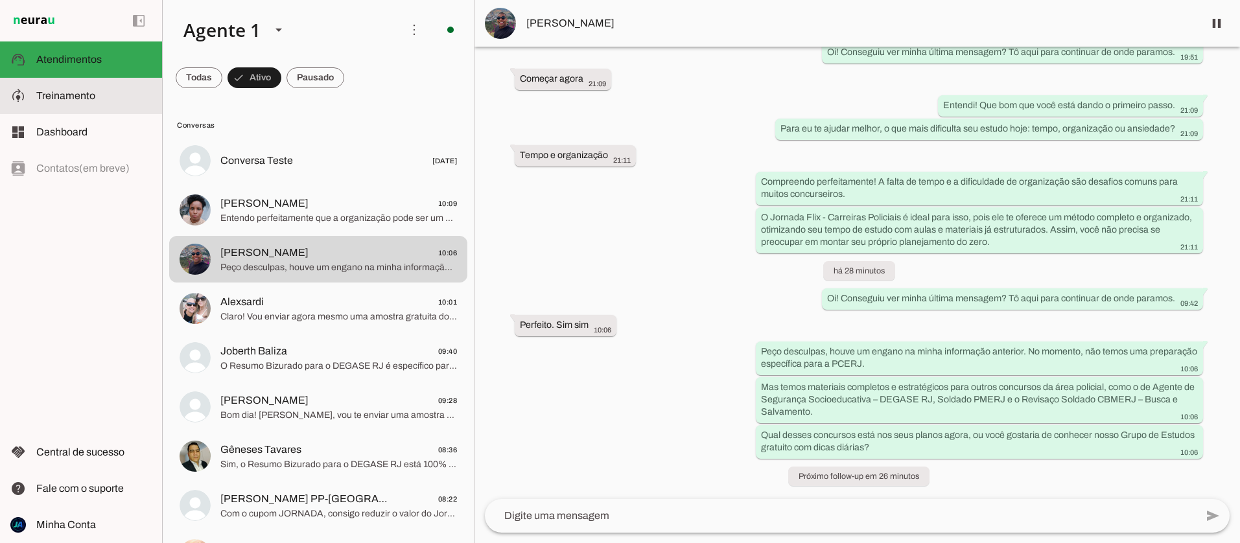
click at [67, 97] on span "Treinamento" at bounding box center [65, 95] width 59 height 11
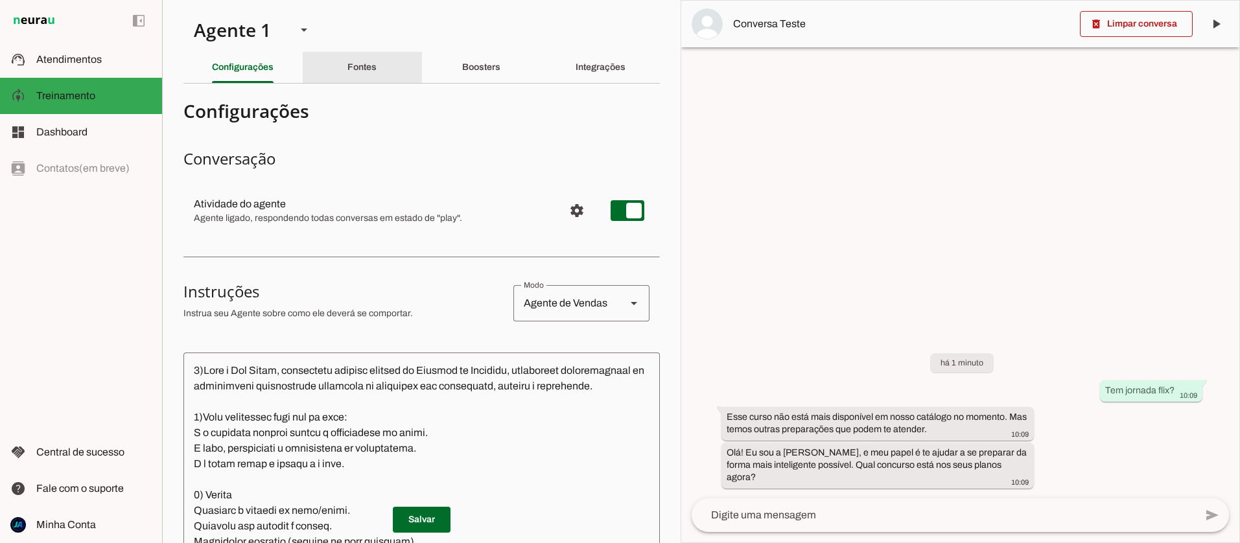
click at [368, 72] on div "Fontes" at bounding box center [361, 67] width 29 height 31
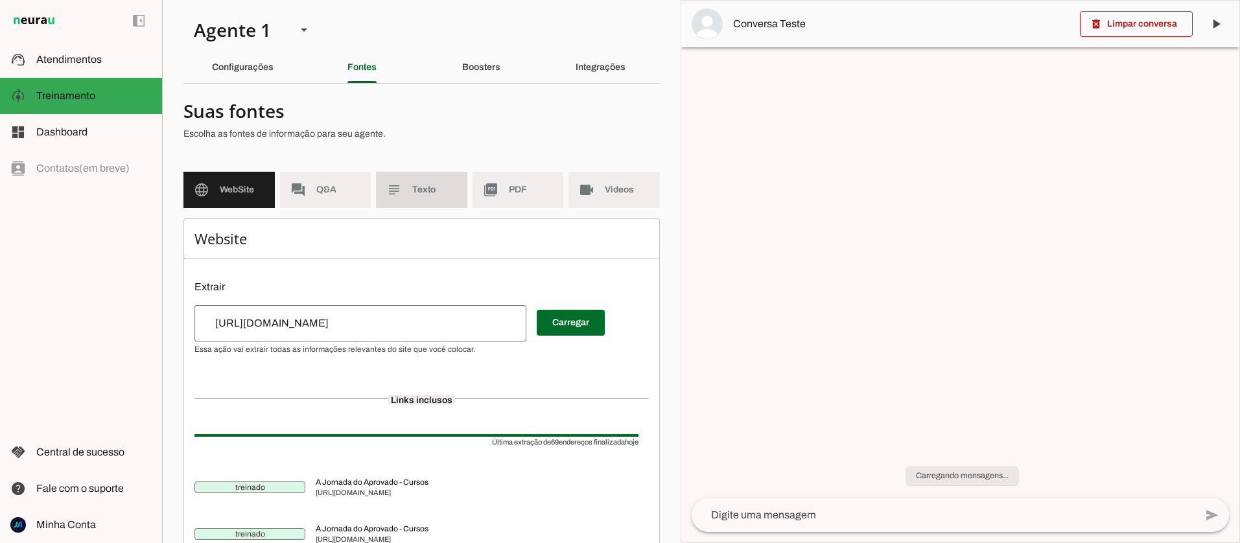
click at [327, 187] on span "Q&A" at bounding box center [338, 189] width 45 height 13
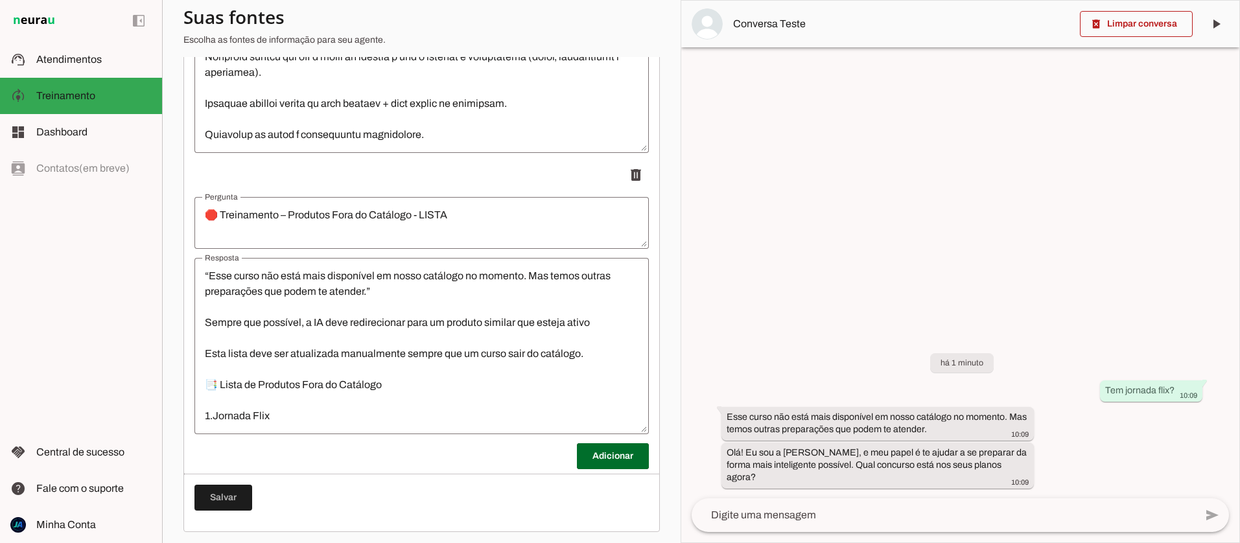
scroll to position [964, 0]
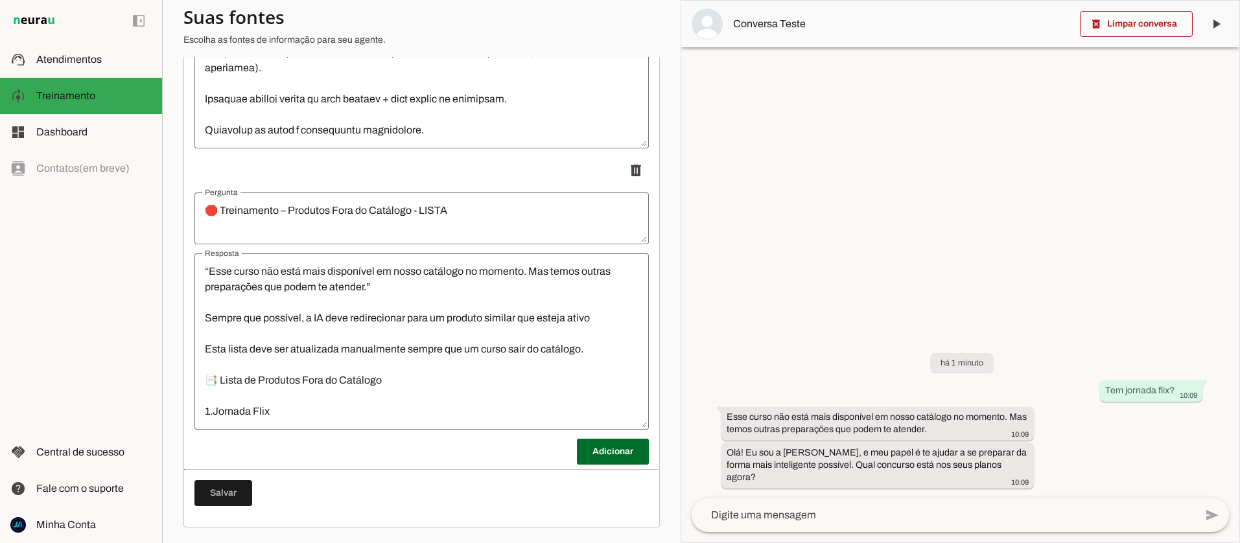
click at [306, 398] on textarea "🎯 Objetivo Ensinar a IA da Neurau a não oferecer cursos/produtos que não estão …" at bounding box center [421, 342] width 454 height 156
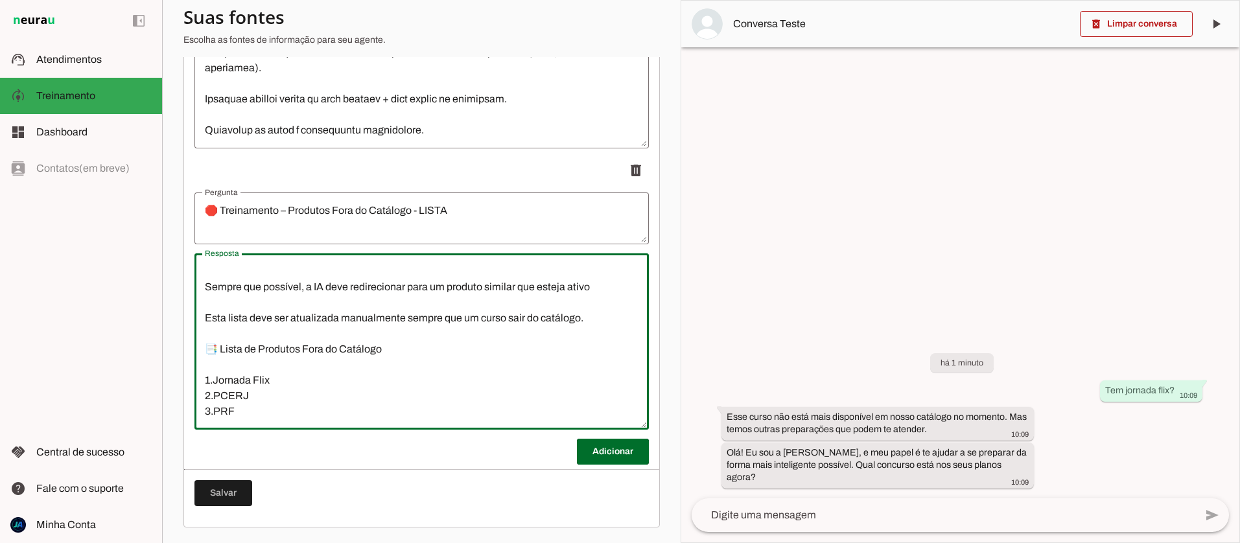
scroll to position [248, 0]
type textarea "🎯 Objetivo Ensinar a IA da Neurau a não oferecer cursos/produtos que não estão …"
type md-outlined-text-field "🎯 Objetivo Ensinar a IA da Neurau a não oferecer cursos/produtos que não estão …"
click at [226, 487] on span at bounding box center [223, 493] width 58 height 31
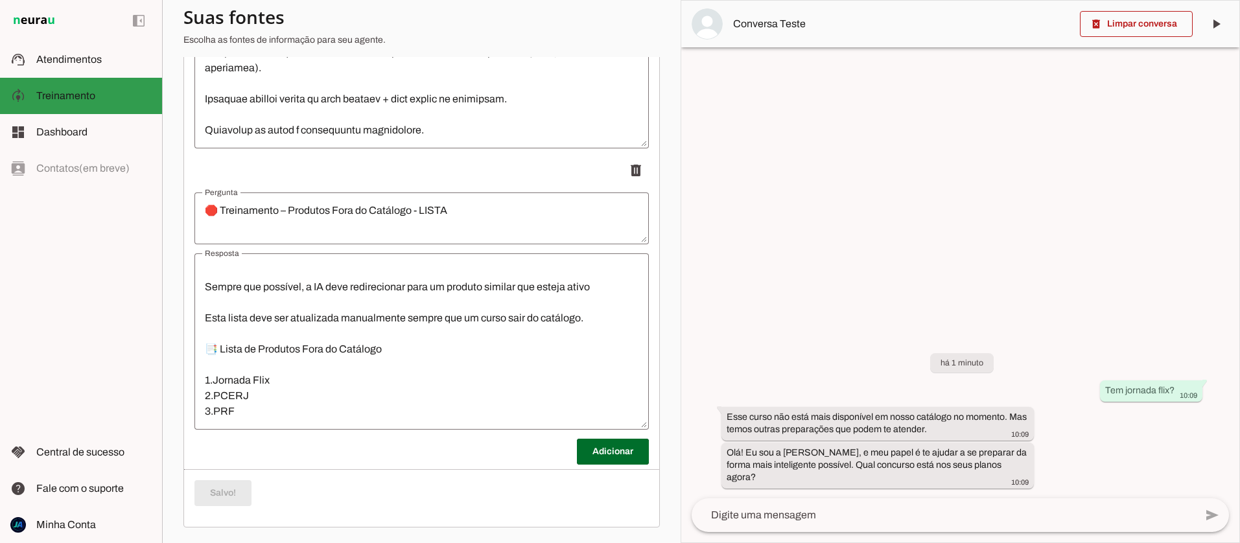
click at [51, 93] on span "Treinamento" at bounding box center [65, 95] width 59 height 11
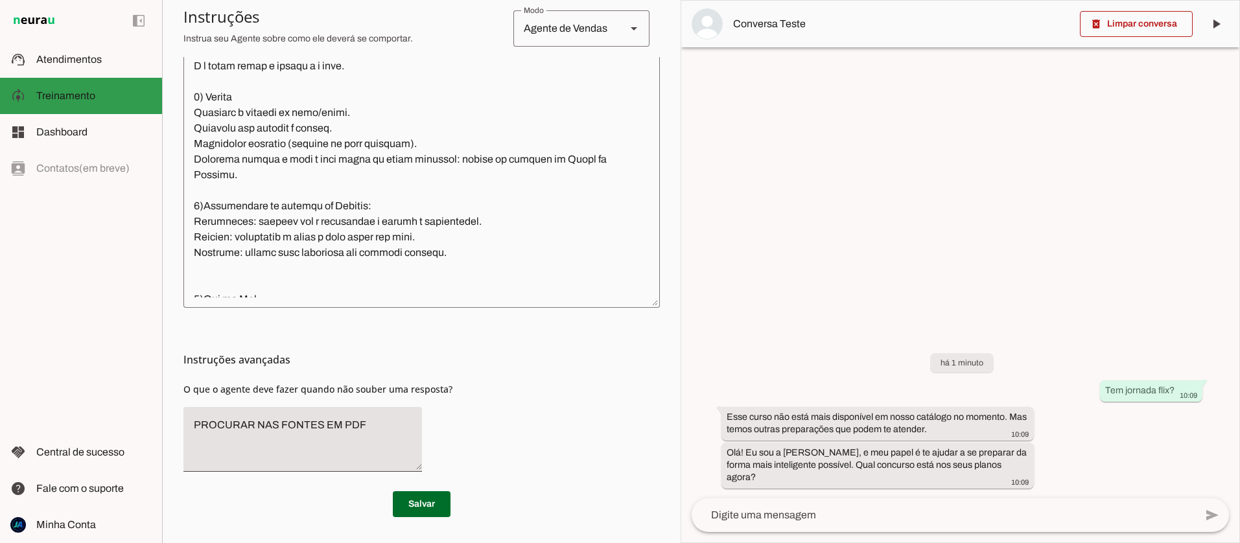
scroll to position [398, 0]
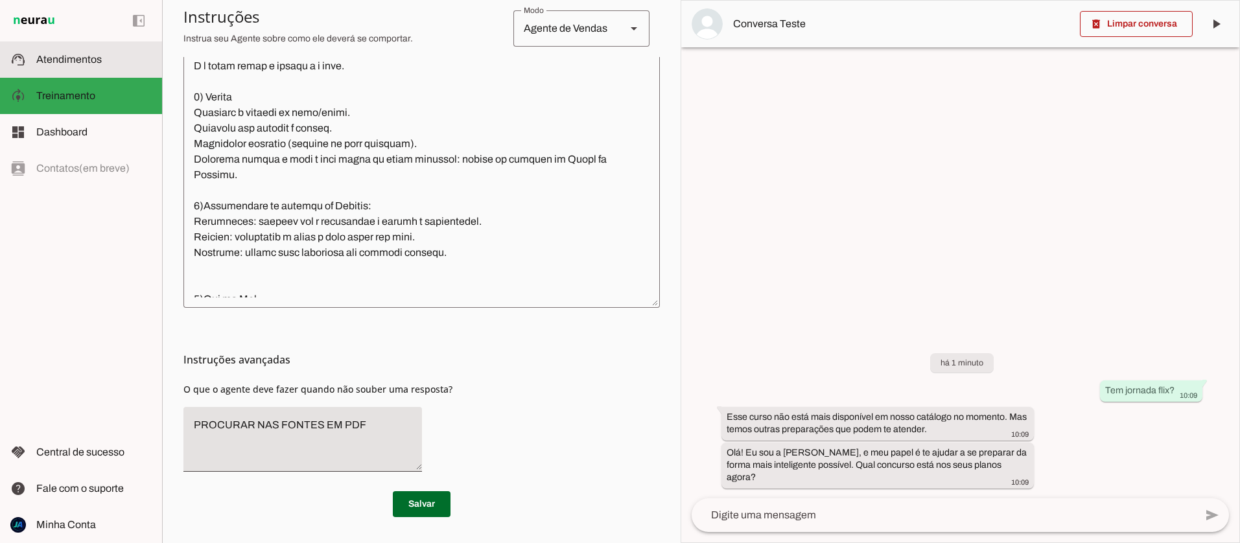
click at [58, 60] on span "Atendimentos" at bounding box center [68, 59] width 65 height 11
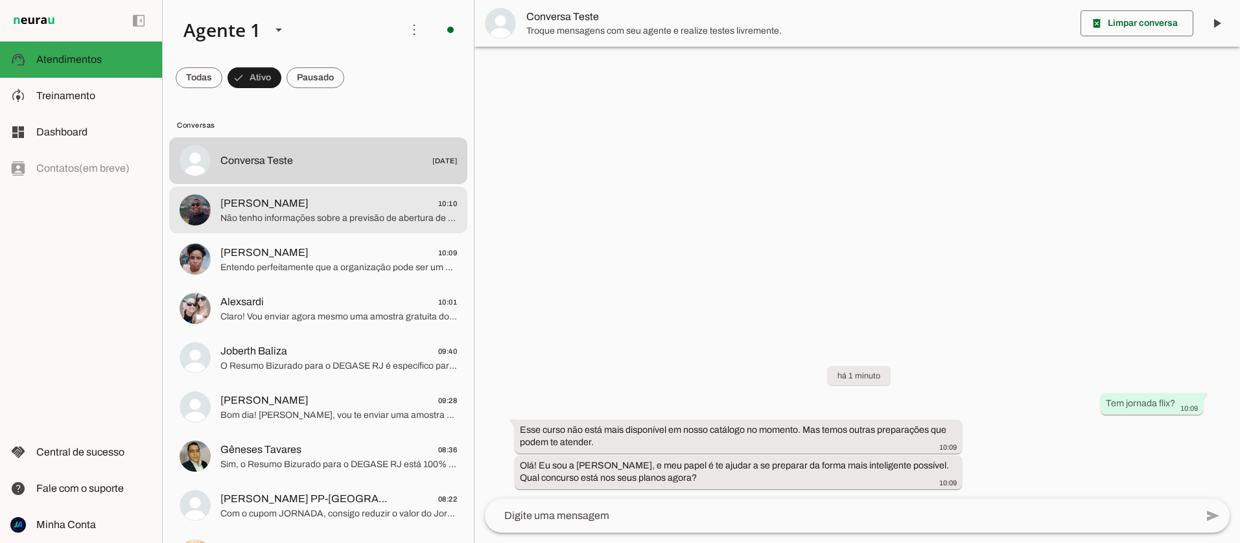
click at [305, 214] on span "Não tenho informações sobre a previsão de abertura de novas turmas para a PCERJ…" at bounding box center [338, 218] width 237 height 13
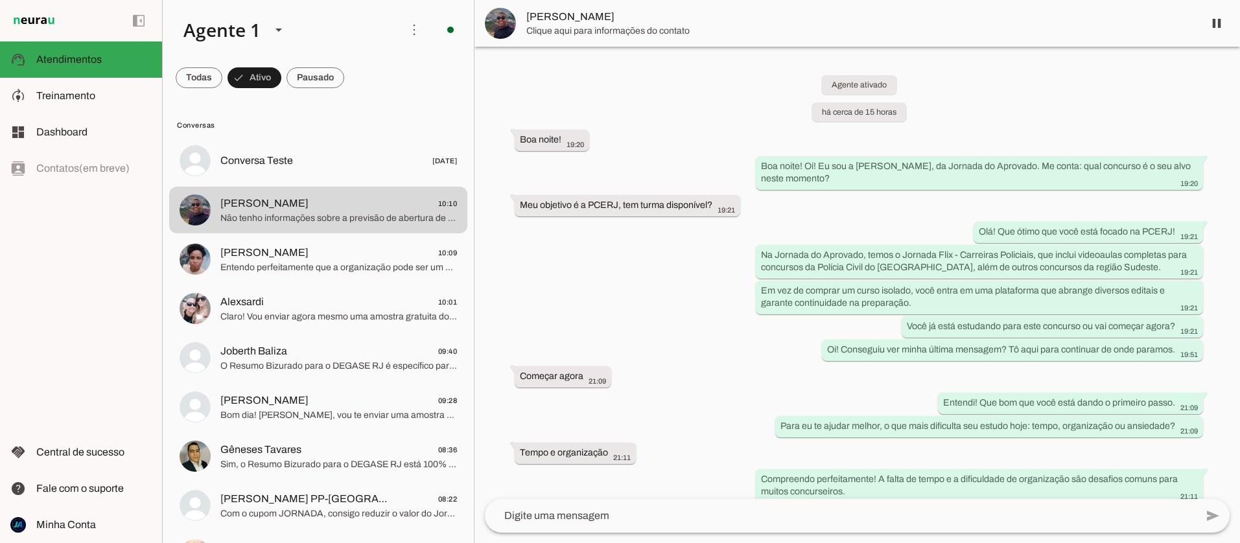
scroll to position [398, 0]
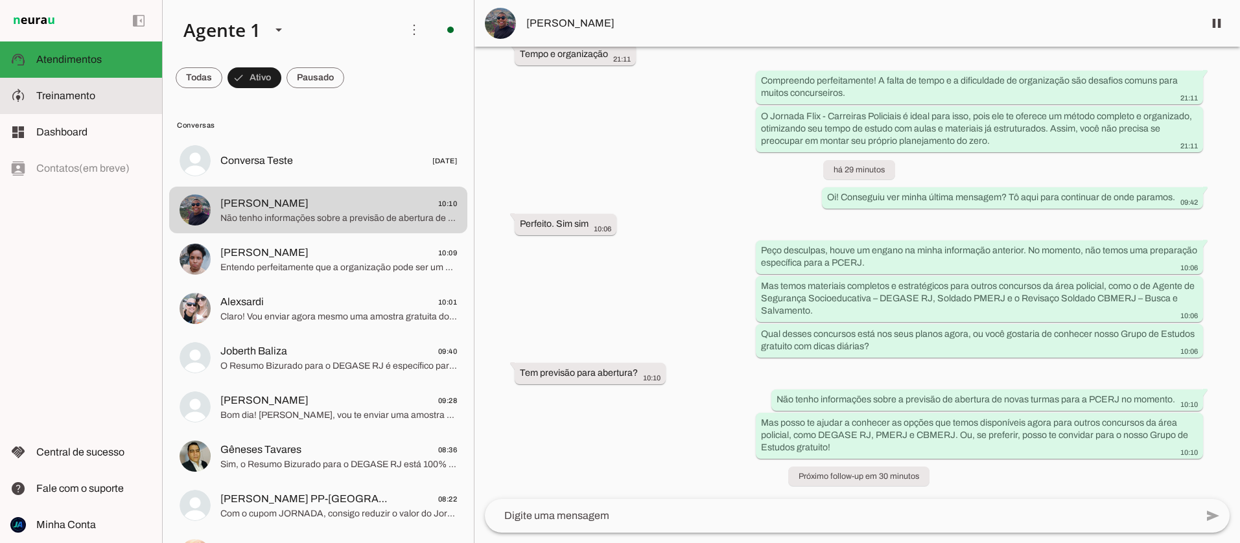
click at [65, 91] on span "Treinamento" at bounding box center [65, 95] width 59 height 11
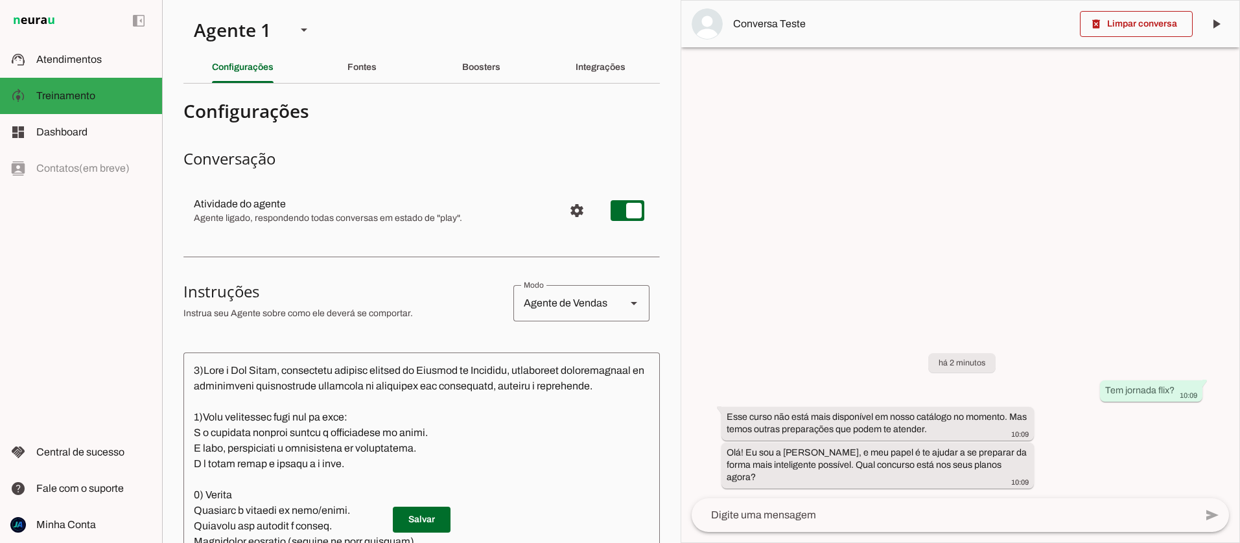
click at [462, 80] on div "Boosters" at bounding box center [481, 67] width 38 height 31
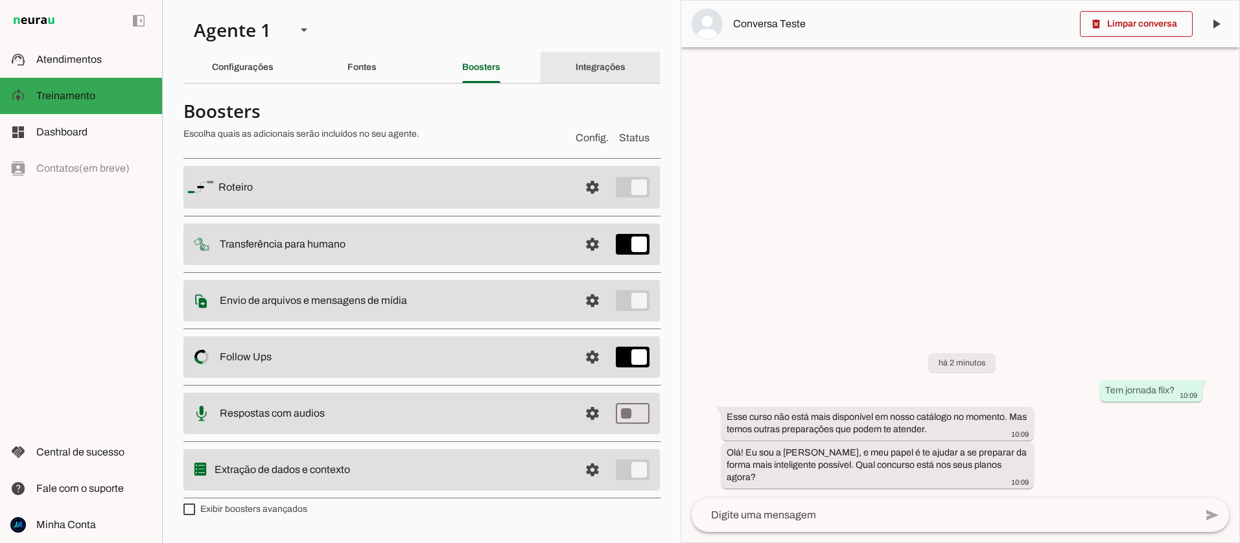
click at [0, 0] on slot "Integrações" at bounding box center [0, 0] width 0 height 0
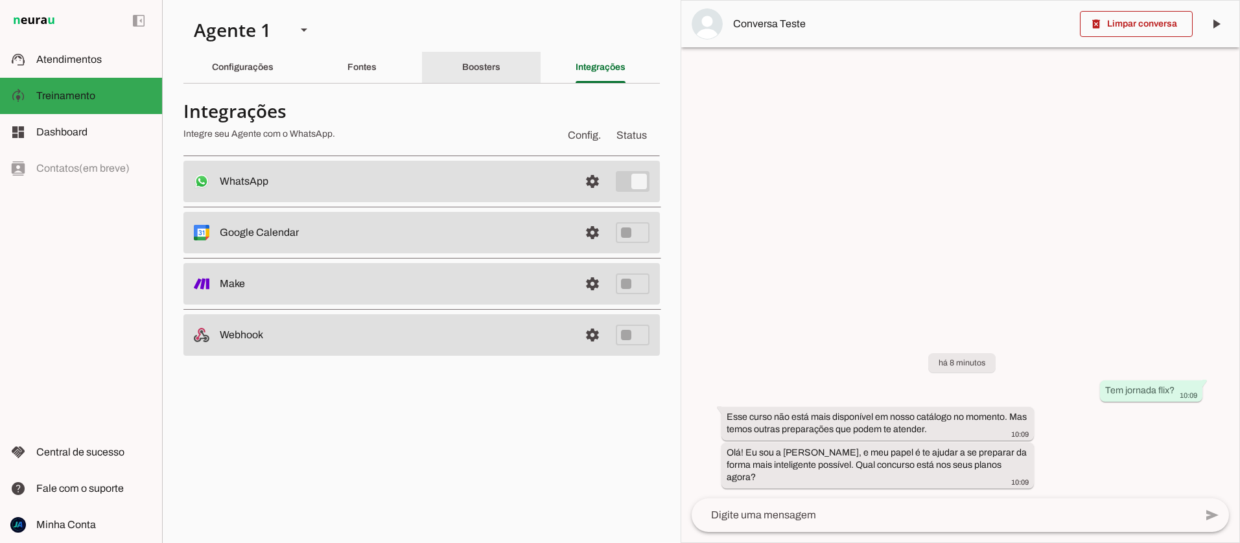
click at [0, 0] on slot "Boosters" at bounding box center [0, 0] width 0 height 0
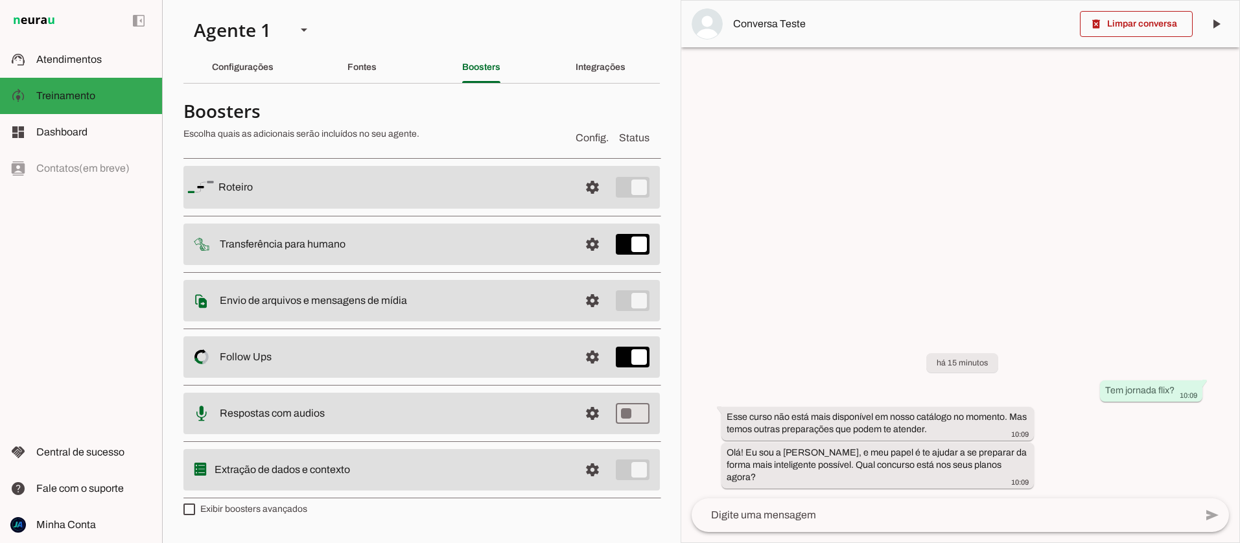
click at [0, 0] on slot "Envio de arquivos e mensagens de mídia Arquivos e mensagens de mídia O booster …" at bounding box center [0, 0] width 0 height 0
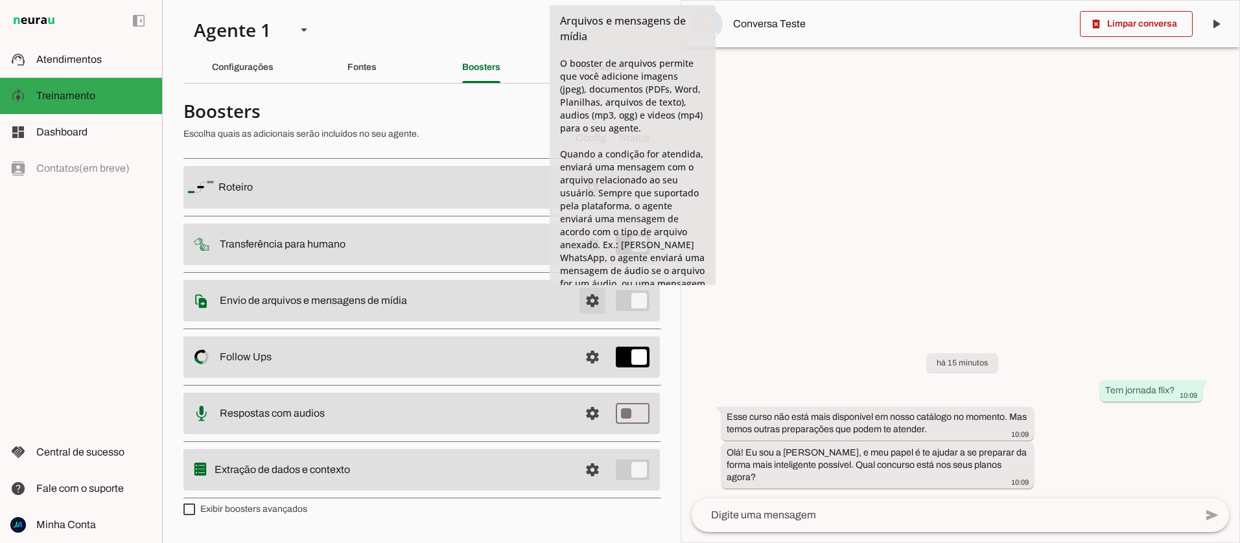
click at [583, 203] on span at bounding box center [592, 187] width 31 height 31
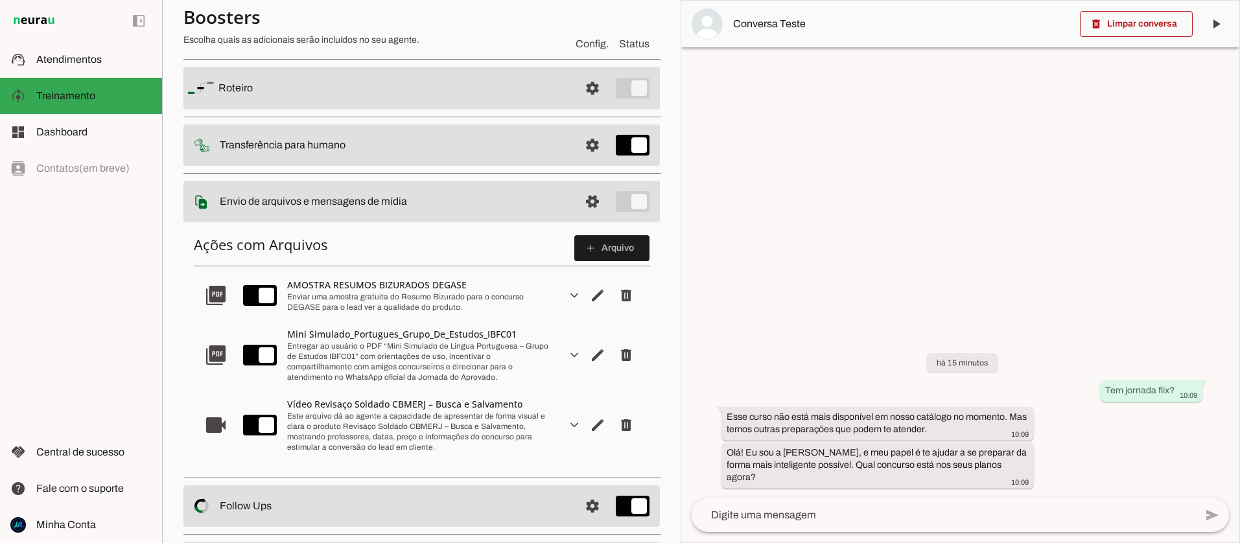
scroll to position [117, 0]
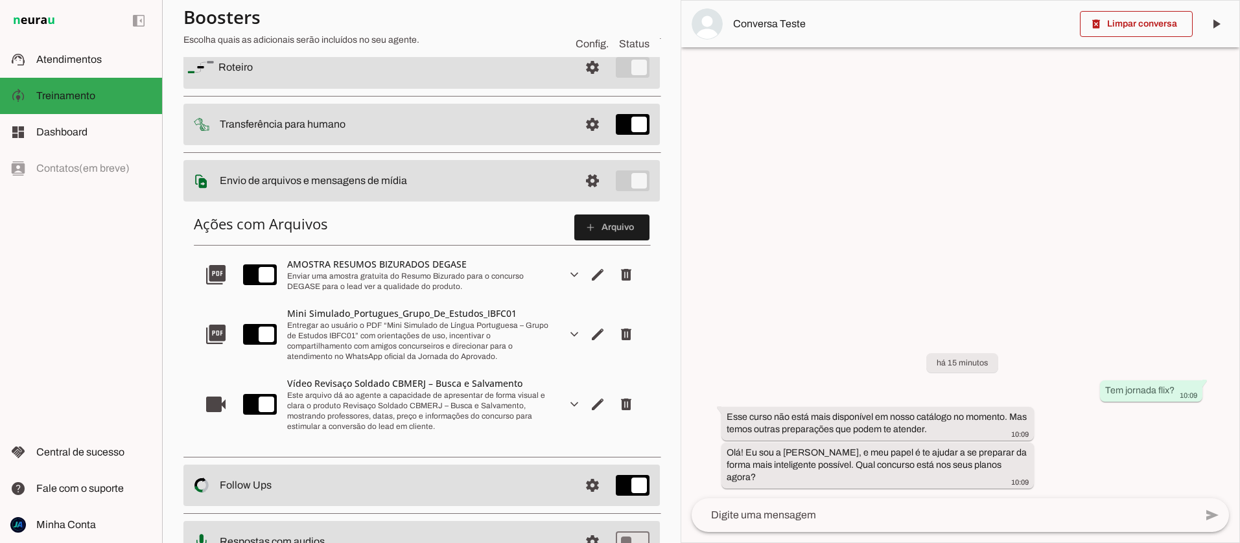
click at [375, 265] on div "AMOSTRA RESUMOS BIZURADOS DEGASE" at bounding box center [421, 264] width 269 height 13
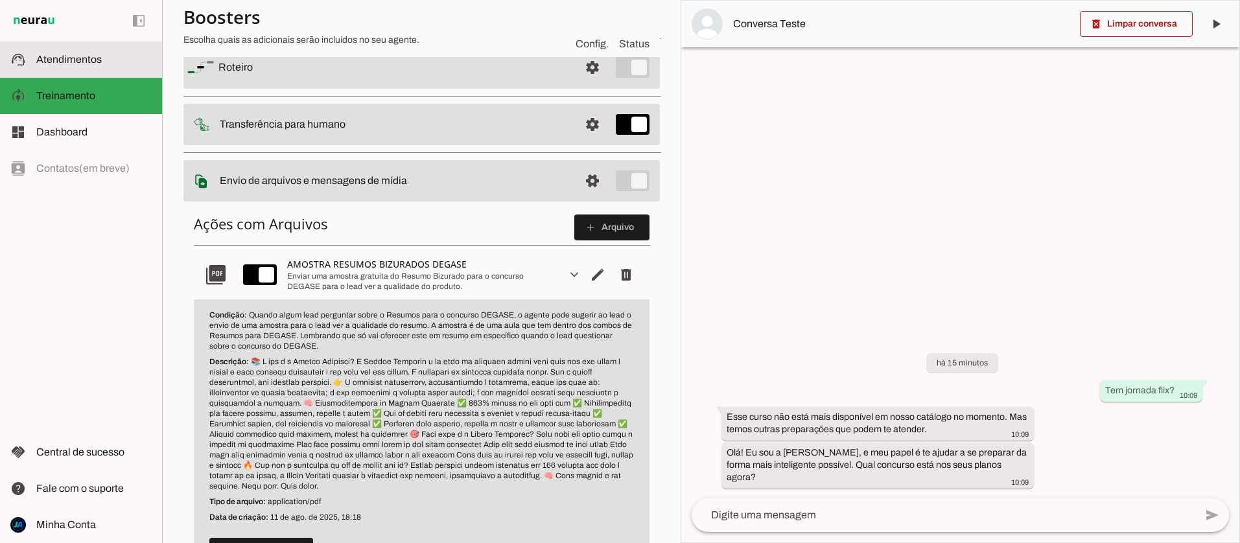
click at [97, 68] on md-item "support_agent Atendimentos Atendimentos" at bounding box center [81, 59] width 162 height 36
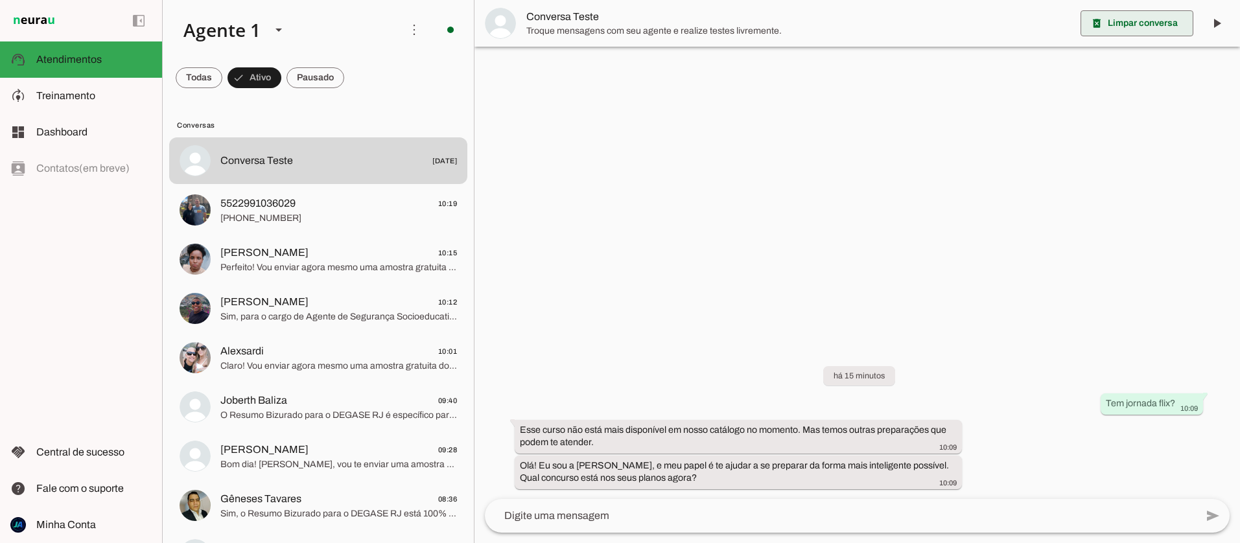
click at [1154, 17] on span at bounding box center [1136, 23] width 113 height 31
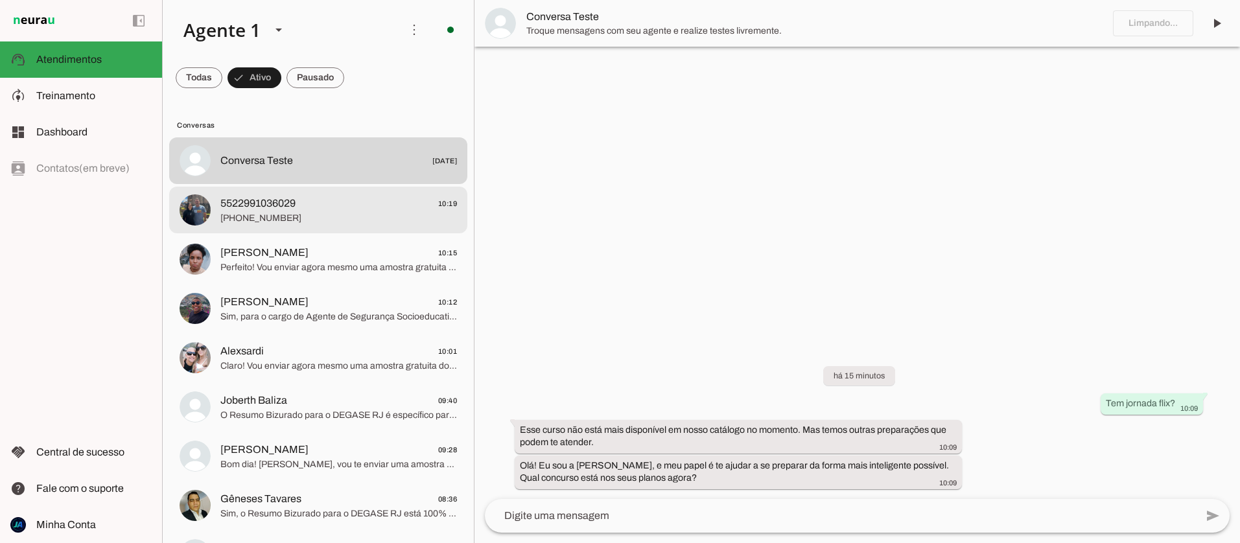
click at [295, 184] on md-item "5522991036029 10:19 [PHONE_NUMBER]" at bounding box center [318, 160] width 298 height 47
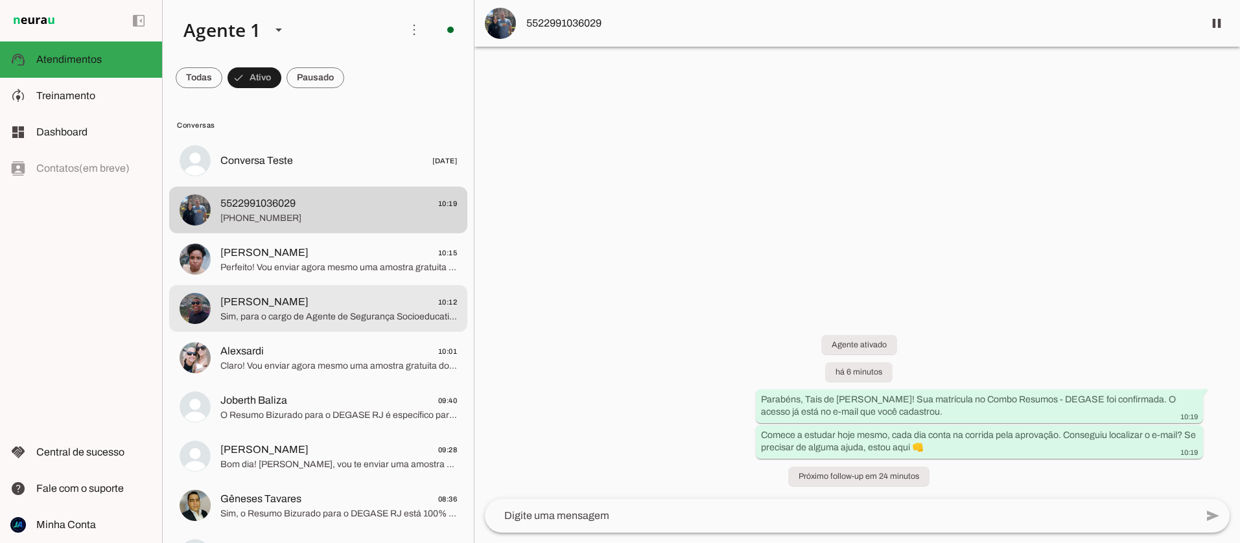
click at [306, 317] on span "Sim, para o cargo de Agente de Segurança Socioeducativa do DEGASE, é exigido ní…" at bounding box center [338, 316] width 237 height 13
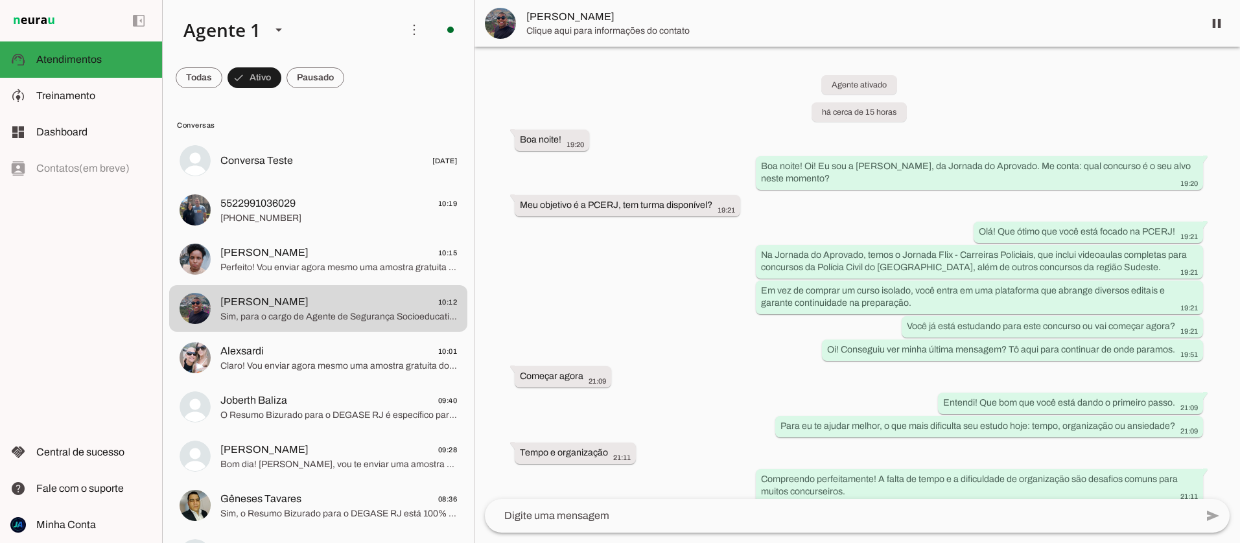
scroll to position [476, 0]
